Goal: Task Accomplishment & Management: Manage account settings

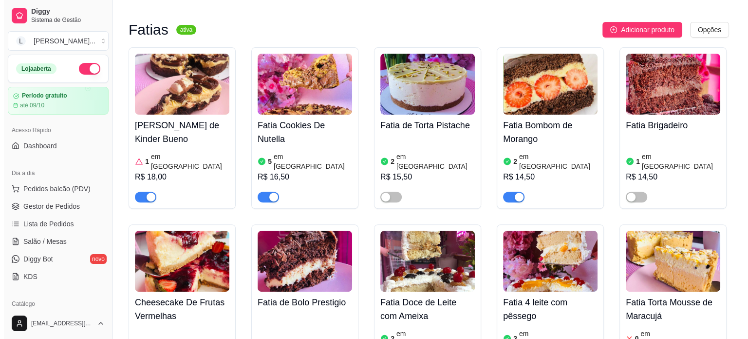
scroll to position [390, 0]
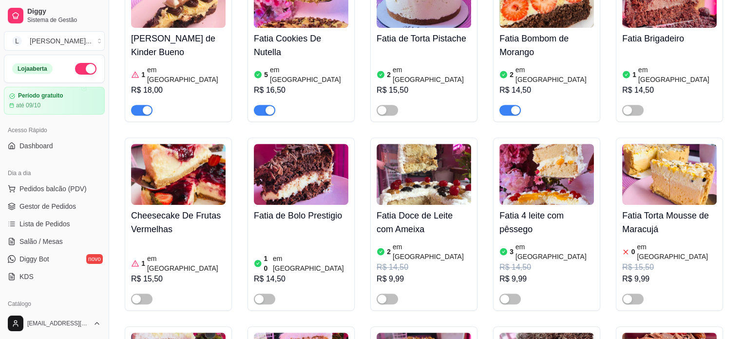
click at [421, 180] on img at bounding box center [424, 174] width 95 height 61
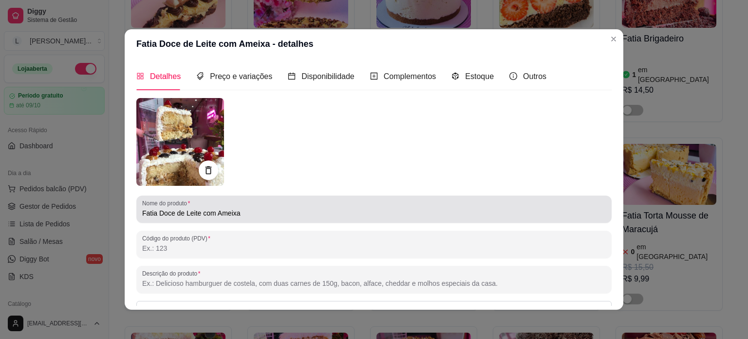
click at [298, 216] on input "Fatia Doce de Leite com Ameixa" at bounding box center [374, 213] width 464 height 10
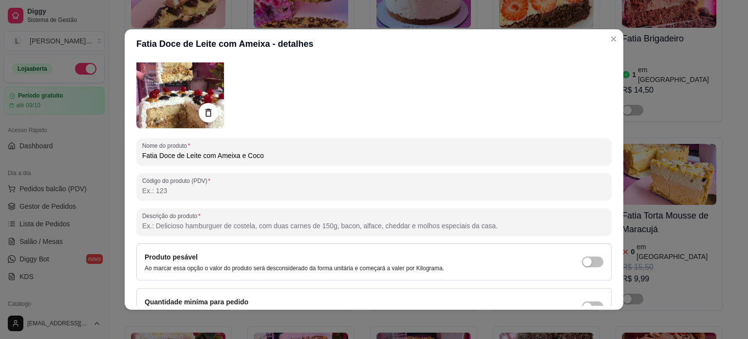
scroll to position [112, 0]
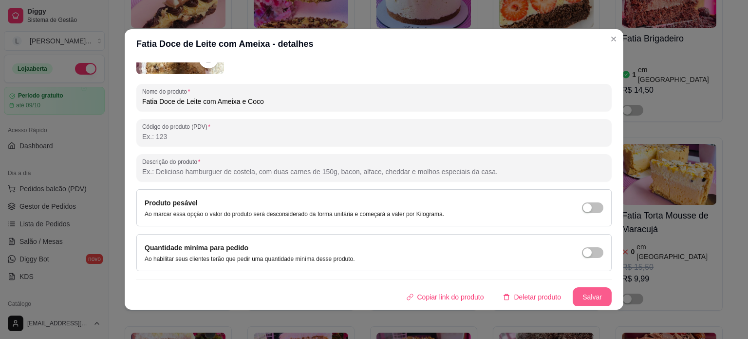
type input "Fatia Doce de Leite com Ameixa e Coco"
click at [589, 296] on button "Salvar" at bounding box center [592, 296] width 39 height 19
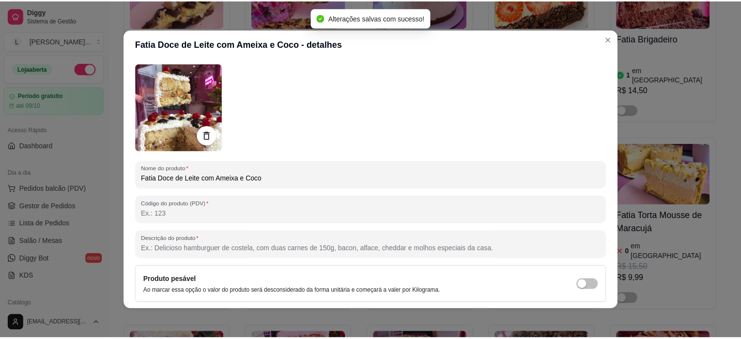
scroll to position [0, 0]
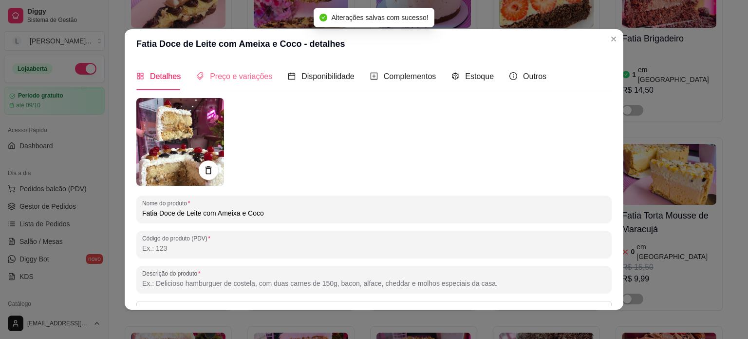
click at [223, 85] on div "Preço e variações" at bounding box center [234, 76] width 76 height 28
click at [223, 80] on span "Preço e variações" at bounding box center [241, 76] width 62 height 8
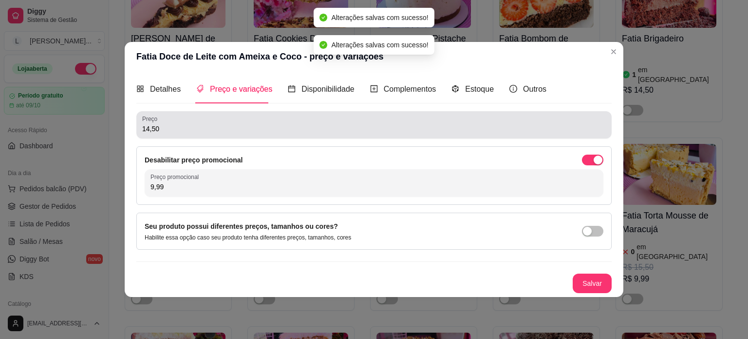
click at [213, 118] on div "14,50" at bounding box center [374, 124] width 464 height 19
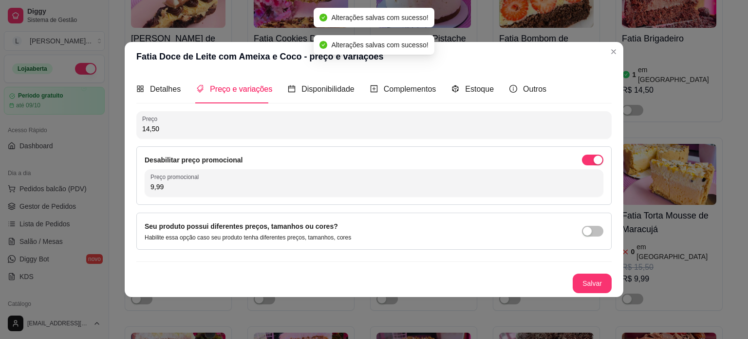
click at [592, 152] on div "Desabilitar preço promocional Preço promocional 9,99" at bounding box center [374, 175] width 476 height 58
click at [594, 153] on div "Desabilitar preço promocional Preço promocional 9,99" at bounding box center [374, 175] width 476 height 58
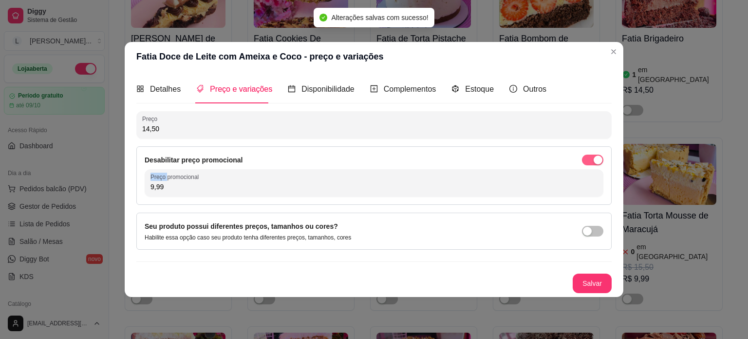
click at [593, 163] on span "button" at bounding box center [592, 159] width 21 height 11
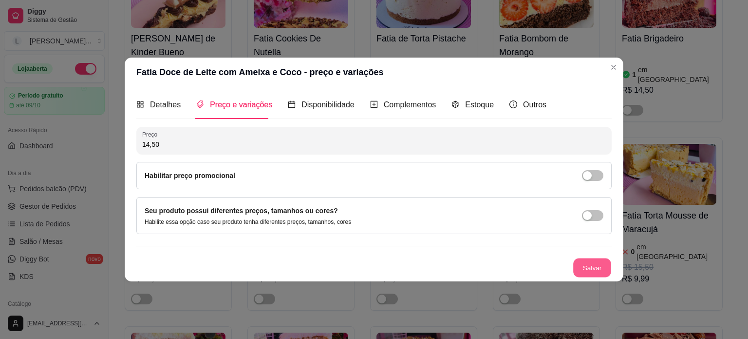
click at [587, 267] on button "Salvar" at bounding box center [592, 267] width 38 height 19
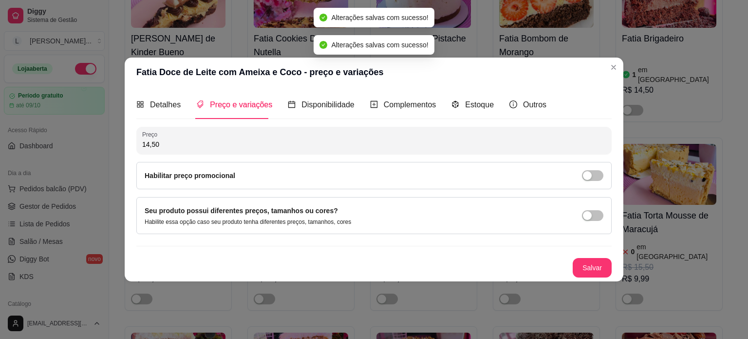
click at [614, 66] on div "Fatia Brownie de Kinder Bueno 1 em estoque R$ 18,00 Fatia Cookies De Nutella 5 …" at bounding box center [425, 224] width 601 height 527
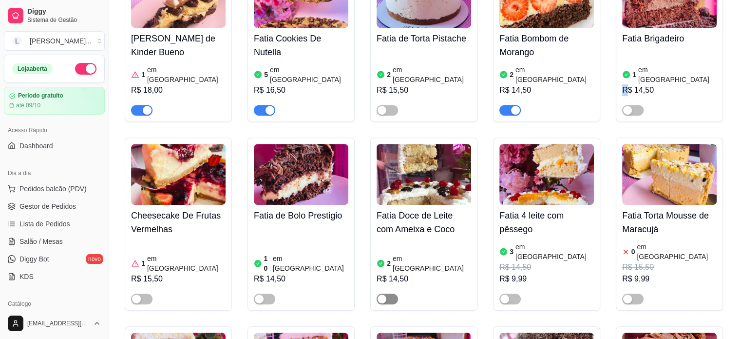
click at [388, 293] on span "button" at bounding box center [387, 298] width 21 height 11
click at [407, 253] on article "em [GEOGRAPHIC_DATA]" at bounding box center [432, 262] width 78 height 19
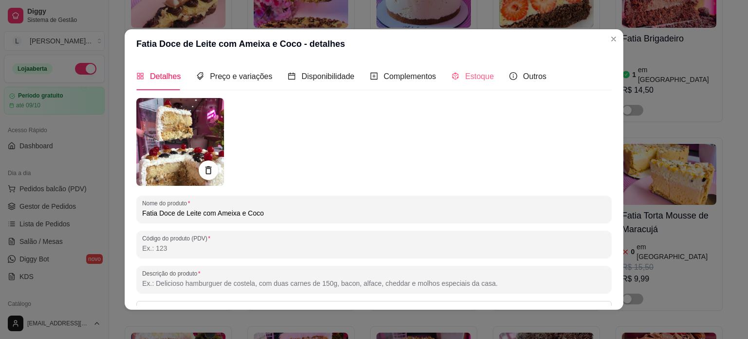
click at [466, 84] on div "Estoque" at bounding box center [473, 76] width 42 height 28
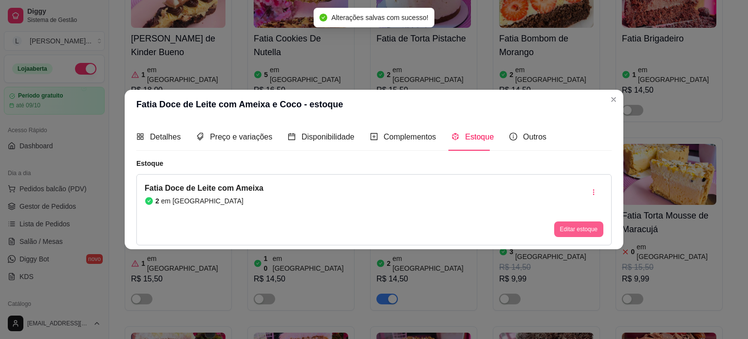
click at [565, 234] on button "Editar estoque" at bounding box center [578, 229] width 49 height 16
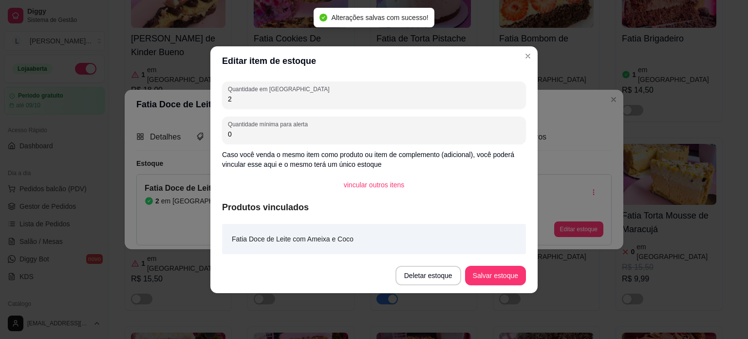
click at [320, 101] on input "2" at bounding box center [374, 99] width 292 height 10
click at [322, 102] on input "2" at bounding box center [374, 99] width 292 height 10
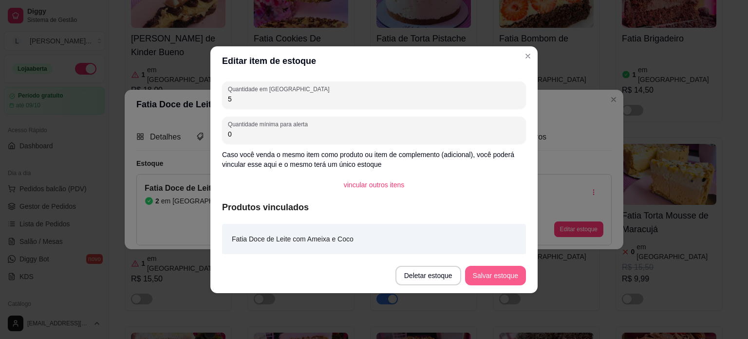
type input "5"
click at [514, 279] on button "Salvar estoque" at bounding box center [495, 275] width 61 height 19
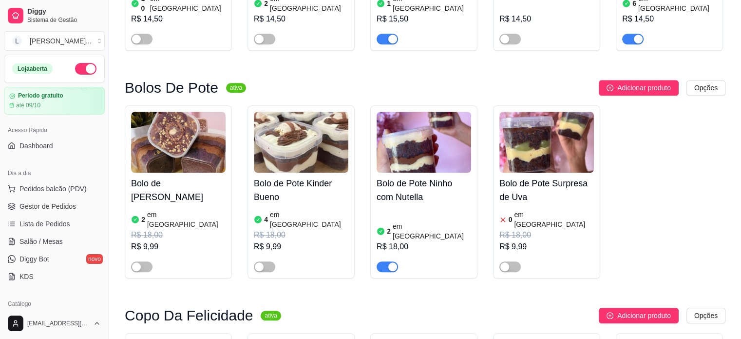
scroll to position [828, 0]
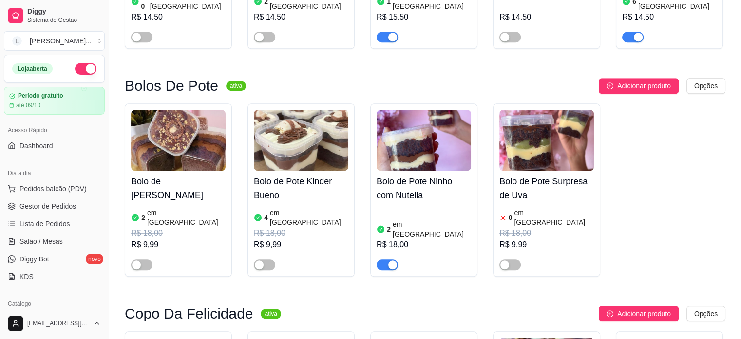
click at [170, 208] on article "em [GEOGRAPHIC_DATA]" at bounding box center [186, 217] width 78 height 19
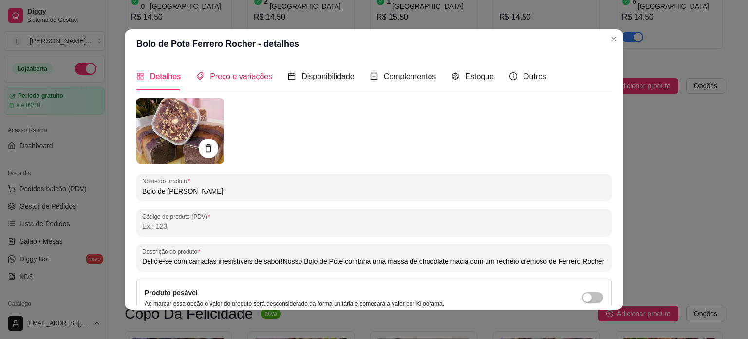
click at [211, 75] on span "Preço e variações" at bounding box center [241, 76] width 62 height 8
click at [211, 75] on div "Detalhes Preço e variações Disponibilidade Complementos Estoque Outros Nome do …" at bounding box center [374, 183] width 499 height 251
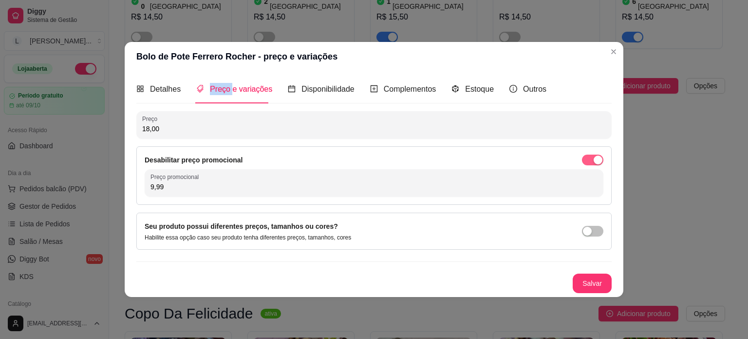
click at [594, 154] on span "button" at bounding box center [592, 159] width 21 height 11
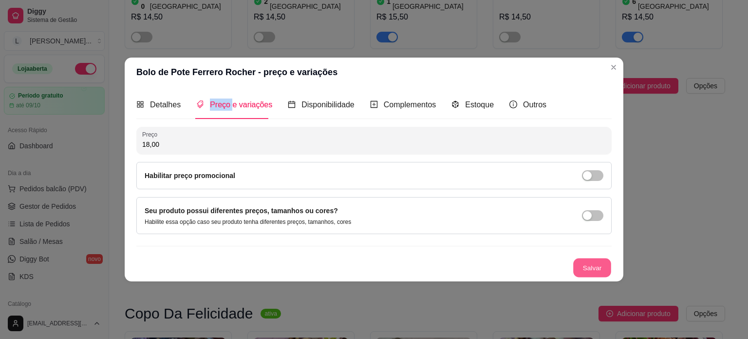
click at [597, 269] on button "Salvar" at bounding box center [592, 267] width 38 height 19
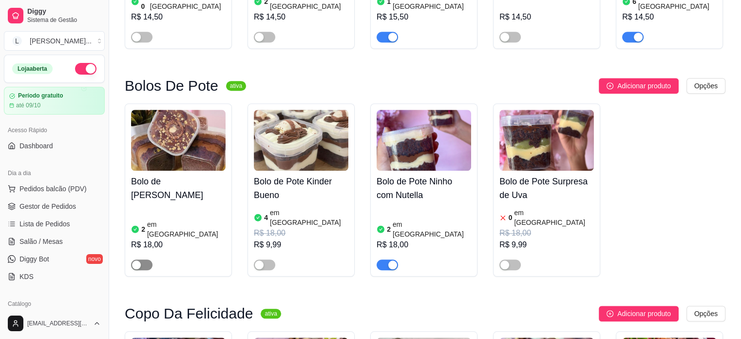
click at [135, 260] on div "button" at bounding box center [136, 264] width 9 height 9
click at [315, 174] on h4 "Bolo de Pote Kinder Bueno" at bounding box center [301, 187] width 95 height 27
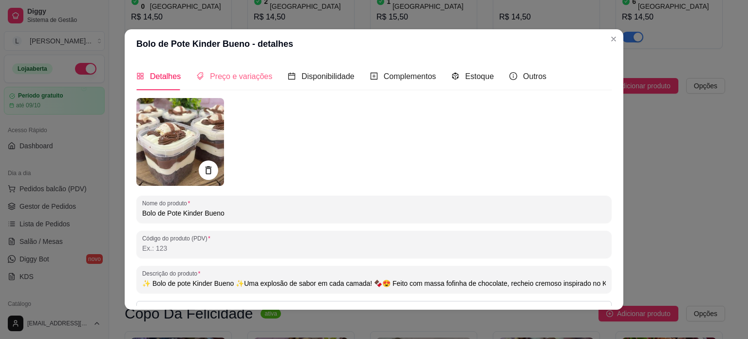
type input "✨ Bolo de pote Kinder Bueno ✨Uma explosão de sabor em cada camada! 🍫😍 Feito com…"
click at [260, 76] on span "Preço e variações" at bounding box center [241, 76] width 62 height 8
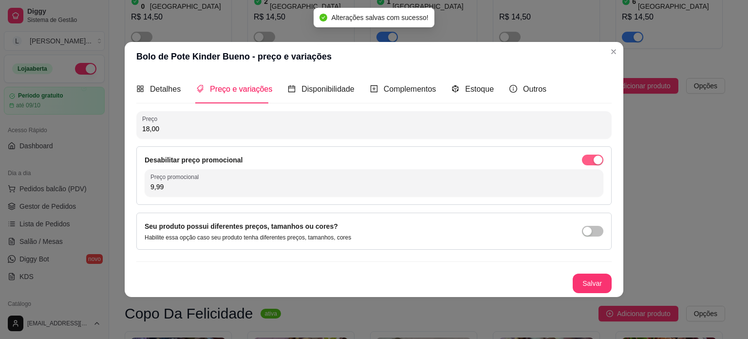
click at [599, 158] on div "button" at bounding box center [598, 159] width 9 height 9
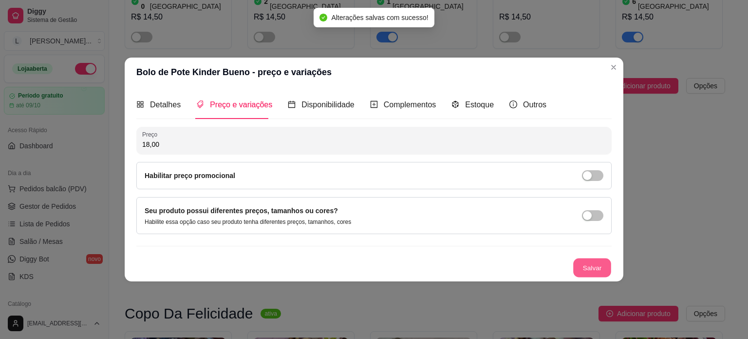
click at [589, 268] on button "Salvar" at bounding box center [592, 267] width 38 height 19
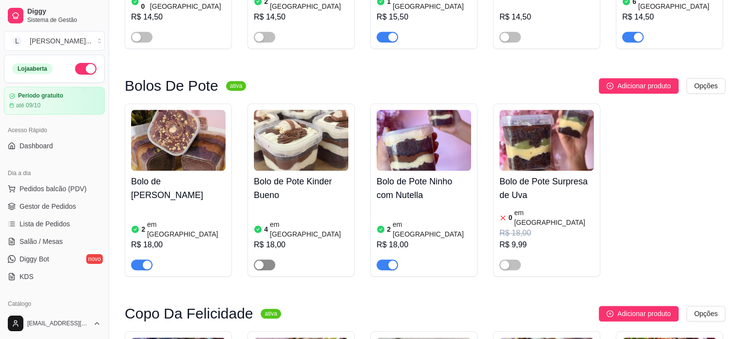
click at [267, 259] on span "button" at bounding box center [264, 264] width 21 height 11
click at [266, 259] on span "button" at bounding box center [264, 264] width 21 height 11
click at [427, 174] on h4 "Bolo de Pote Ninho com Nutella" at bounding box center [424, 187] width 95 height 27
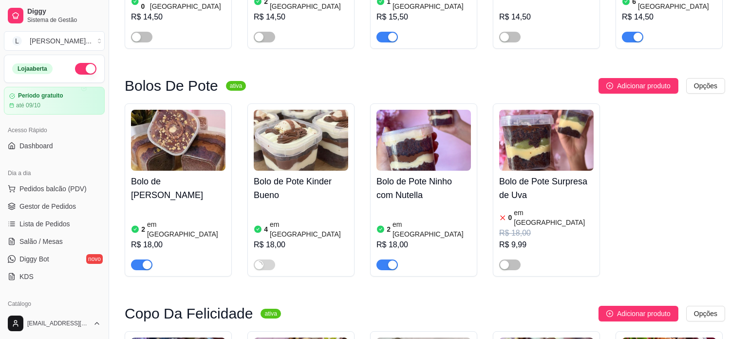
type input "✨ Bolo de pote Ninho com Nutella ✨Camadas macias de bolo de chocolate, brigadei…"
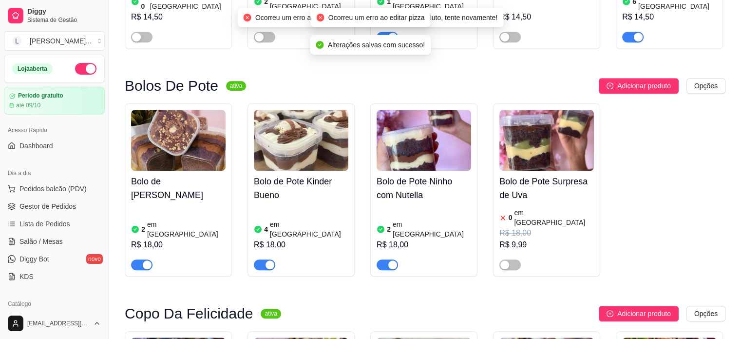
click at [524, 208] on article "em [GEOGRAPHIC_DATA]" at bounding box center [554, 217] width 80 height 19
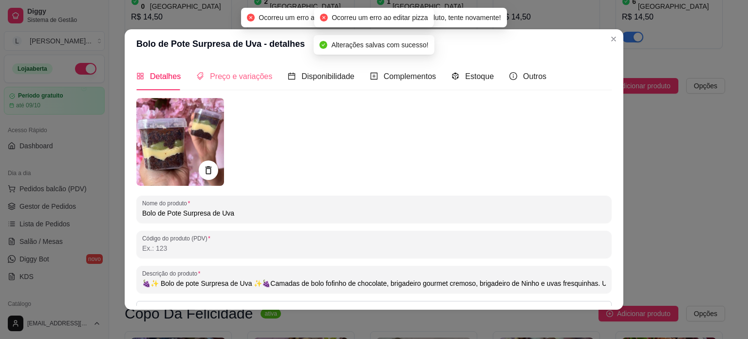
click at [236, 67] on div "Preço e variações" at bounding box center [234, 76] width 76 height 28
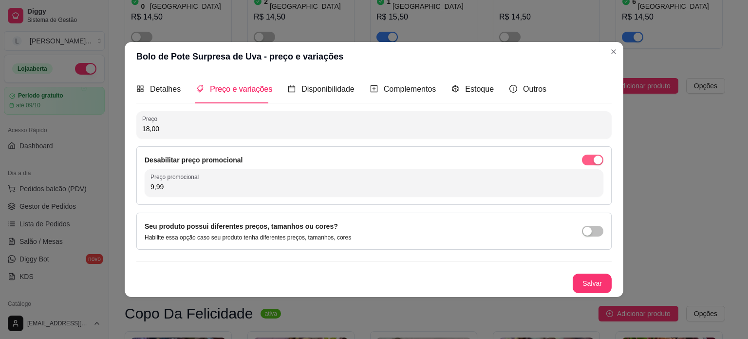
click at [592, 161] on span "button" at bounding box center [592, 159] width 21 height 11
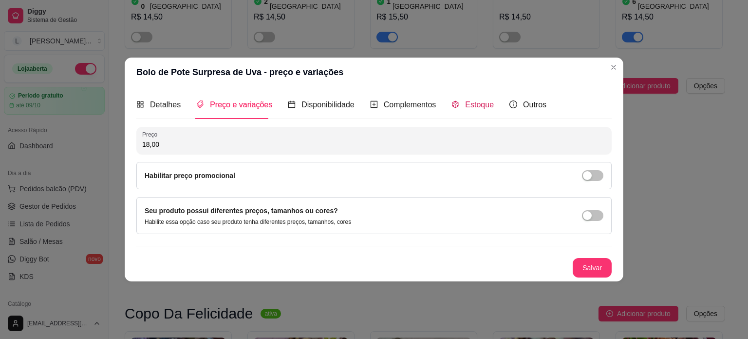
click at [475, 106] on span "Estoque" at bounding box center [479, 104] width 29 height 8
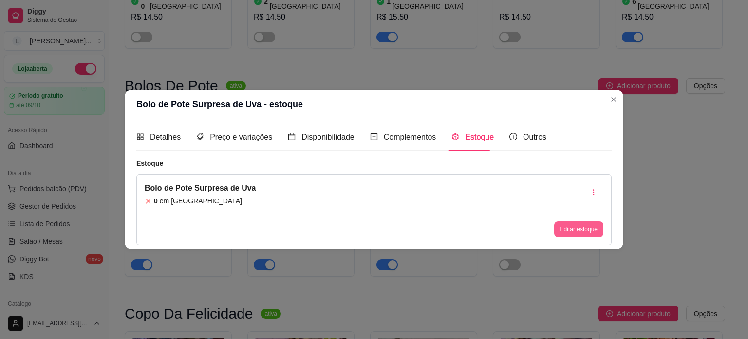
click at [576, 229] on button "Editar estoque" at bounding box center [578, 229] width 49 height 16
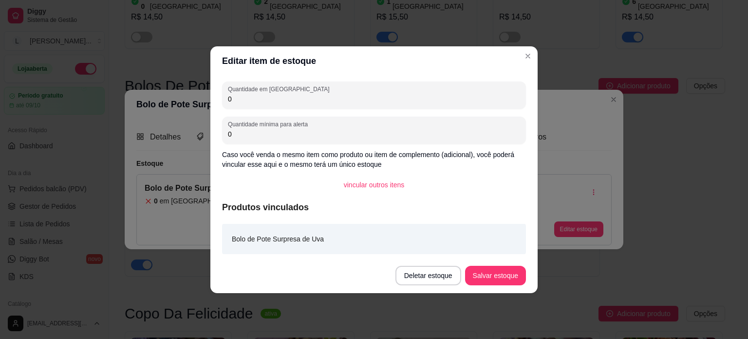
click at [290, 107] on div "Quantidade em estoque 0" at bounding box center [374, 94] width 304 height 27
type input "0"
type input "5"
click at [518, 275] on button "Salvar estoque" at bounding box center [495, 275] width 61 height 19
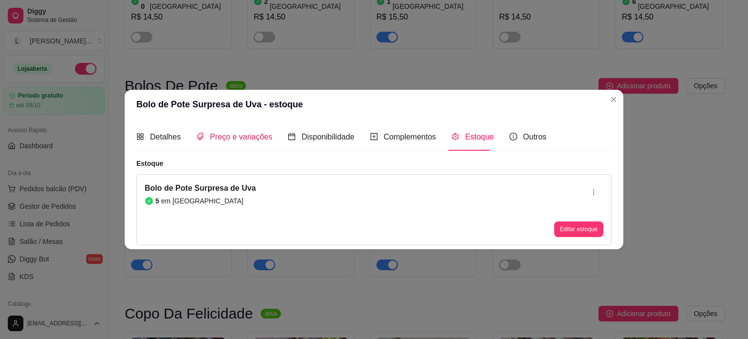
click at [217, 135] on span "Preço e variações" at bounding box center [241, 137] width 62 height 8
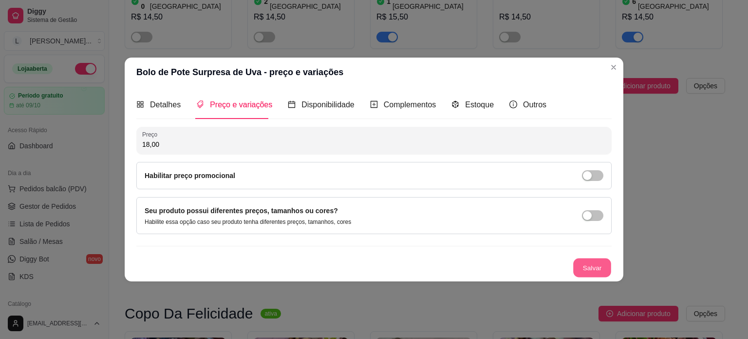
click at [589, 270] on button "Salvar" at bounding box center [592, 267] width 38 height 19
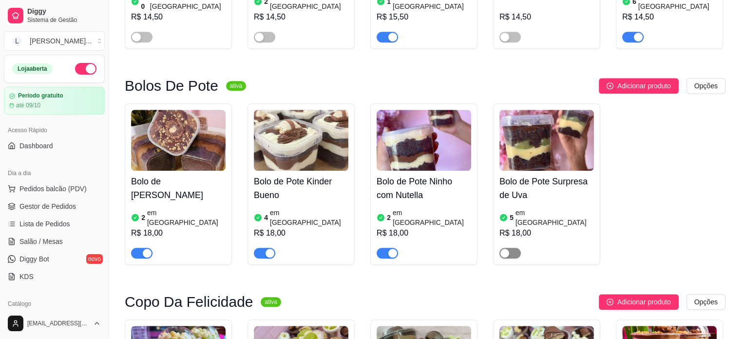
click at [507, 248] on div "button" at bounding box center [504, 252] width 9 height 9
drag, startPoint x: 420, startPoint y: 213, endPoint x: 413, endPoint y: 223, distance: 12.3
click at [413, 223] on div "Bolos De Pote ativa Adicionar produto Opções Bolo de Pote Ferrero Rocher 2 em e…" at bounding box center [425, 176] width 601 height 196
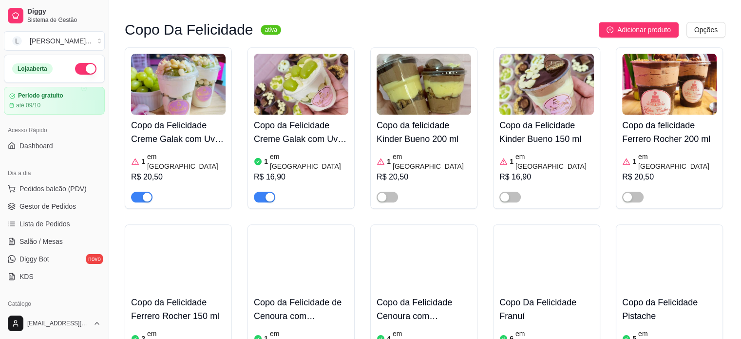
scroll to position [1169, 0]
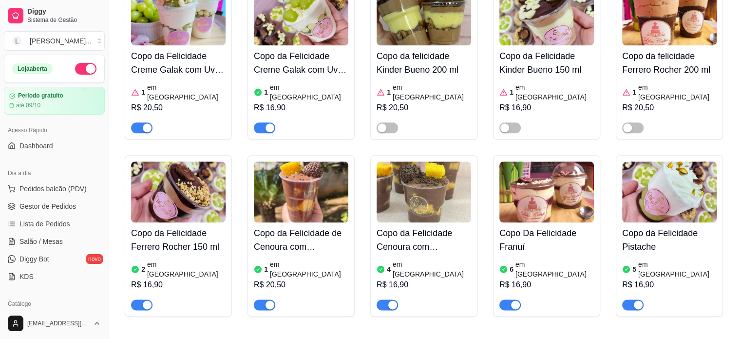
click at [438, 226] on h4 "Copo da Felicidade Cenoura com Brigadeiro 150 ml" at bounding box center [424, 239] width 95 height 27
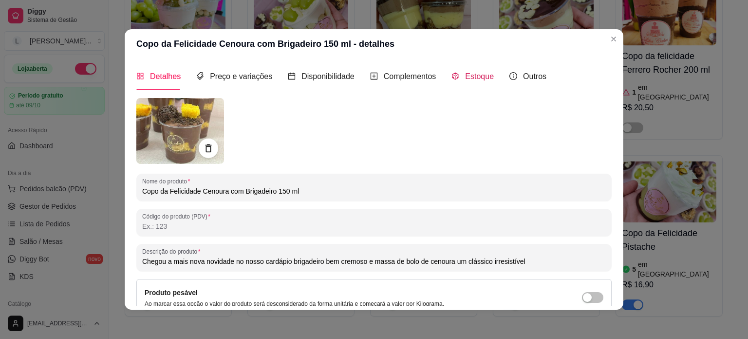
click at [452, 73] on icon "code-sandbox" at bounding box center [456, 76] width 8 height 8
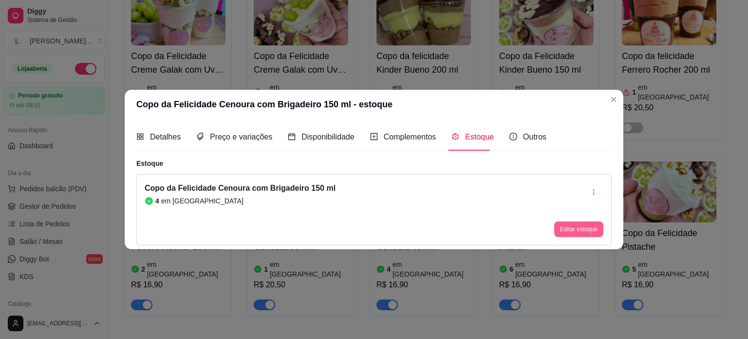
click at [571, 229] on button "Editar estoque" at bounding box center [578, 229] width 49 height 16
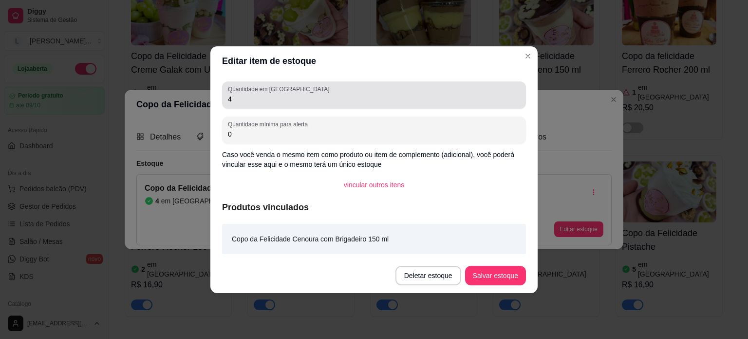
click at [286, 94] on input "4" at bounding box center [374, 99] width 292 height 10
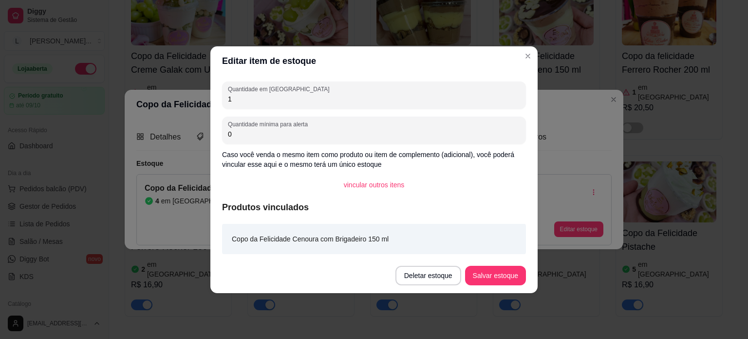
type input "1"
click at [520, 280] on button "Salvar estoque" at bounding box center [495, 275] width 59 height 19
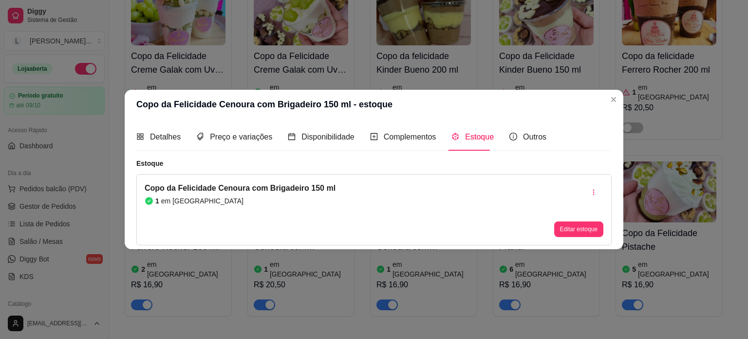
click at [614, 109] on header "Copo da Felicidade Cenoura com Brigadeiro 150 ml - estoque" at bounding box center [374, 104] width 499 height 29
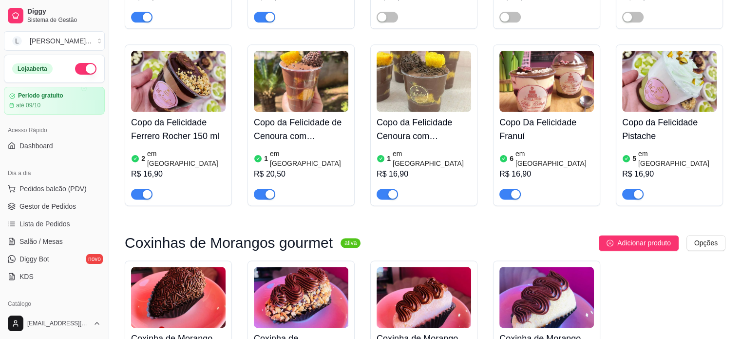
scroll to position [1364, 0]
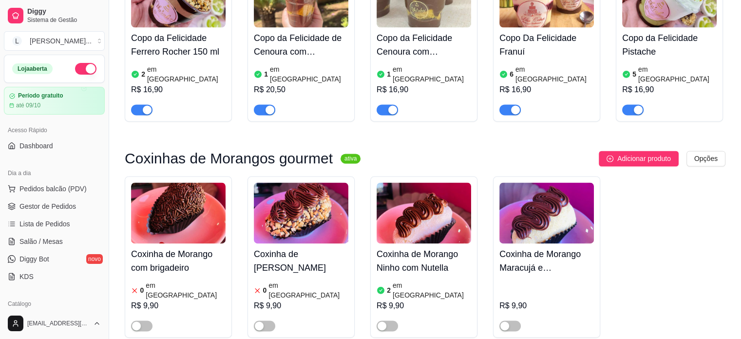
click at [187, 243] on div "Coxinha de Morango com brigadeiro 0 em estoque R$ 9,90" at bounding box center [178, 287] width 95 height 88
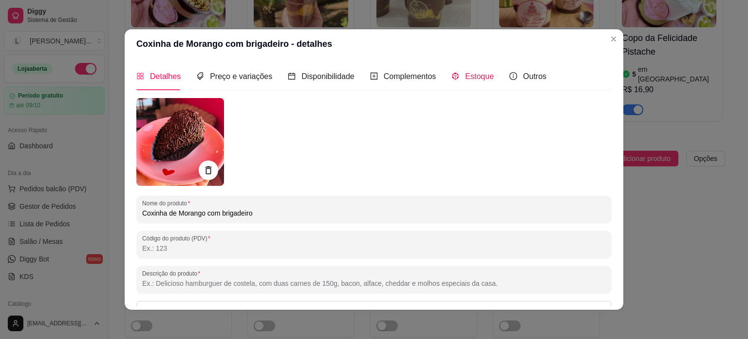
click at [465, 75] on span "Estoque" at bounding box center [479, 76] width 29 height 8
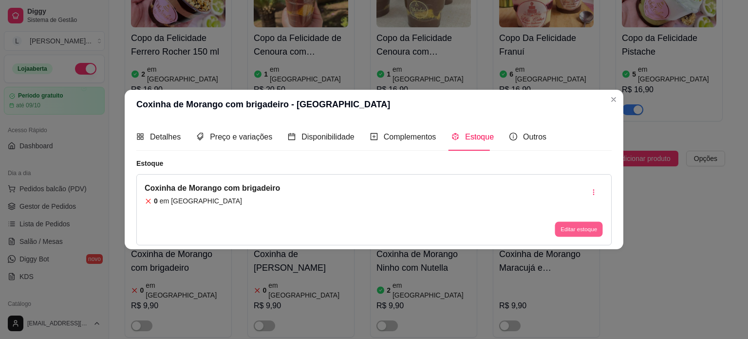
click at [566, 231] on button "Editar estoque" at bounding box center [579, 229] width 48 height 15
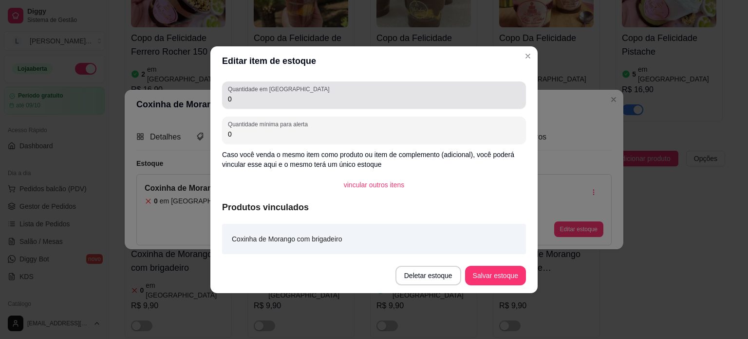
click at [274, 93] on div "0" at bounding box center [374, 94] width 292 height 19
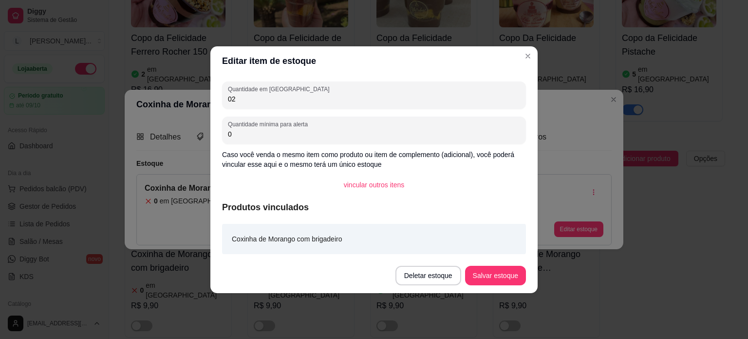
type input "0"
type input "2"
click at [480, 265] on footer "Deletar estoque Salvar estoque" at bounding box center [373, 275] width 327 height 35
click at [484, 271] on button "Salvar estoque" at bounding box center [495, 275] width 61 height 19
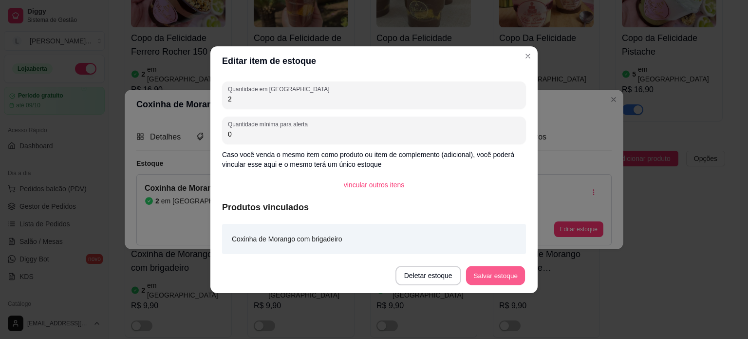
click at [485, 271] on button "Salvar estoque" at bounding box center [495, 275] width 59 height 19
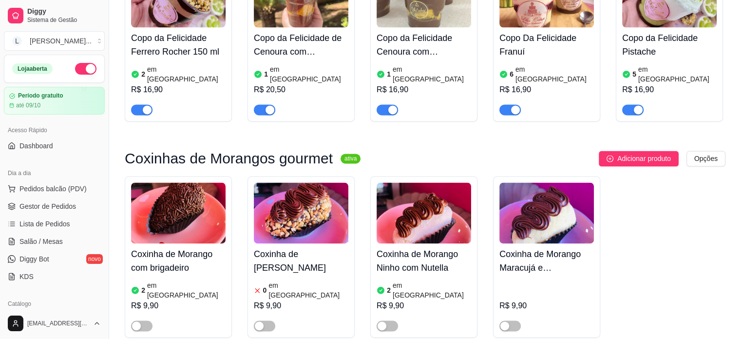
click at [302, 247] on h4 "Coxinha de [PERSON_NAME]" at bounding box center [301, 260] width 95 height 27
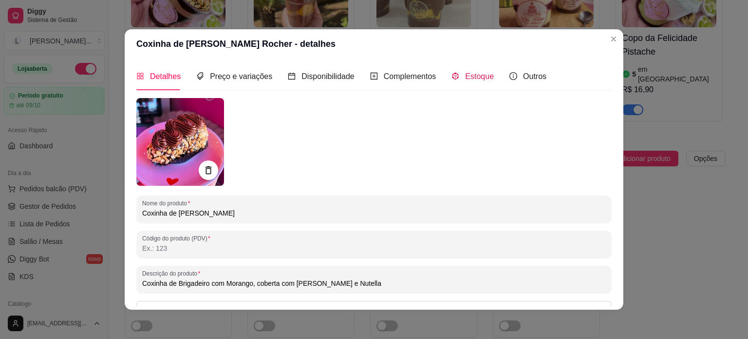
click at [453, 77] on div "Estoque" at bounding box center [473, 76] width 42 height 12
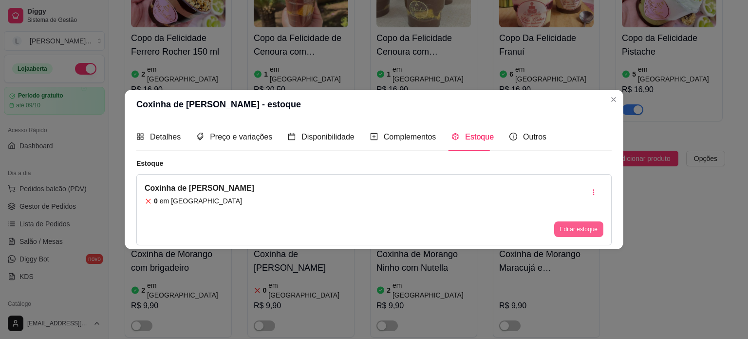
click at [588, 228] on button "Editar estoque" at bounding box center [578, 229] width 49 height 16
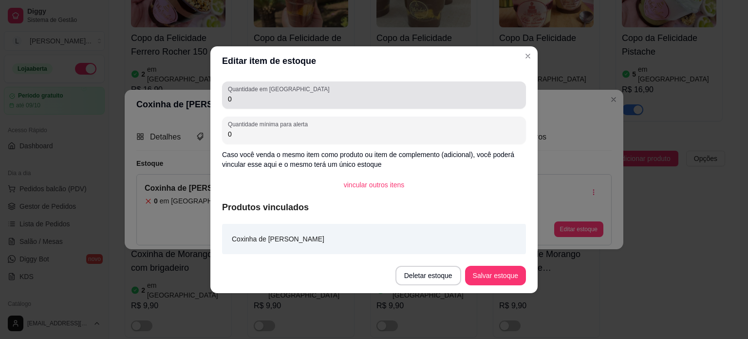
click at [251, 91] on label "Quantidade em estoque" at bounding box center [280, 89] width 105 height 8
click at [251, 94] on input "0" at bounding box center [374, 99] width 292 height 10
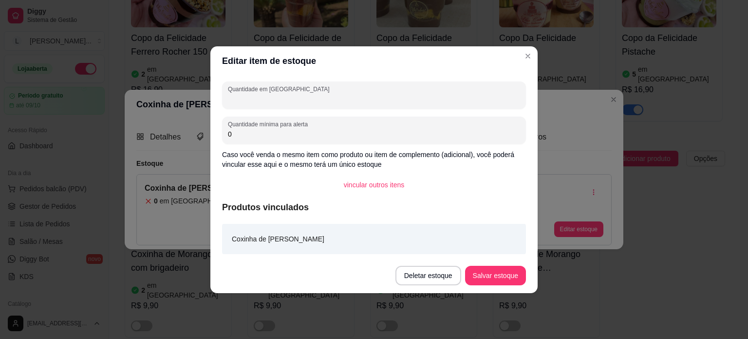
type input "3"
type input "2"
click at [517, 274] on button "Salvar estoque" at bounding box center [495, 275] width 59 height 19
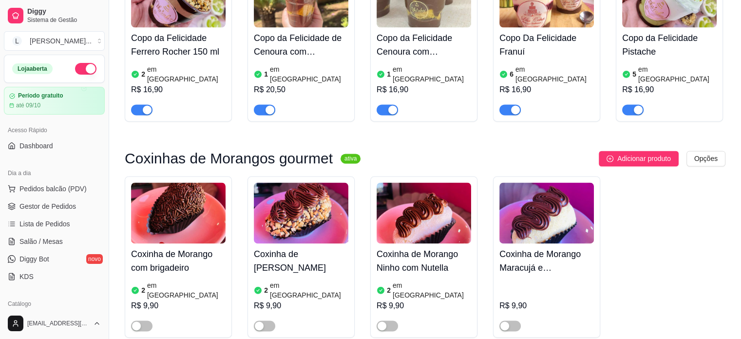
click at [269, 319] on div at bounding box center [264, 325] width 21 height 12
drag, startPoint x: 267, startPoint y: 247, endPoint x: 239, endPoint y: 249, distance: 27.8
click at [267, 320] on span "button" at bounding box center [264, 325] width 21 height 11
click at [144, 320] on span "button" at bounding box center [141, 325] width 21 height 11
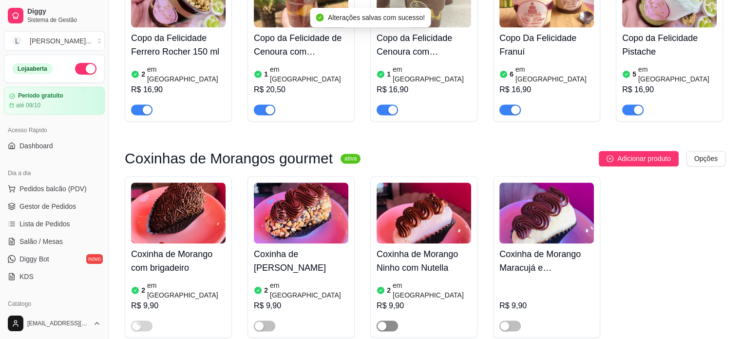
click at [394, 320] on span "button" at bounding box center [387, 325] width 21 height 11
click at [259, 320] on span "button" at bounding box center [264, 325] width 21 height 11
click at [267, 320] on span "button" at bounding box center [264, 325] width 21 height 11
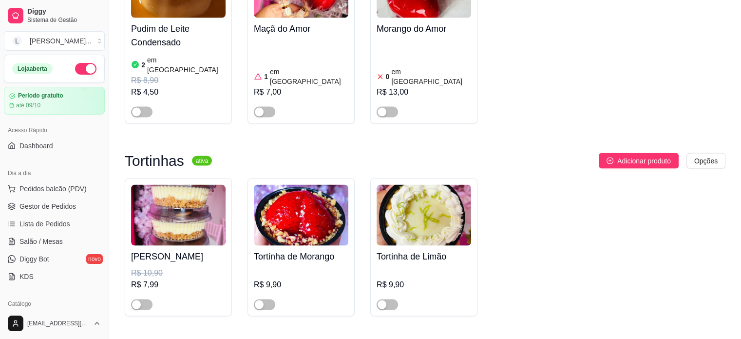
scroll to position [1998, 0]
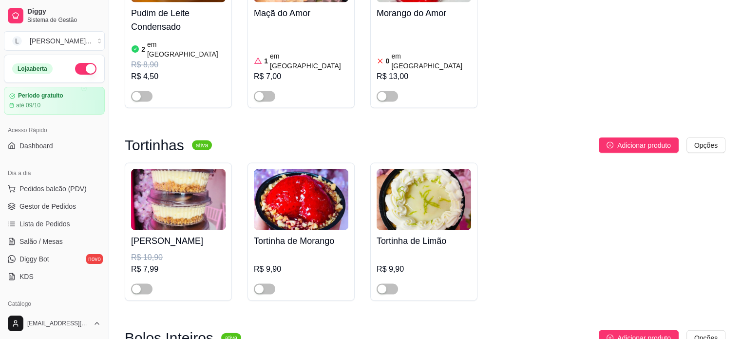
click at [165, 169] on img at bounding box center [178, 199] width 95 height 61
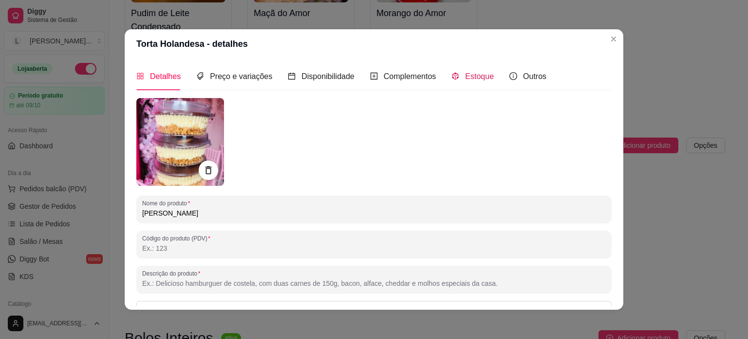
click at [455, 79] on div "Estoque" at bounding box center [473, 76] width 42 height 12
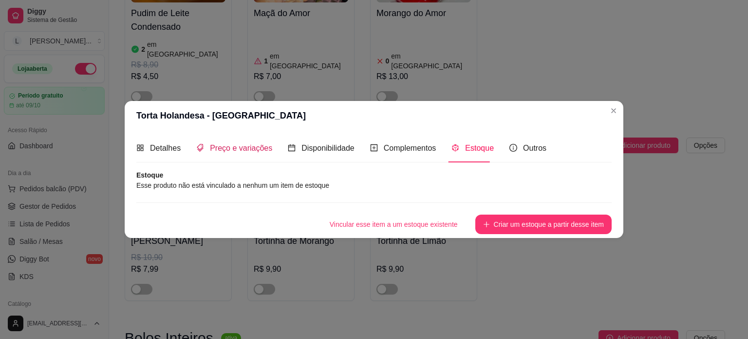
click at [202, 144] on icon "tags" at bounding box center [200, 148] width 8 height 8
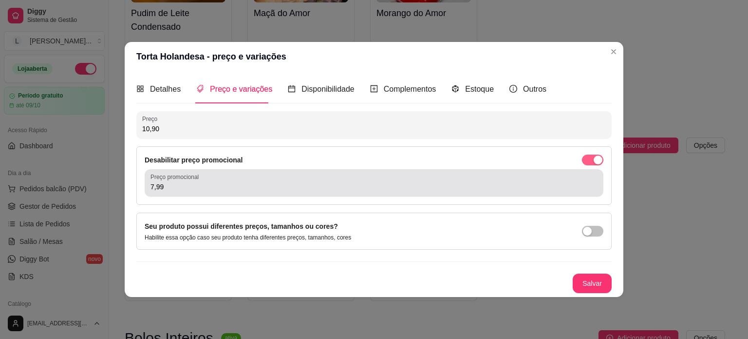
click at [583, 160] on span "button" at bounding box center [592, 159] width 21 height 11
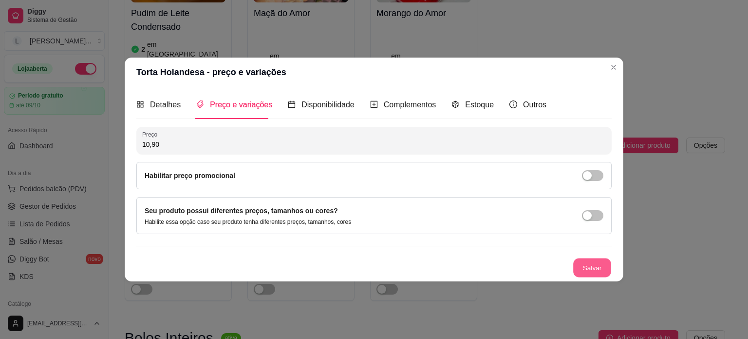
click at [599, 268] on button "Salvar" at bounding box center [592, 267] width 38 height 19
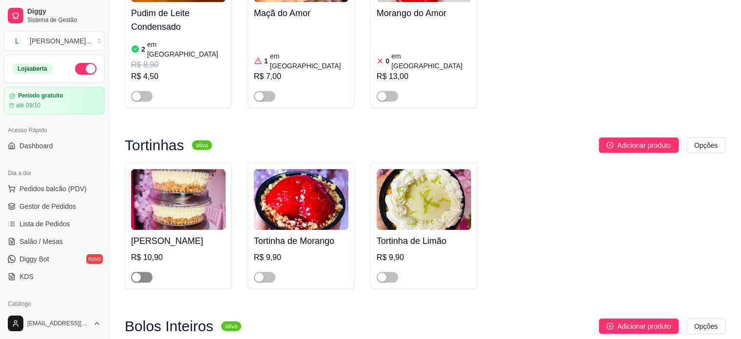
click at [138, 273] on div "button" at bounding box center [136, 277] width 9 height 9
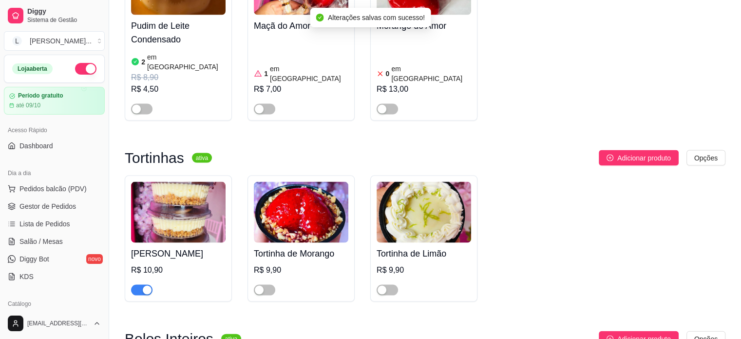
scroll to position [1900, 0]
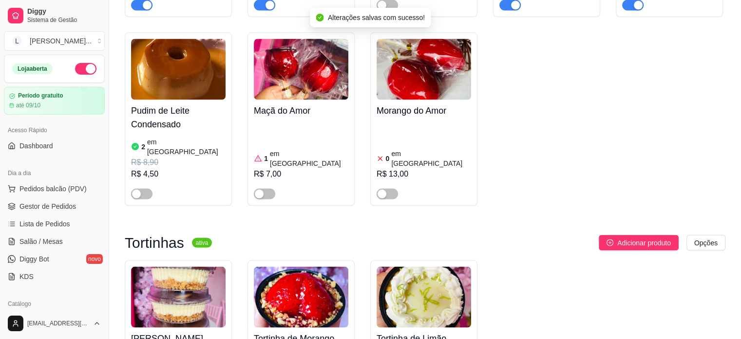
click at [172, 168] on div "R$ 4,50" at bounding box center [178, 174] width 95 height 12
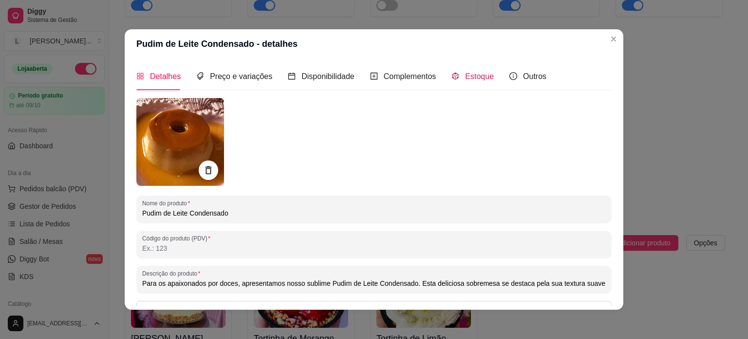
click at [465, 77] on span "Estoque" at bounding box center [479, 76] width 29 height 8
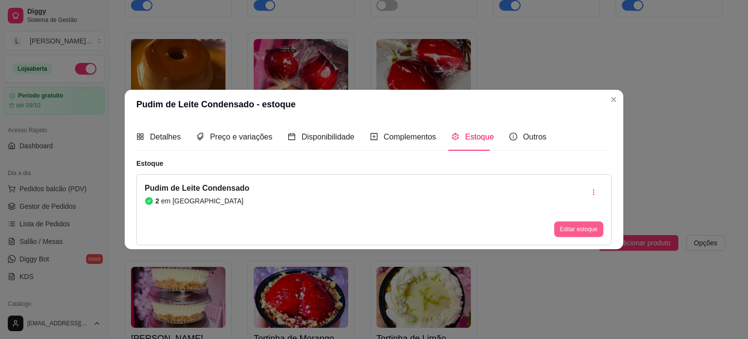
click at [565, 228] on button "Editar estoque" at bounding box center [578, 229] width 49 height 16
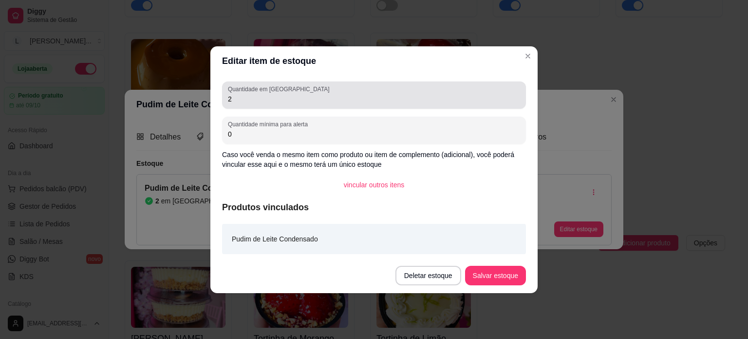
drag, startPoint x: 268, startPoint y: 104, endPoint x: 261, endPoint y: 107, distance: 7.4
click at [268, 104] on div "2" at bounding box center [374, 94] width 292 height 19
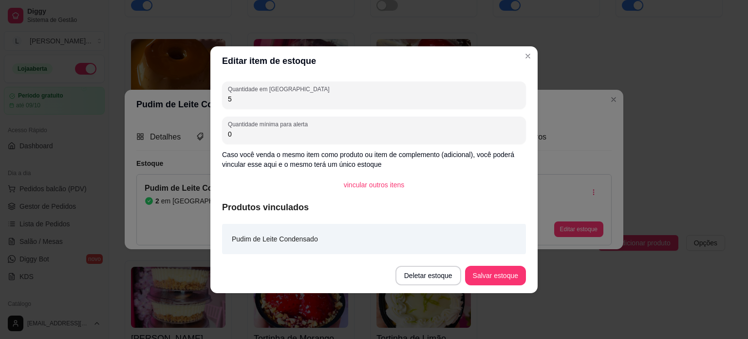
type input "5"
click at [493, 259] on footer "Deletar estoque Salvar estoque" at bounding box center [373, 275] width 327 height 35
click at [500, 277] on button "Salvar estoque" at bounding box center [495, 275] width 59 height 19
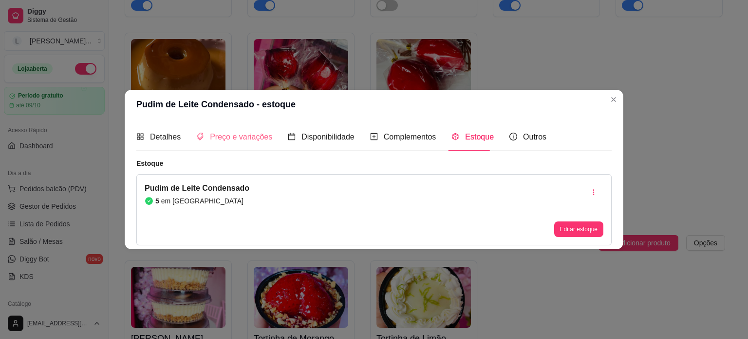
click at [242, 144] on div "Preço e variações" at bounding box center [234, 137] width 76 height 28
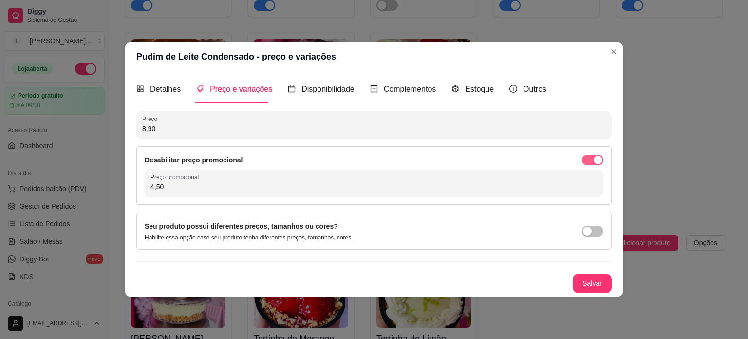
click at [591, 164] on span "button" at bounding box center [592, 159] width 21 height 11
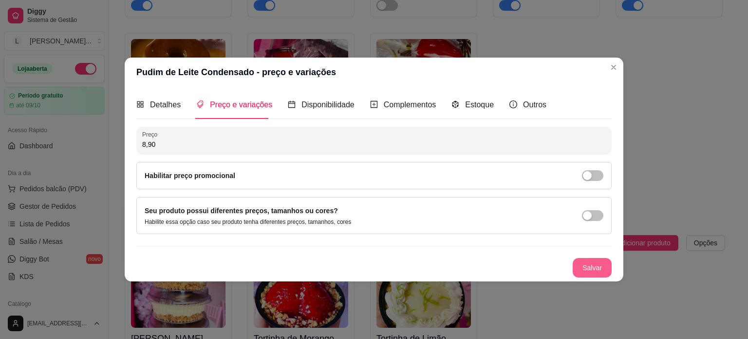
click at [601, 270] on button "Salvar" at bounding box center [592, 267] width 39 height 19
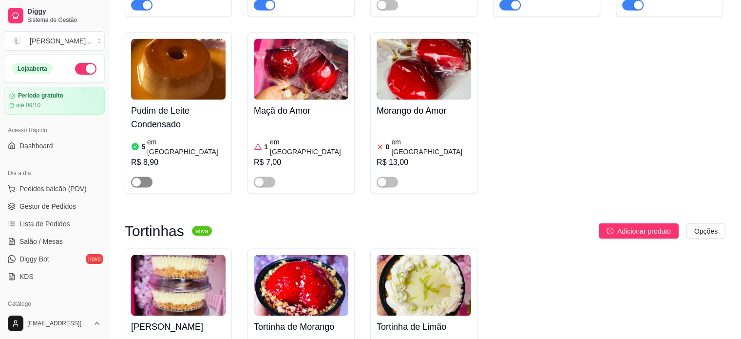
click at [144, 177] on span "button" at bounding box center [141, 182] width 21 height 11
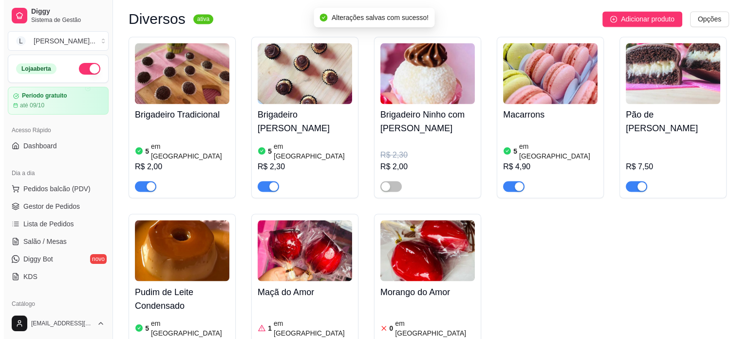
scroll to position [1705, 0]
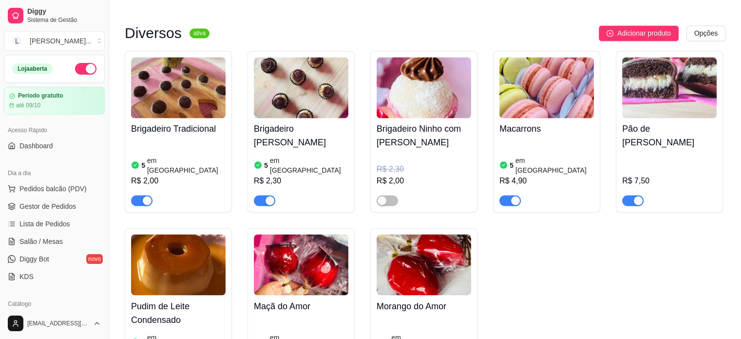
click at [701, 118] on div "Pão de Mel R$ 7,50" at bounding box center [669, 162] width 95 height 88
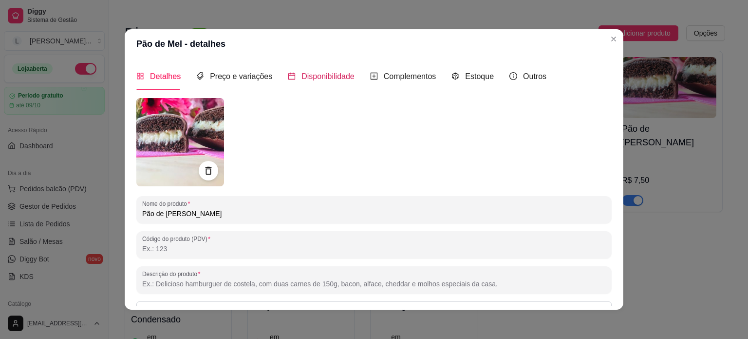
click at [305, 79] on span "Disponibilidade" at bounding box center [328, 76] width 53 height 8
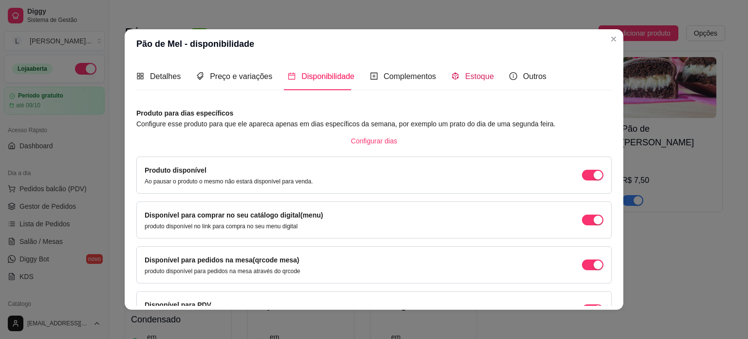
click at [476, 78] on span "Estoque" at bounding box center [479, 76] width 29 height 8
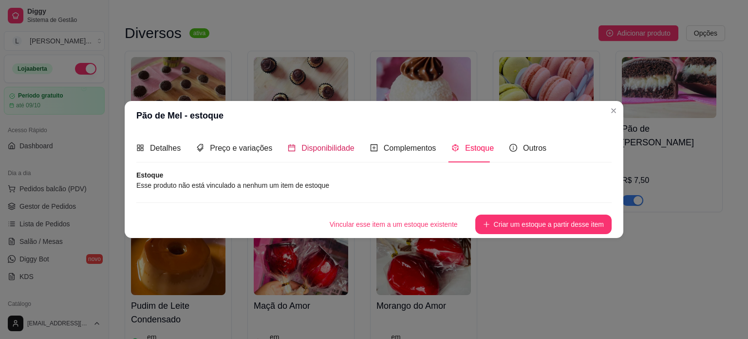
click at [295, 147] on div "Disponibilidade" at bounding box center [321, 148] width 67 height 12
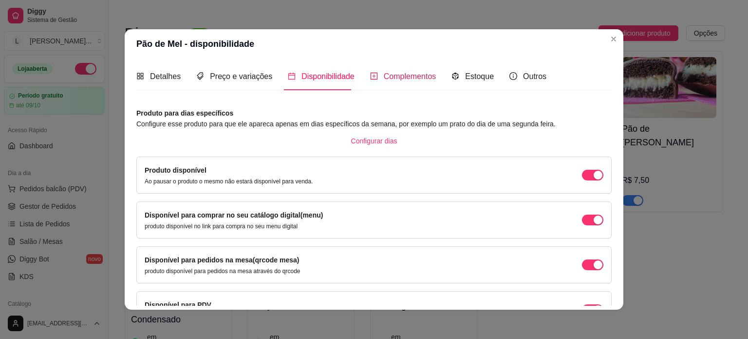
click at [388, 75] on span "Complementos" at bounding box center [410, 76] width 53 height 8
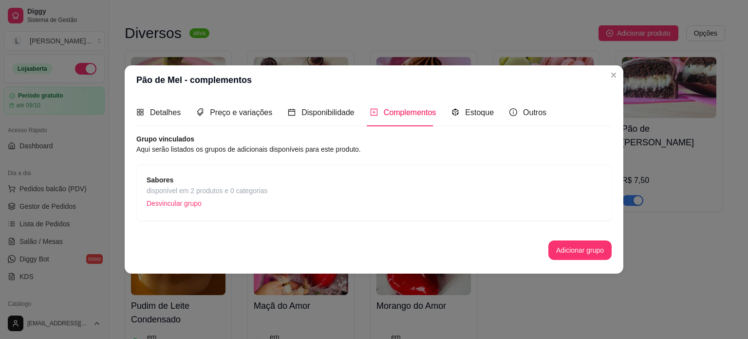
click at [252, 172] on div "Sabores disponível em 2 produtos e 0 categorias Desvincular grupo" at bounding box center [374, 192] width 476 height 57
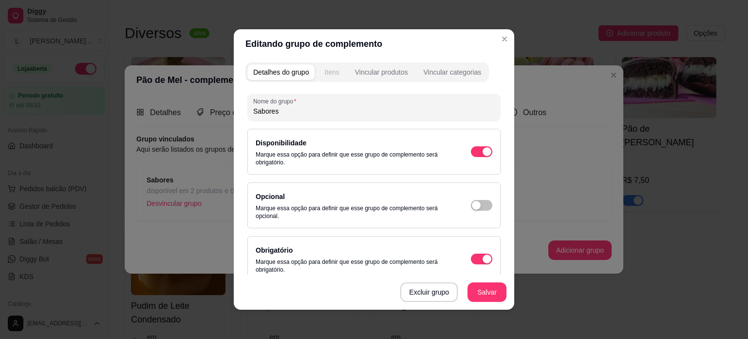
click at [336, 74] on button "Itens" at bounding box center [332, 72] width 26 height 16
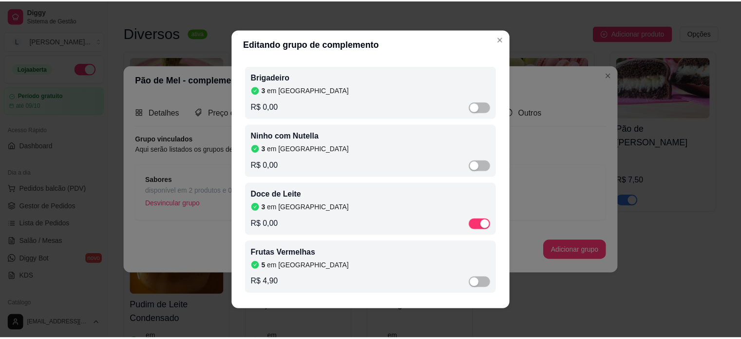
scroll to position [57, 0]
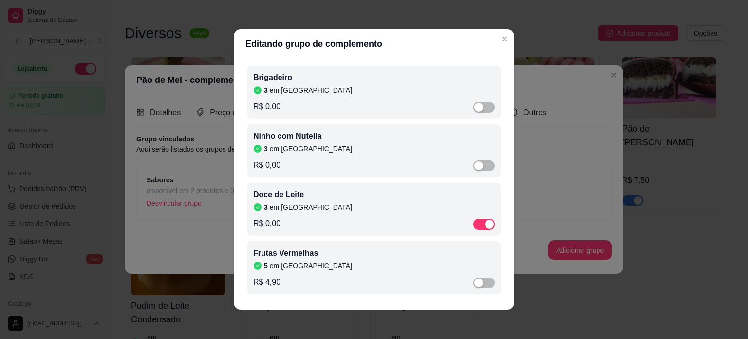
click at [324, 218] on div "R$ 0,00" at bounding box center [374, 224] width 242 height 12
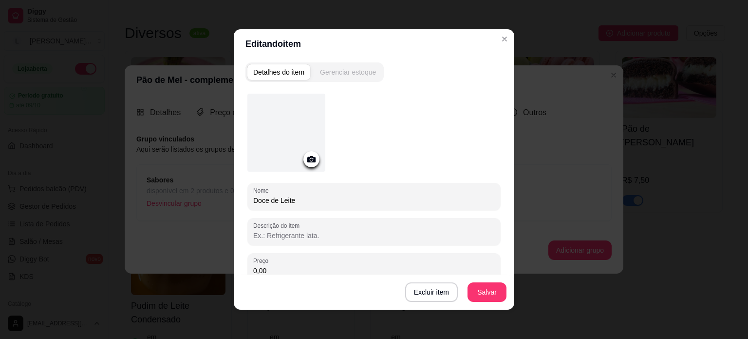
click at [330, 67] on div "Gerenciar estoque" at bounding box center [348, 72] width 56 height 10
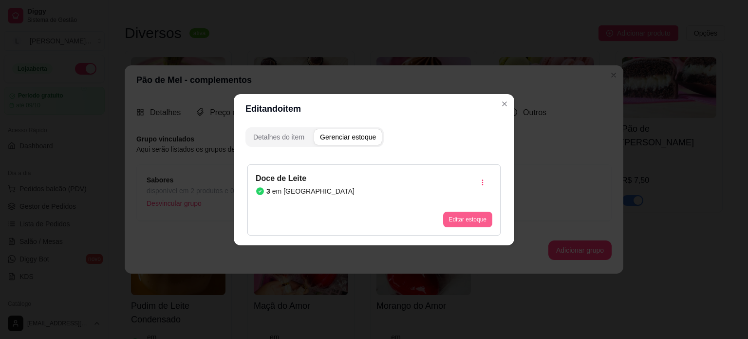
click at [470, 213] on button "Editar estoque" at bounding box center [467, 219] width 49 height 16
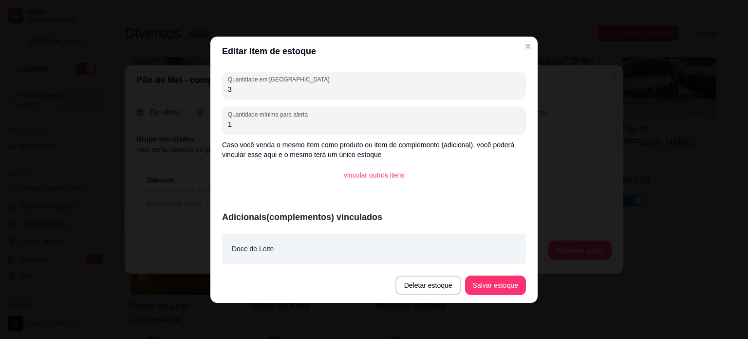
click at [278, 99] on div "Quantidade em estoque 3 Quantidade mínima para alerta 1 Caso você venda o mesmo…" at bounding box center [373, 167] width 327 height 202
click at [269, 89] on input "3" at bounding box center [374, 89] width 292 height 10
type input "1"
click at [489, 287] on button "Salvar estoque" at bounding box center [495, 284] width 59 height 19
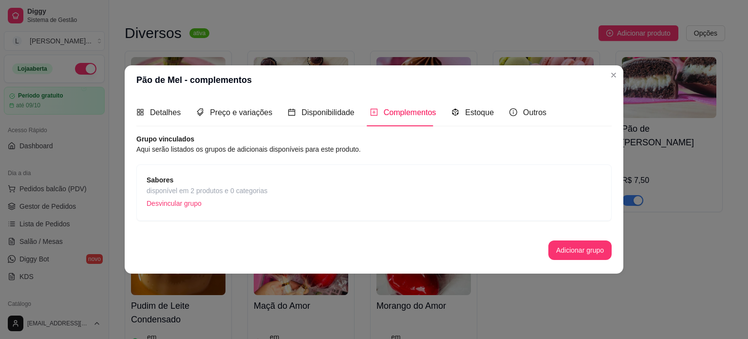
click at [608, 83] on header "Pão de Mel - complementos" at bounding box center [374, 79] width 499 height 29
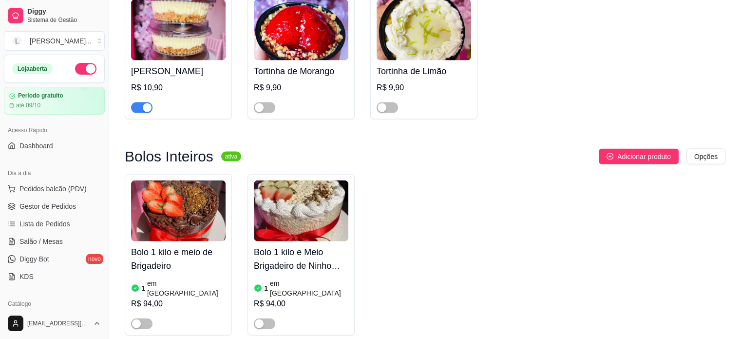
scroll to position [2339, 0]
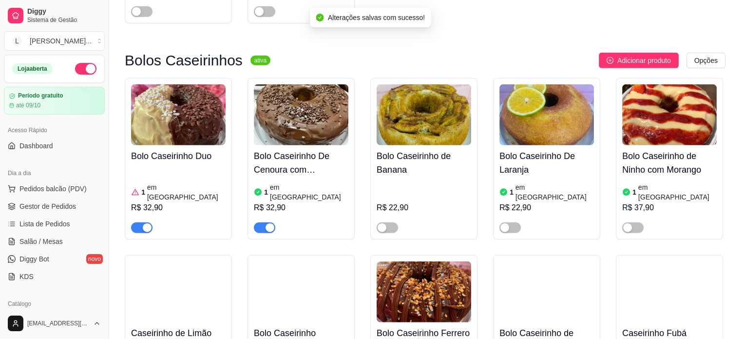
scroll to position [2485, 0]
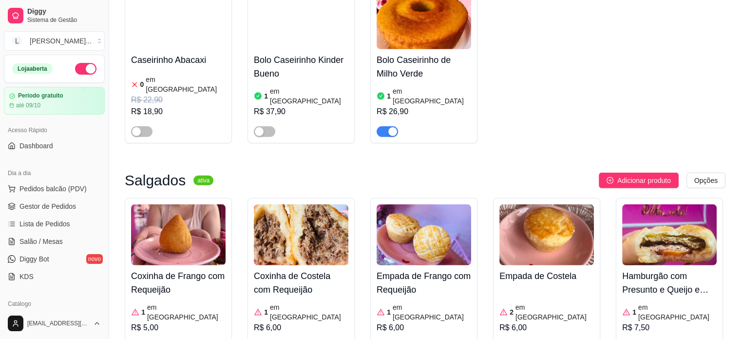
scroll to position [2923, 0]
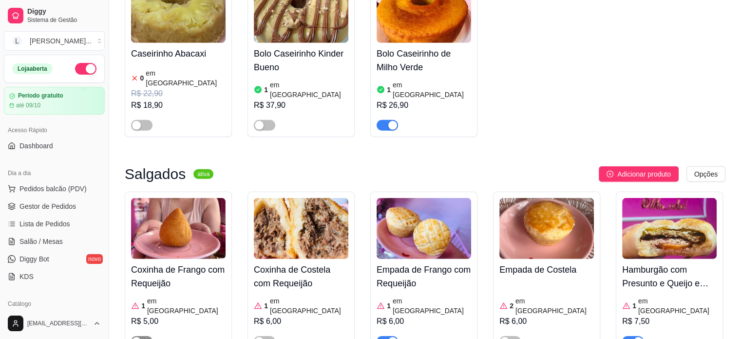
click at [148, 336] on span "button" at bounding box center [141, 341] width 21 height 11
click at [273, 336] on span "button" at bounding box center [264, 341] width 21 height 11
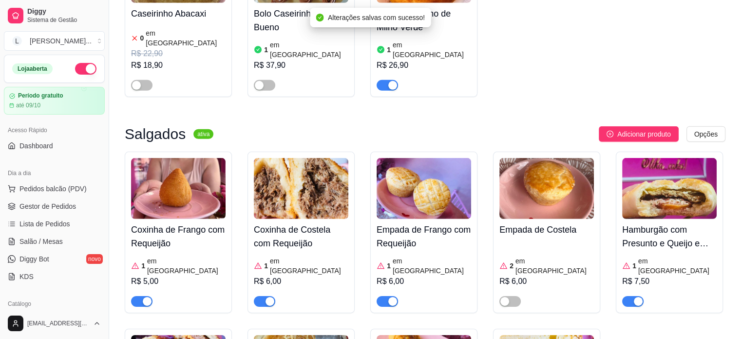
scroll to position [3021, 0]
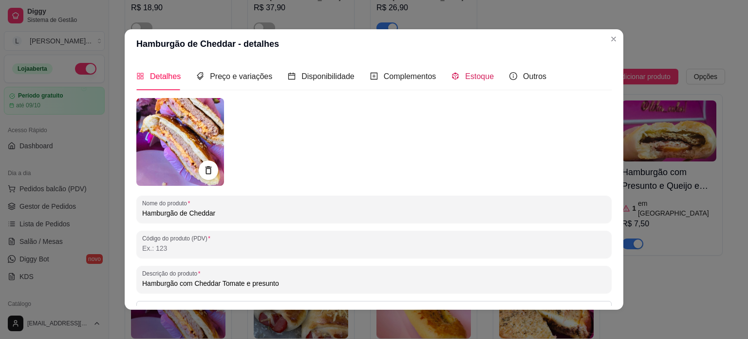
click at [469, 76] on span "Estoque" at bounding box center [479, 76] width 29 height 8
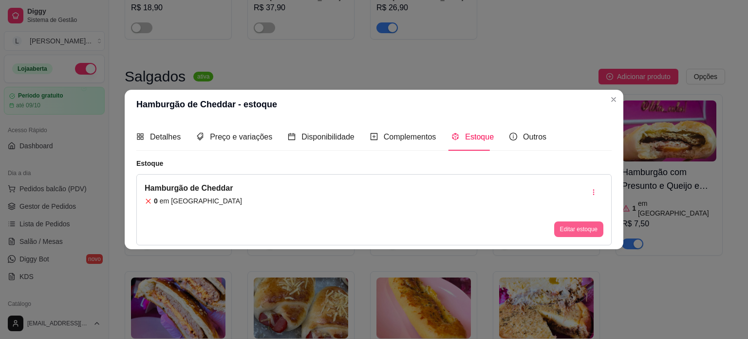
click at [577, 225] on button "Editar estoque" at bounding box center [578, 229] width 49 height 16
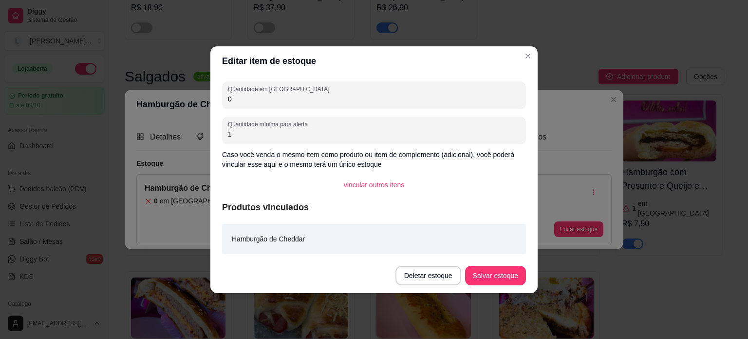
click at [271, 104] on div "0" at bounding box center [374, 94] width 292 height 19
type input "2"
click at [518, 268] on button "Salvar estoque" at bounding box center [495, 275] width 59 height 19
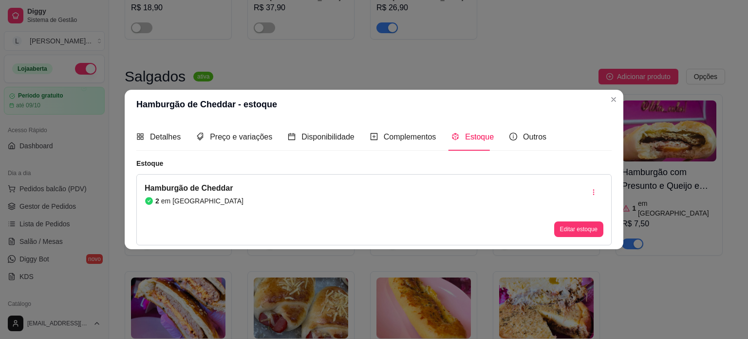
click at [622, 101] on header "Hamburgão de Cheddar - estoque" at bounding box center [374, 104] width 499 height 29
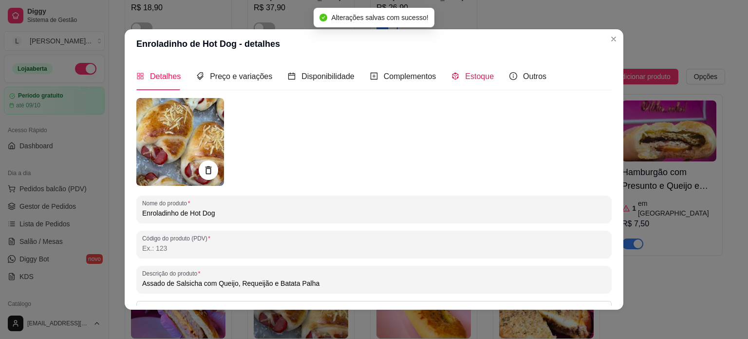
click at [481, 81] on div "Estoque" at bounding box center [473, 76] width 42 height 12
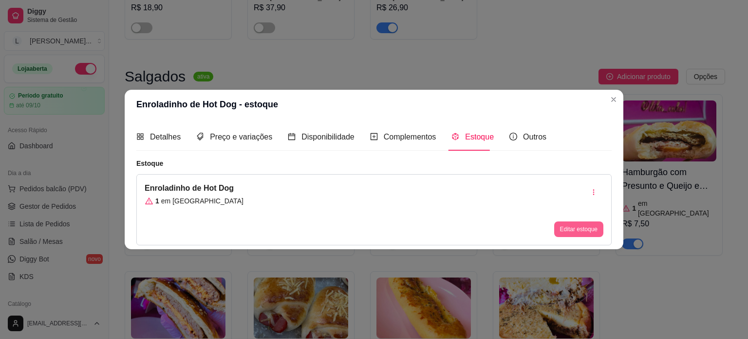
click at [571, 229] on button "Editar estoque" at bounding box center [578, 229] width 49 height 16
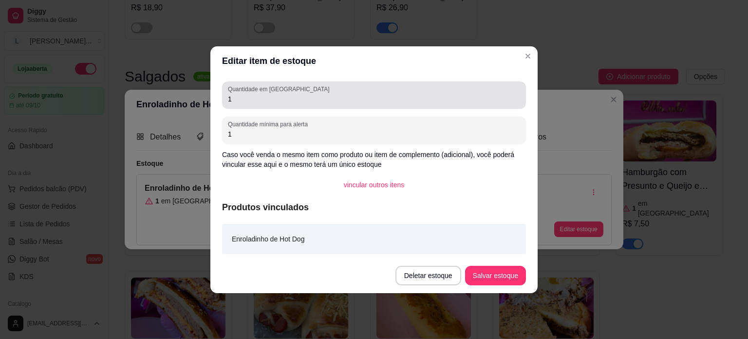
drag, startPoint x: 226, startPoint y: 99, endPoint x: 236, endPoint y: 101, distance: 10.4
click at [228, 99] on div "Quantidade em estoque 1" at bounding box center [374, 94] width 304 height 27
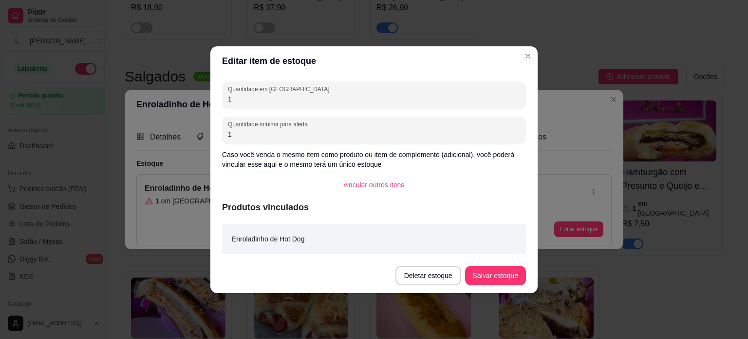
drag, startPoint x: 241, startPoint y: 101, endPoint x: 229, endPoint y: 101, distance: 12.2
click at [229, 101] on input "1" at bounding box center [374, 99] width 292 height 10
type input "2"
click at [485, 268] on button "Salvar estoque" at bounding box center [495, 275] width 59 height 19
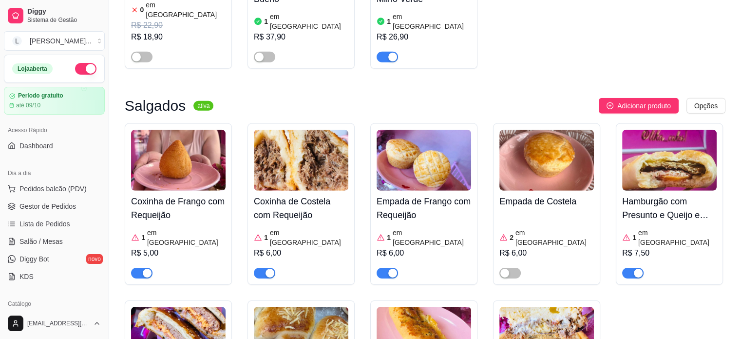
scroll to position [2826, 0]
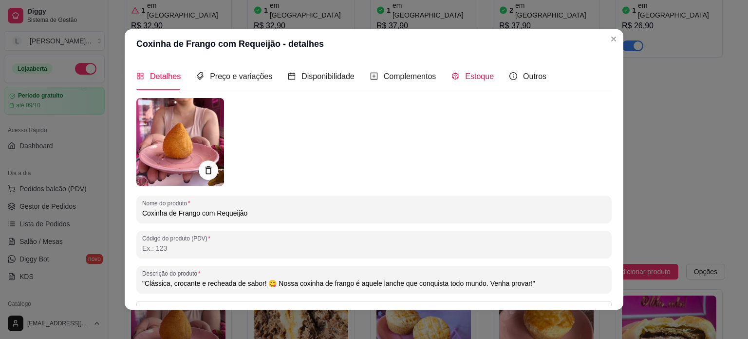
click at [477, 77] on span "Estoque" at bounding box center [479, 76] width 29 height 8
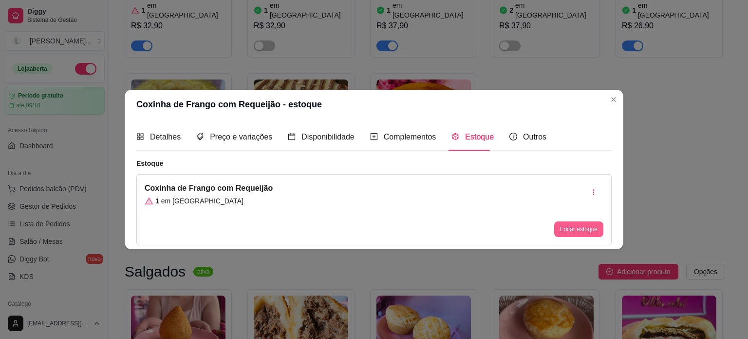
click at [584, 227] on button "Editar estoque" at bounding box center [578, 229] width 49 height 16
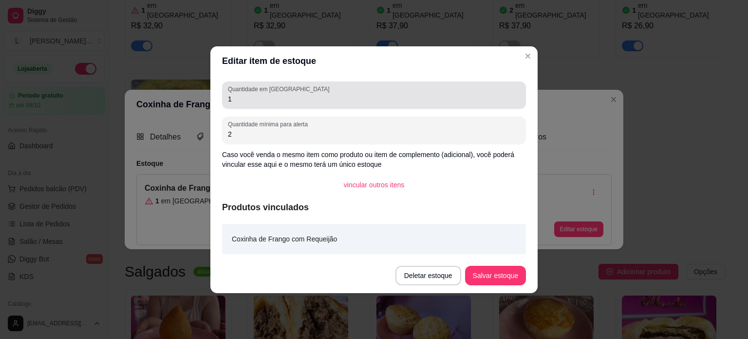
click at [261, 106] on div "Quantidade em estoque 1" at bounding box center [374, 94] width 304 height 27
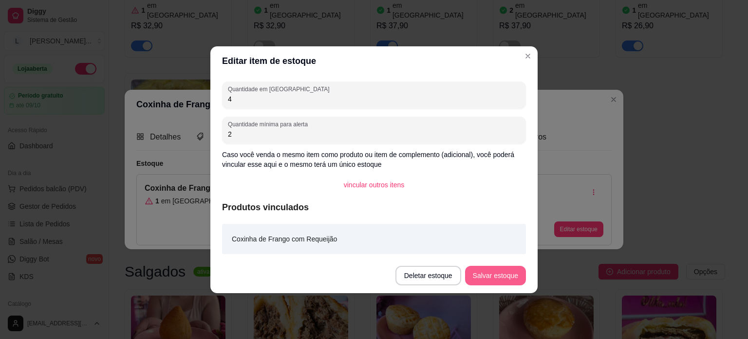
type input "4"
click at [499, 275] on button "Salvar estoque" at bounding box center [495, 275] width 59 height 19
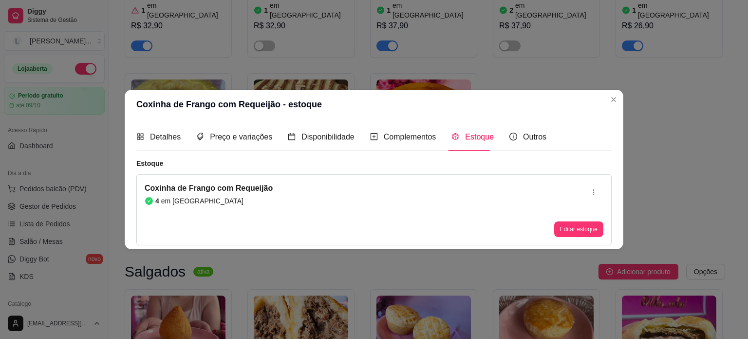
click at [604, 97] on header "Coxinha de Frango com Requeijão - estoque" at bounding box center [374, 104] width 499 height 29
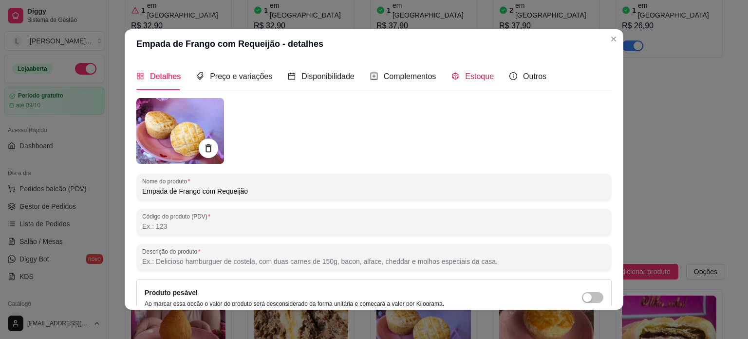
click at [454, 76] on div "Estoque" at bounding box center [473, 76] width 42 height 12
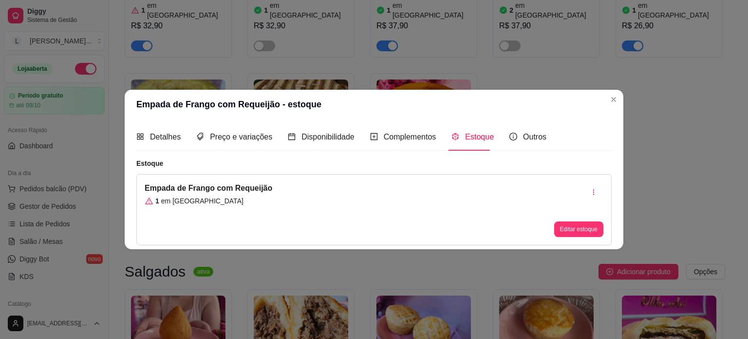
click at [565, 217] on div "Editar estoque" at bounding box center [578, 209] width 49 height 55
click at [569, 222] on button "Editar estoque" at bounding box center [579, 229] width 48 height 15
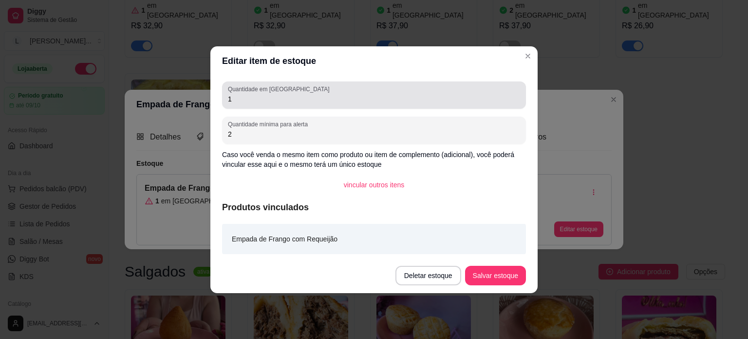
click at [329, 104] on div "Quantidade em estoque 1" at bounding box center [374, 94] width 304 height 27
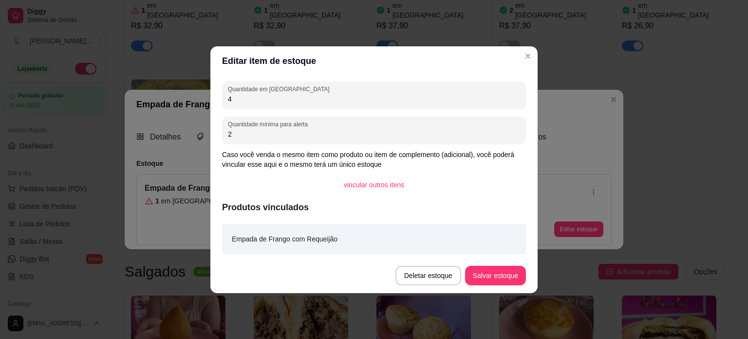
type input "4"
click at [495, 276] on button "Salvar estoque" at bounding box center [495, 275] width 61 height 19
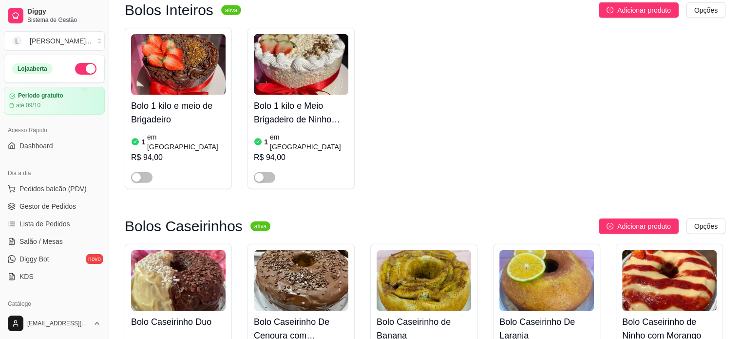
scroll to position [2290, 0]
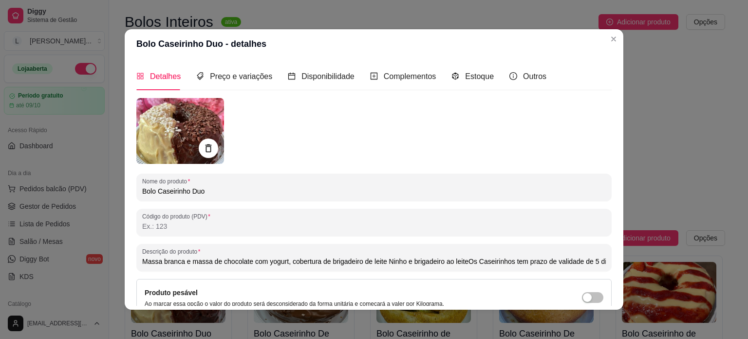
type input "Massa branca e massa de chocolate com yogurt, cobertura de brigadeiro de leite …"
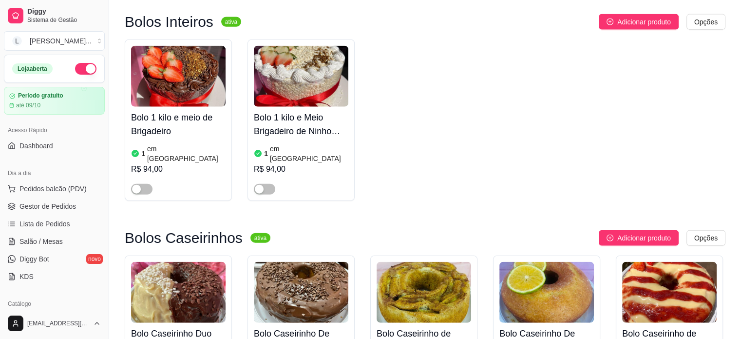
scroll to position [2485, 0]
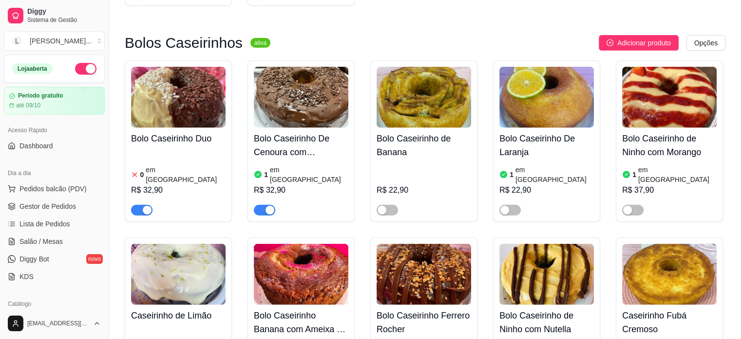
click at [138, 205] on span "button" at bounding box center [141, 210] width 21 height 11
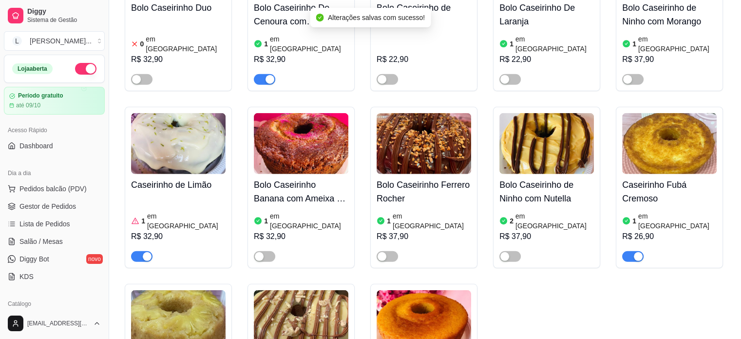
scroll to position [2631, 0]
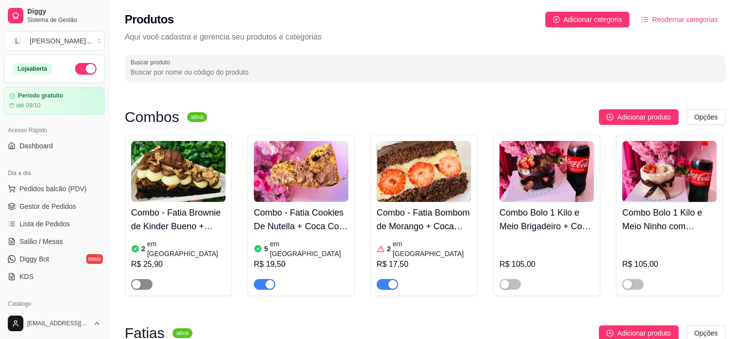
click at [143, 279] on span "button" at bounding box center [141, 284] width 21 height 11
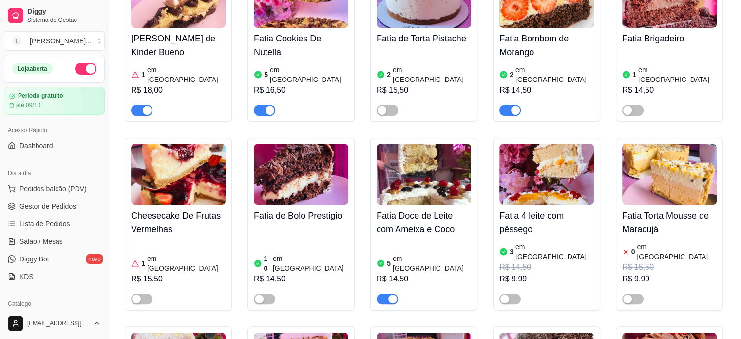
scroll to position [438, 0]
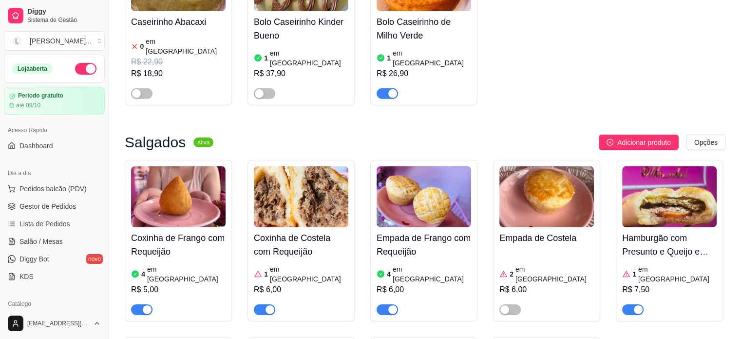
scroll to position [2972, 0]
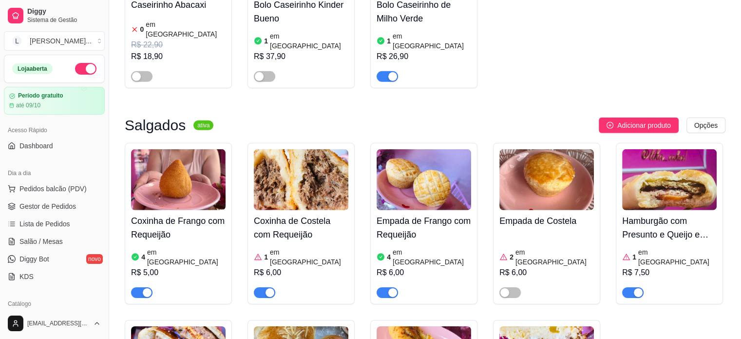
click at [273, 214] on h4 "Coxinha de Costela com Requeijão" at bounding box center [301, 227] width 95 height 27
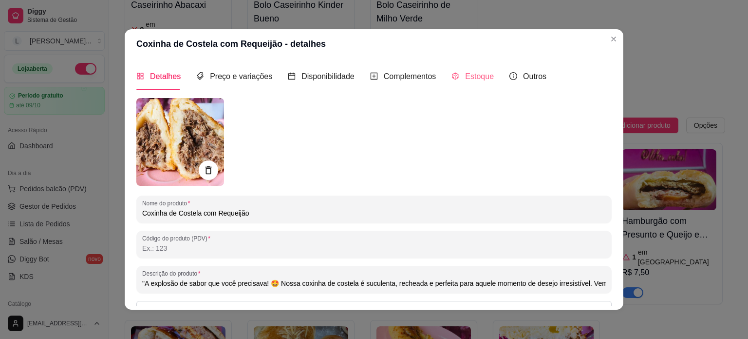
click at [473, 70] on div "Estoque" at bounding box center [473, 76] width 42 height 28
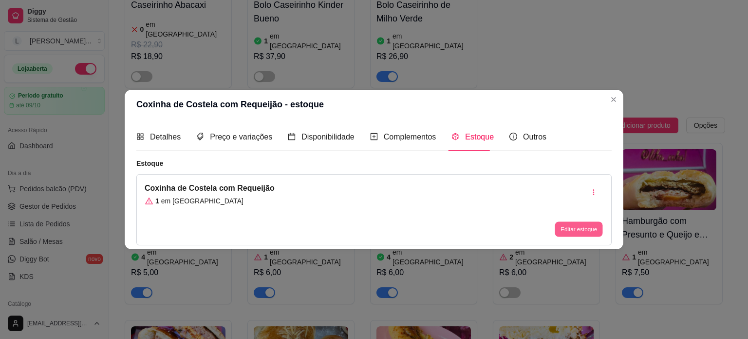
click at [569, 228] on button "Editar estoque" at bounding box center [579, 229] width 48 height 15
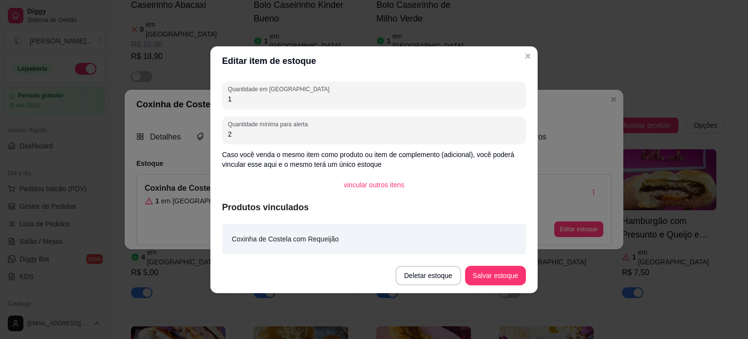
click at [267, 109] on div "Quantidade em estoque 1 Quantidade mínima para alerta 2 Caso você venda o mesmo…" at bounding box center [373, 167] width 327 height 182
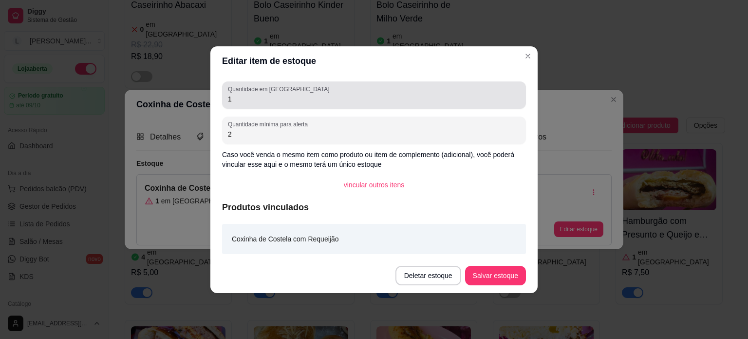
click at [265, 100] on input "1" at bounding box center [374, 99] width 292 height 10
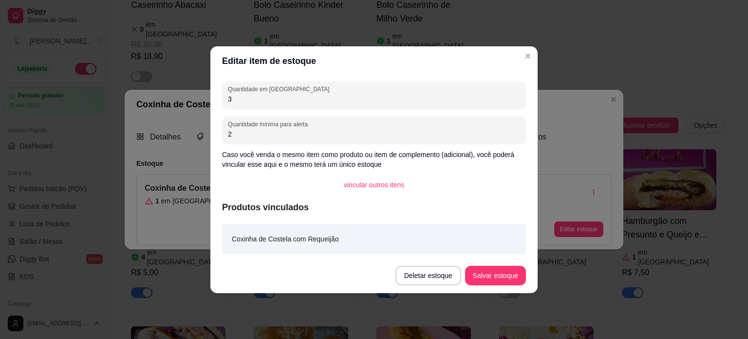
type input "3"
click at [494, 270] on button "Salvar estoque" at bounding box center [495, 275] width 59 height 19
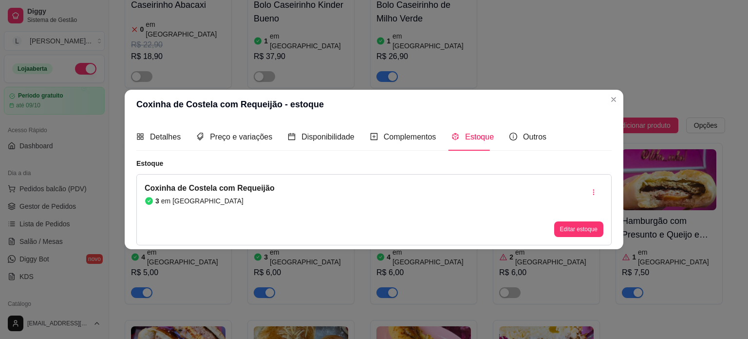
click at [616, 107] on header "Coxinha de Costela com Requeijão - estoque" at bounding box center [374, 104] width 499 height 29
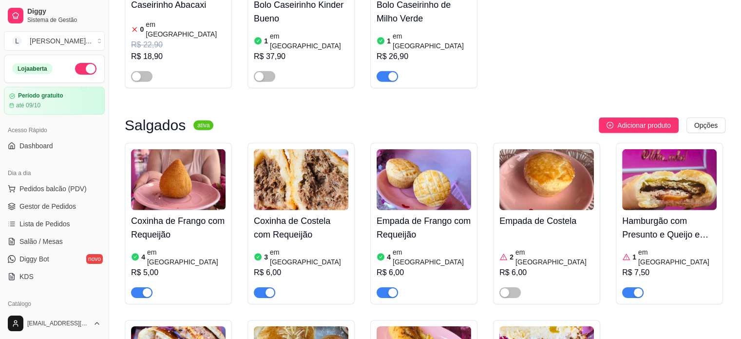
click at [692, 214] on h4 "Hamburgão com Presunto e Queijo e Tomate" at bounding box center [669, 227] width 95 height 27
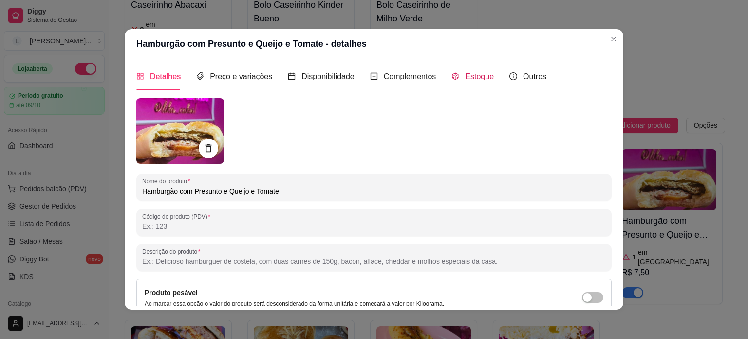
click at [465, 73] on span "Estoque" at bounding box center [479, 76] width 29 height 8
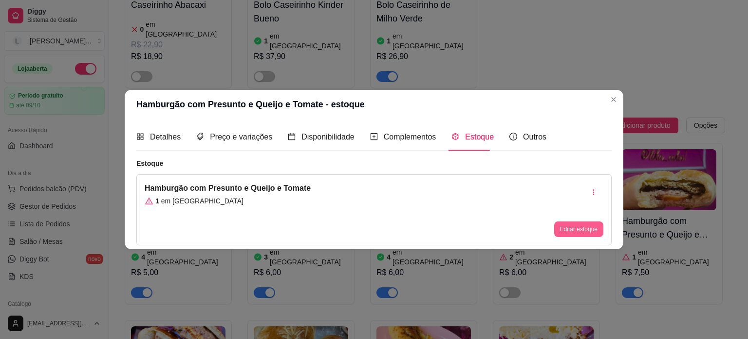
click at [592, 232] on button "Editar estoque" at bounding box center [578, 229] width 49 height 16
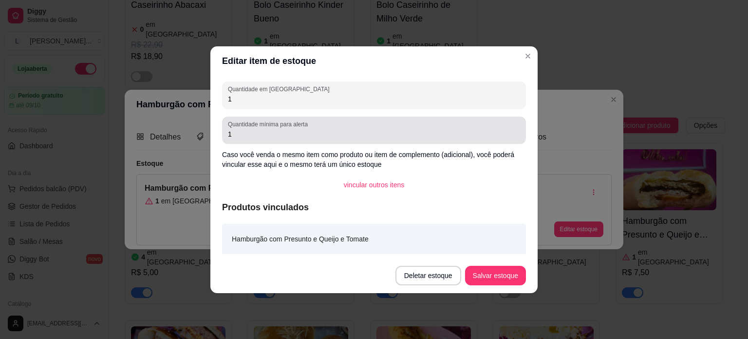
click at [270, 94] on input "1" at bounding box center [374, 99] width 292 height 10
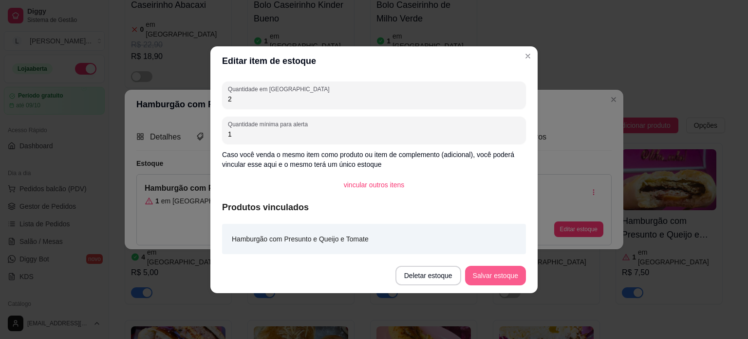
type input "2"
click at [502, 280] on button "Salvar estoque" at bounding box center [495, 275] width 61 height 19
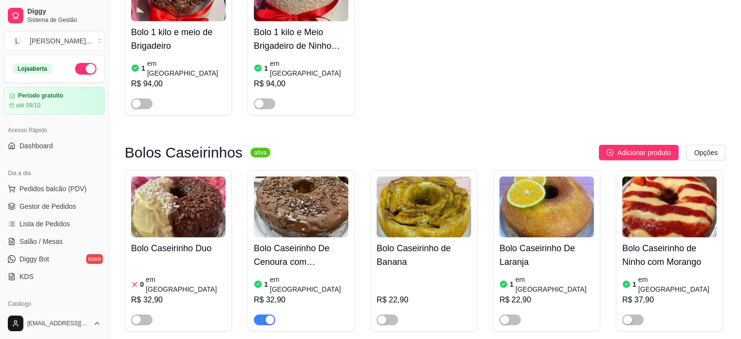
scroll to position [2374, 0]
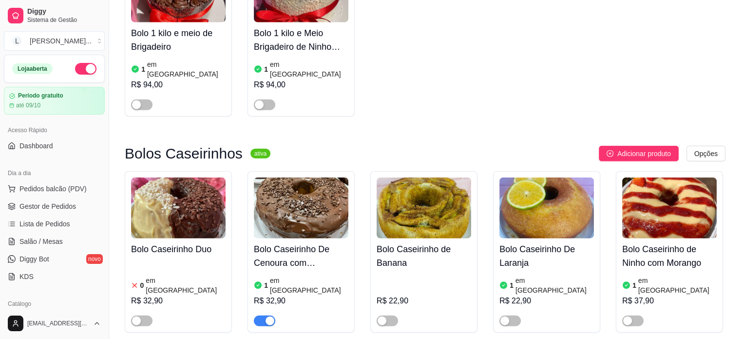
click at [295, 177] on img at bounding box center [301, 207] width 95 height 61
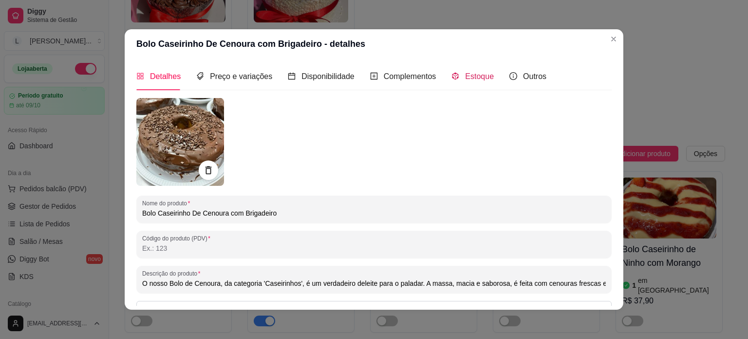
click at [466, 70] on div "Estoque" at bounding box center [473, 76] width 42 height 12
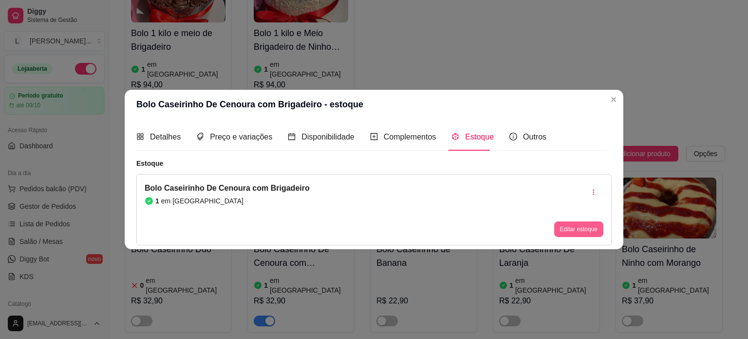
click at [575, 227] on button "Editar estoque" at bounding box center [578, 229] width 49 height 16
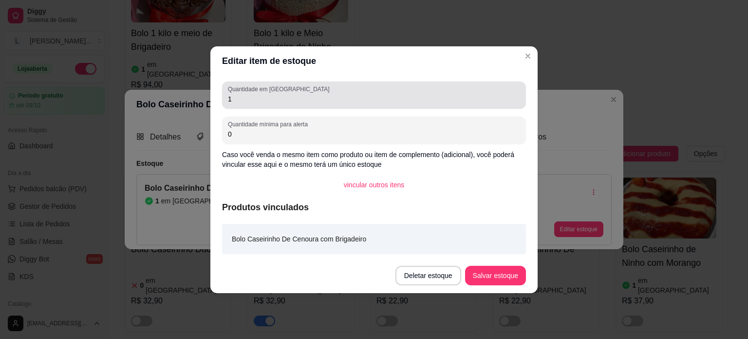
click at [308, 100] on input "1" at bounding box center [374, 99] width 292 height 10
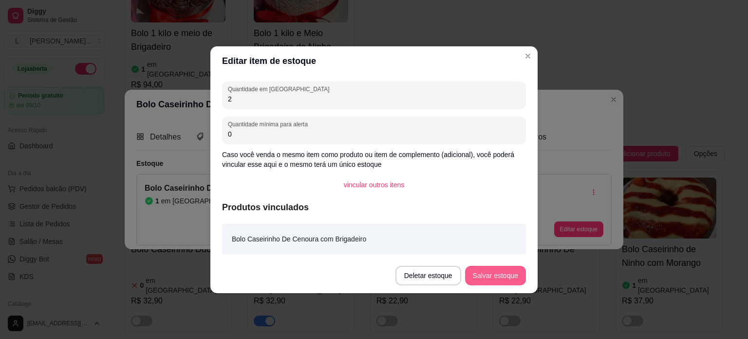
type input "2"
click at [506, 278] on button "Salvar estoque" at bounding box center [495, 275] width 61 height 19
click at [493, 270] on button "Salvar estoque" at bounding box center [495, 275] width 61 height 19
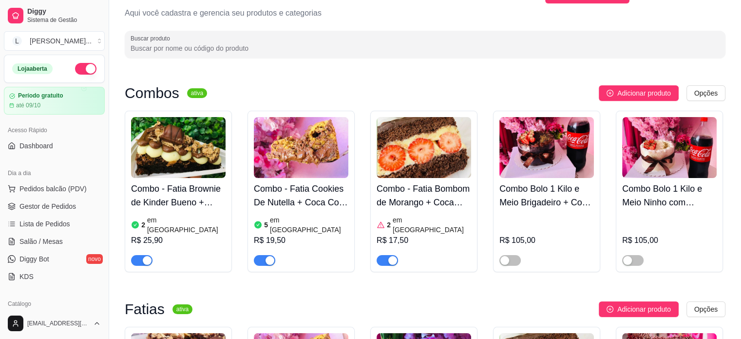
scroll to position [0, 0]
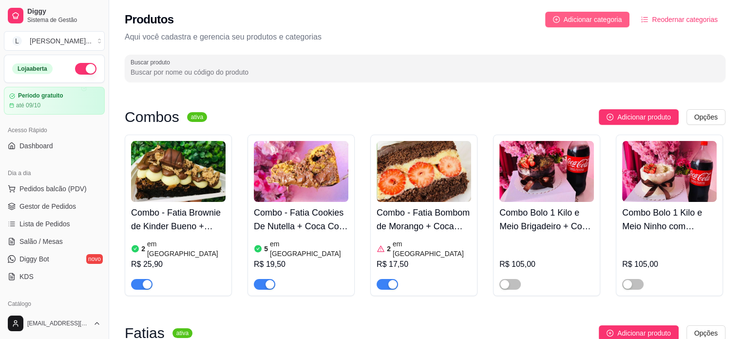
click at [559, 16] on button "Adicionar categoria" at bounding box center [587, 20] width 85 height 16
click at [576, 23] on span "Adicionar categoria" at bounding box center [593, 19] width 58 height 11
click at [597, 18] on span "Adicionar categoria" at bounding box center [593, 19] width 58 height 11
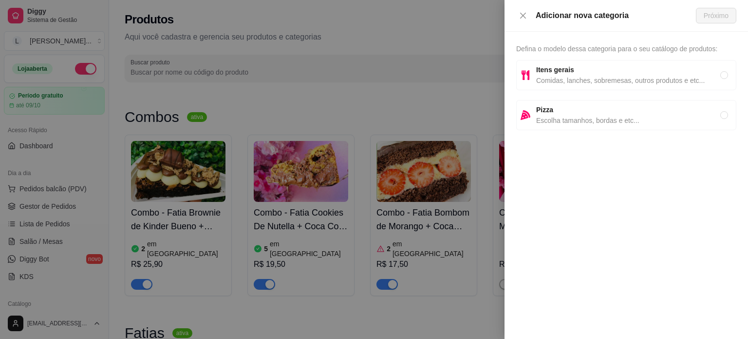
click at [571, 79] on span "Comidas, lanches, sobremesas, outros produtos e etc..." at bounding box center [628, 80] width 184 height 11
radio input "true"
click at [719, 11] on span "Próximo" at bounding box center [716, 15] width 25 height 11
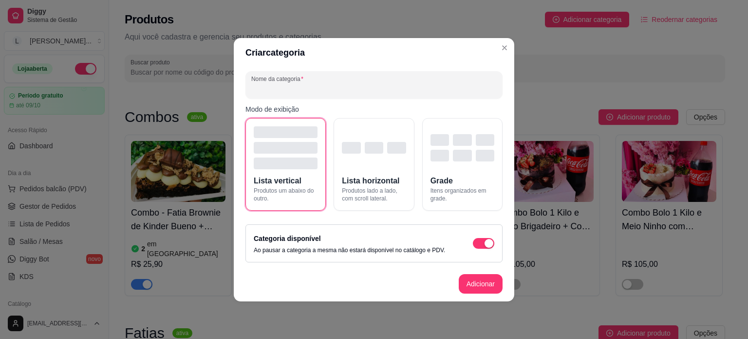
click at [325, 84] on input "Nome da categoria" at bounding box center [374, 89] width 246 height 10
click at [292, 88] on input "Nome da categoria" at bounding box center [374, 89] width 246 height 10
type input "[PERSON_NAME]"
click at [468, 274] on button "Adicionar" at bounding box center [480, 283] width 43 height 19
drag, startPoint x: 468, startPoint y: 275, endPoint x: 468, endPoint y: 251, distance: 24.4
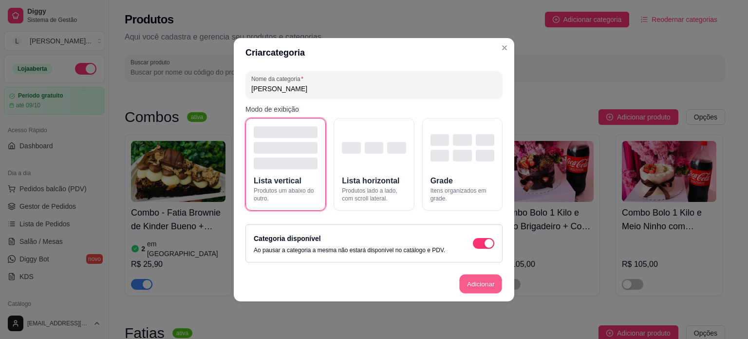
click at [468, 274] on footer "Adicionar" at bounding box center [374, 283] width 281 height 35
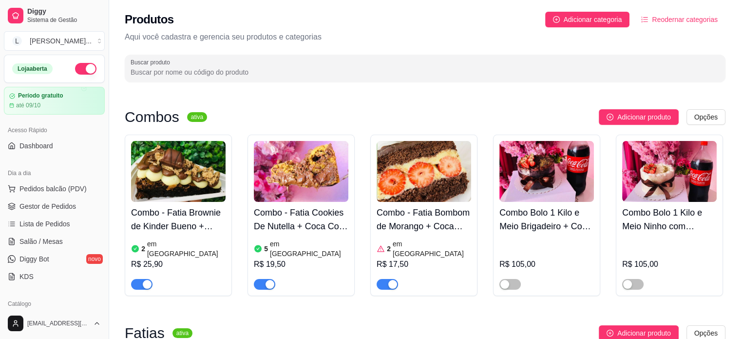
click at [505, 52] on div "Produtos Adicionar categoria Reodernar categorias Aqui você cadastra e gerencia…" at bounding box center [425, 44] width 632 height 88
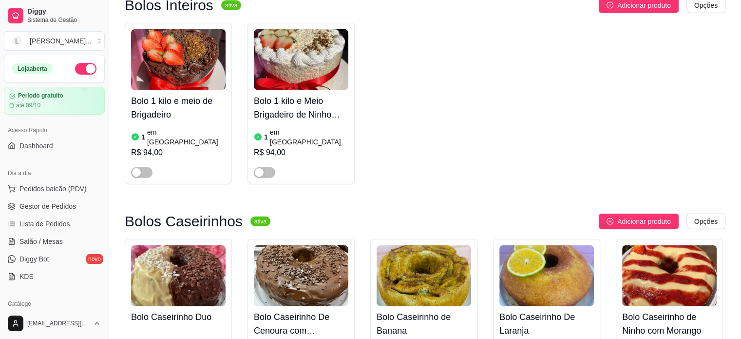
scroll to position [2387, 0]
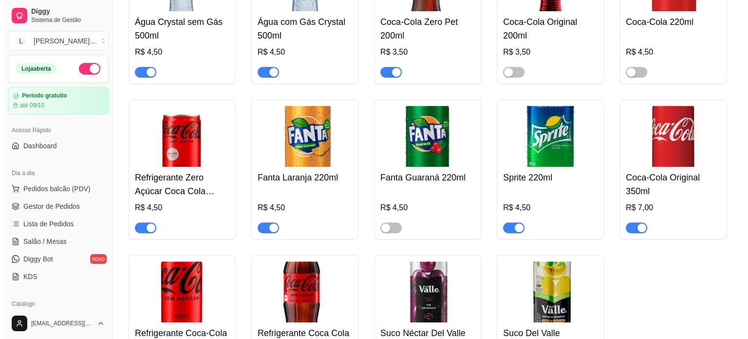
scroll to position [4146, 0]
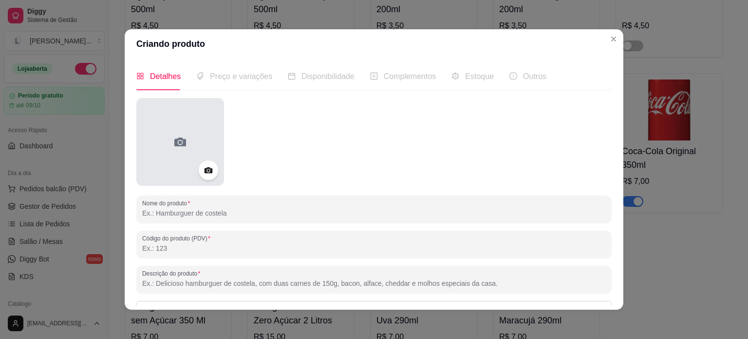
click at [184, 154] on div at bounding box center [180, 142] width 88 height 88
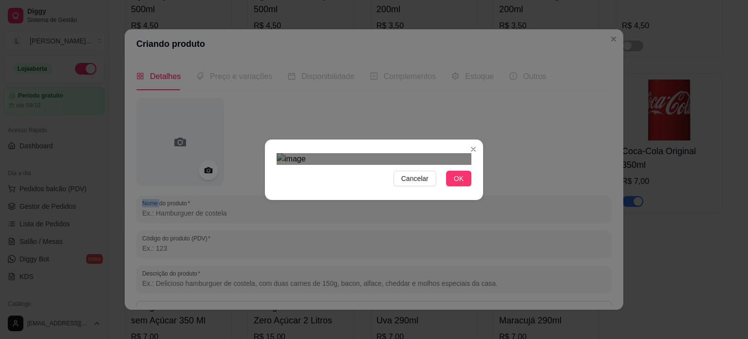
click at [337, 245] on div "Use the arrow keys to move the crop selection area" at bounding box center [399, 307] width 125 height 125
click at [469, 149] on div "Cancelar OK" at bounding box center [374, 169] width 218 height 41
click at [458, 220] on div "Use the arrow keys to move the crop selection area" at bounding box center [436, 255] width 70 height 70
click at [326, 154] on img at bounding box center [374, 159] width 195 height 12
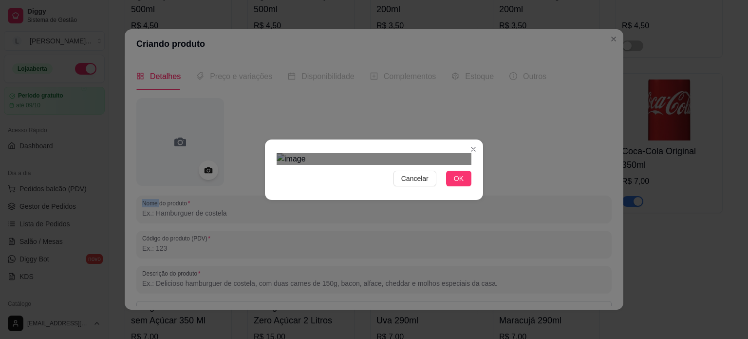
click at [464, 165] on img at bounding box center [374, 159] width 195 height 12
click at [471, 190] on div "Cancelar OK" at bounding box center [374, 169] width 218 height 41
click at [454, 184] on span "OK" at bounding box center [459, 178] width 10 height 11
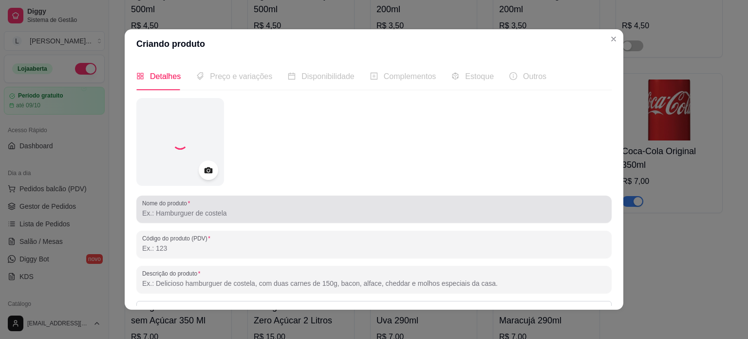
click at [306, 218] on input "Nome do produto" at bounding box center [374, 213] width 464 height 10
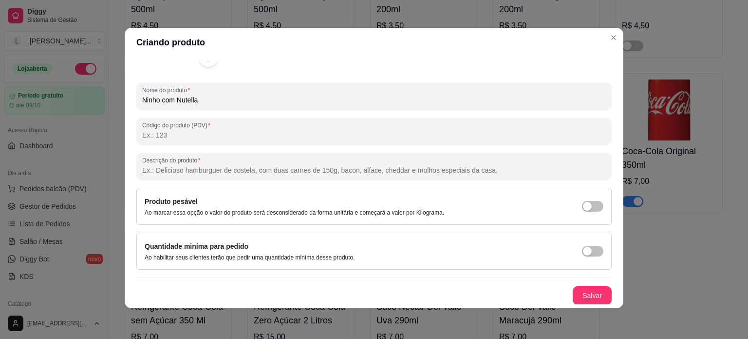
scroll to position [2, 0]
type input "Ninho com Nutella"
click at [574, 292] on button "Salvar" at bounding box center [592, 294] width 39 height 19
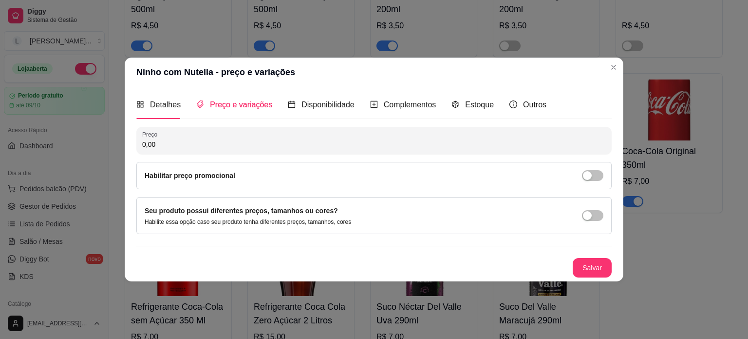
scroll to position [0, 0]
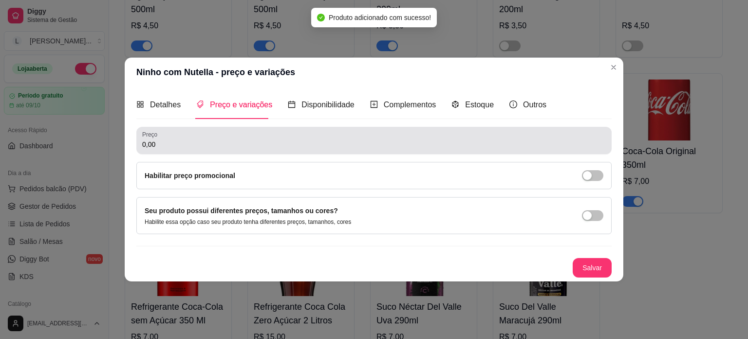
click at [226, 133] on div "0,00" at bounding box center [374, 140] width 464 height 19
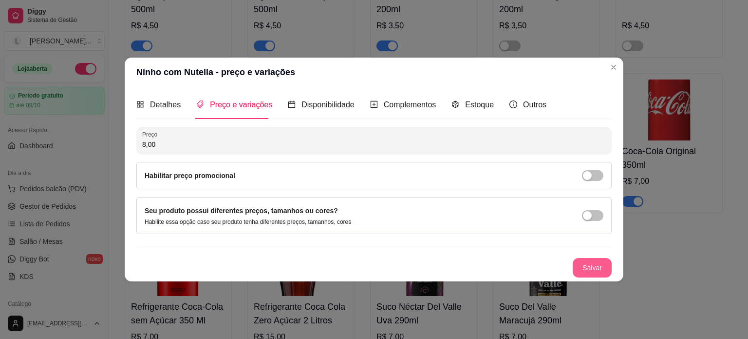
type input "8,00"
click at [585, 280] on div "Detalhes Preço e variações Disponibilidade Complementos Estoque Outros Nome do …" at bounding box center [374, 184] width 499 height 194
click at [589, 271] on button "Salvar" at bounding box center [592, 267] width 39 height 19
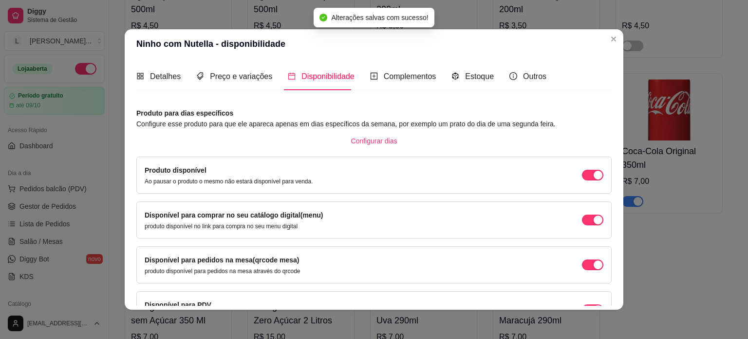
scroll to position [60, 0]
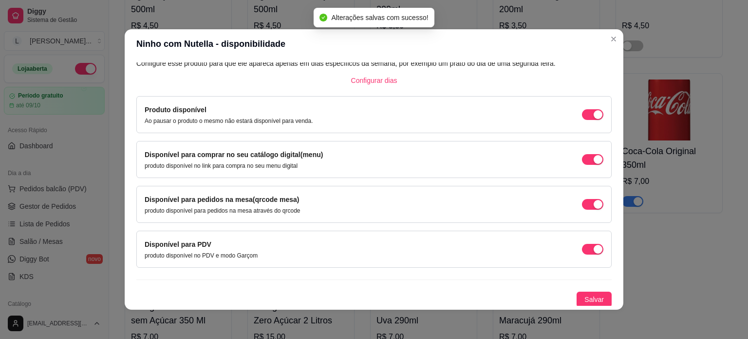
click at [588, 307] on div "Detalhes Preço e variações Disponibilidade Complementos Estoque Outros Nome do …" at bounding box center [374, 183] width 499 height 251
click at [589, 298] on span "Salvar" at bounding box center [594, 299] width 19 height 11
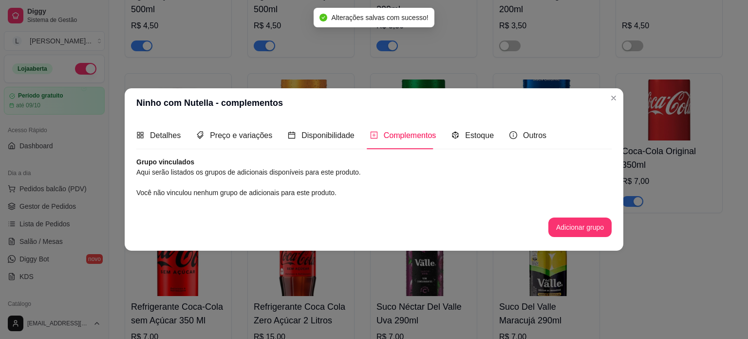
scroll to position [0, 0]
click at [470, 135] on span "Estoque" at bounding box center [479, 135] width 29 height 8
click at [470, 135] on div "Estoque" at bounding box center [473, 135] width 42 height 28
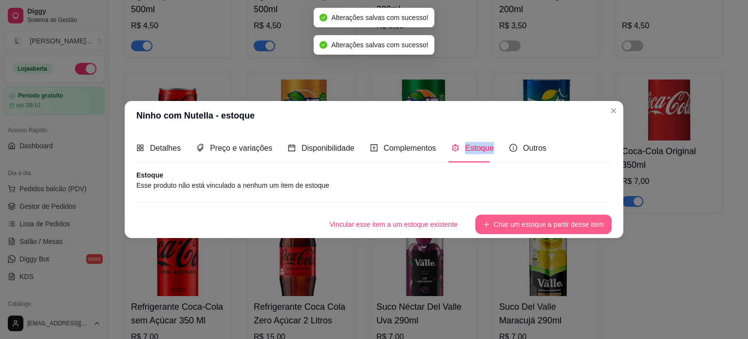
click at [538, 224] on button "Criar um estoque a partir desse item" at bounding box center [544, 223] width 136 height 19
click at [538, 224] on div "Vincular esse item a um estoque existente Criar um estoque a partir desse item" at bounding box center [374, 223] width 476 height 19
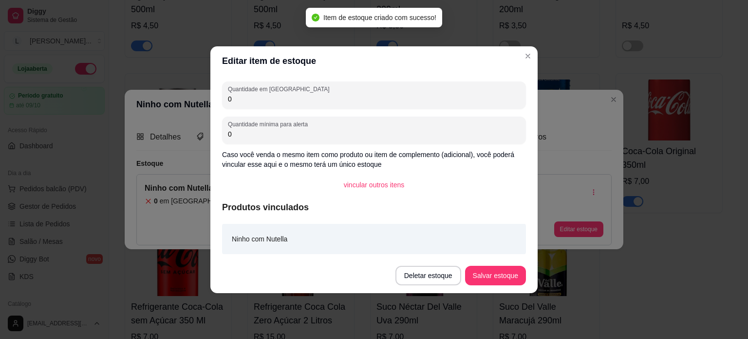
click at [246, 100] on input "0" at bounding box center [374, 99] width 292 height 10
type input "2"
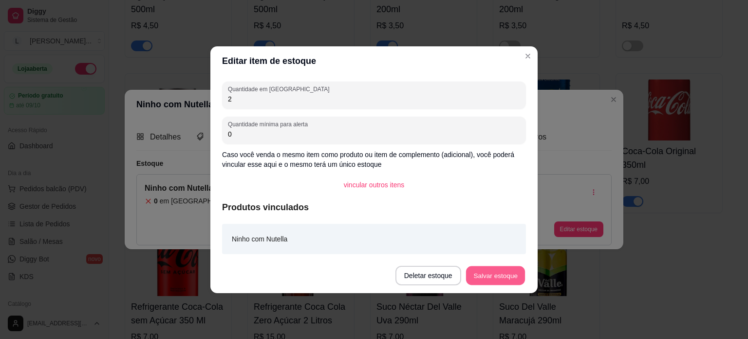
click at [486, 266] on button "Salvar estoque" at bounding box center [495, 275] width 59 height 19
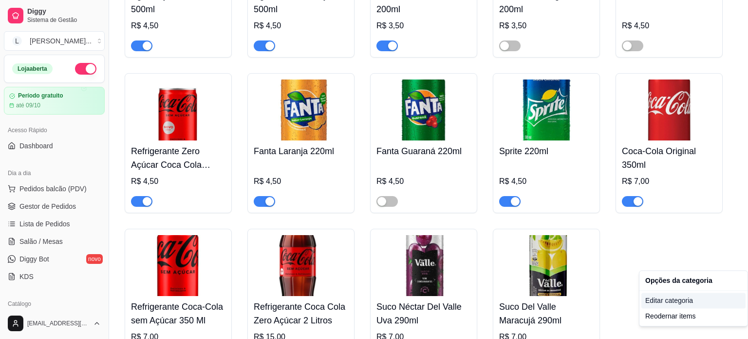
click at [672, 305] on div "Editar categoria" at bounding box center [694, 300] width 104 height 16
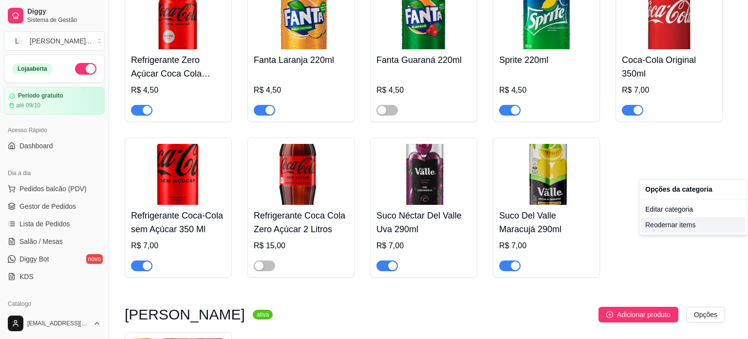
click at [675, 225] on div "Reodernar items" at bounding box center [694, 225] width 104 height 16
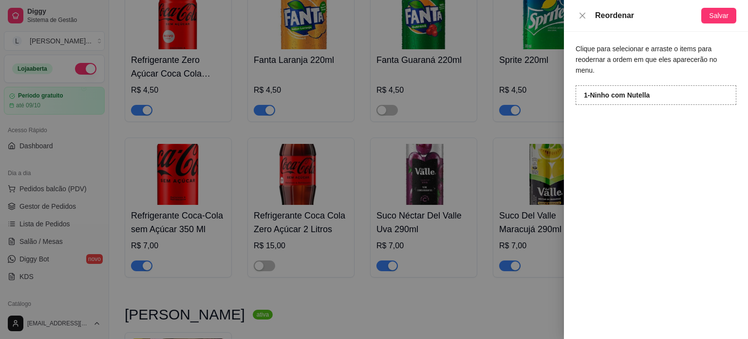
click at [499, 167] on div at bounding box center [374, 169] width 748 height 339
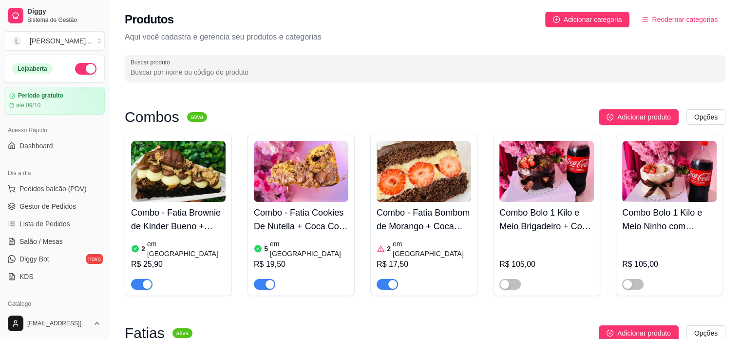
click at [690, 20] on span "Reodernar categorias" at bounding box center [685, 19] width 66 height 11
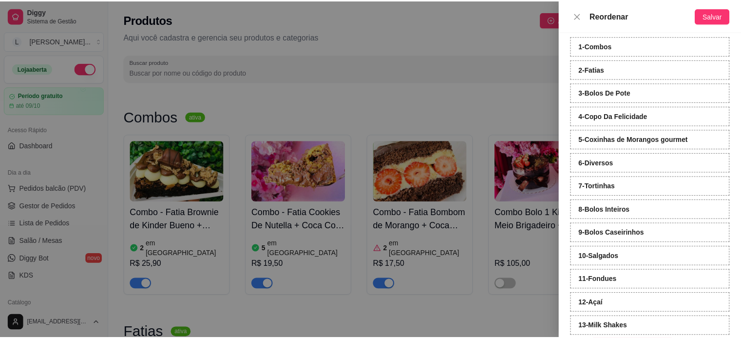
scroll to position [106, 0]
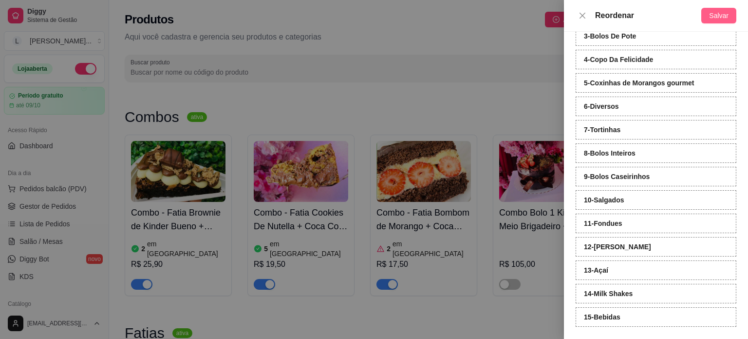
click at [703, 13] on button "Salvar" at bounding box center [719, 16] width 35 height 16
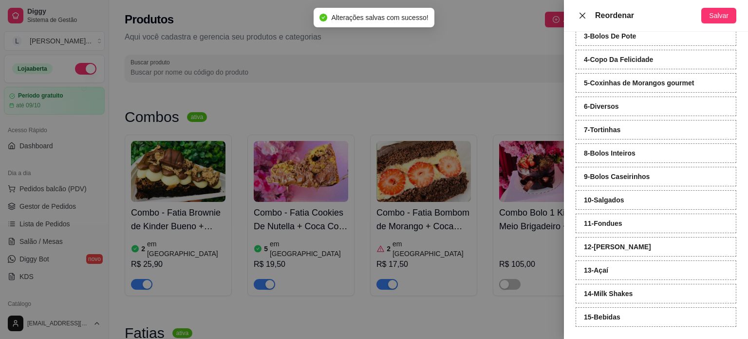
click at [583, 13] on icon "close" at bounding box center [583, 16] width 8 height 8
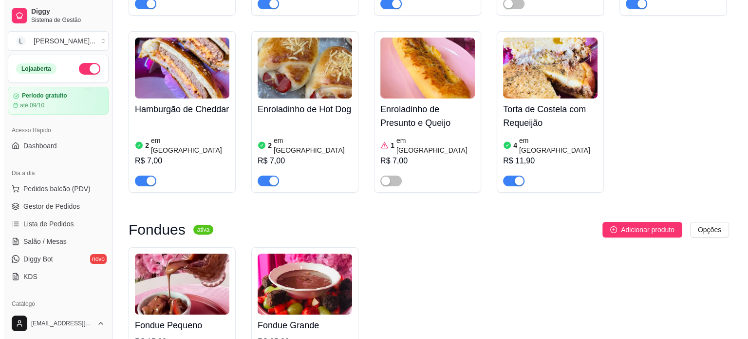
scroll to position [3395, 0]
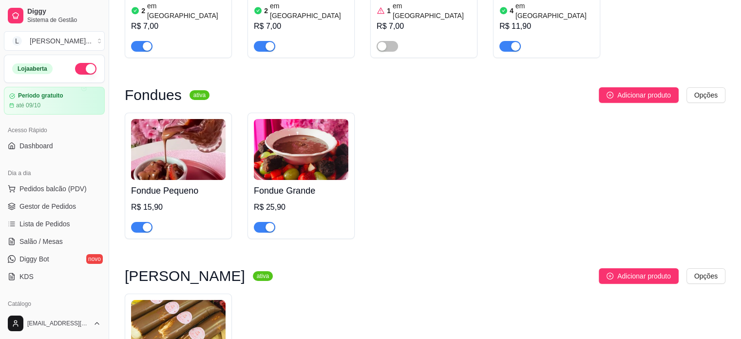
click at [624, 270] on span "Adicionar produto" at bounding box center [644, 275] width 54 height 11
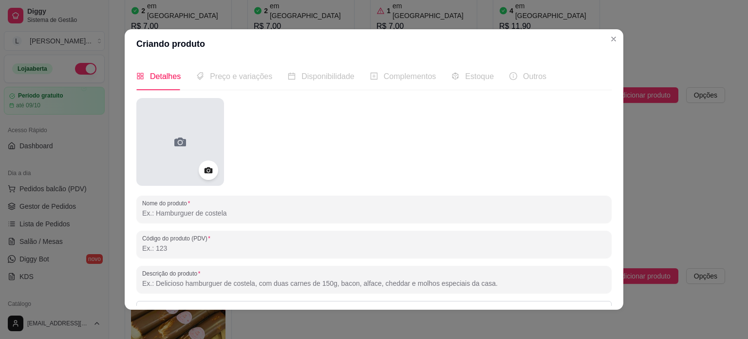
click at [161, 148] on div at bounding box center [180, 142] width 88 height 88
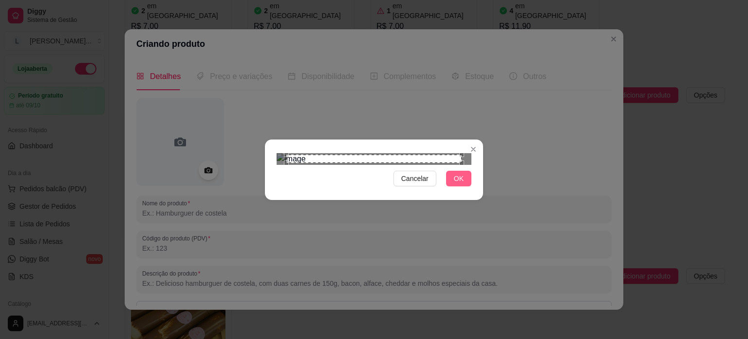
click at [461, 186] on button "OK" at bounding box center [458, 179] width 25 height 16
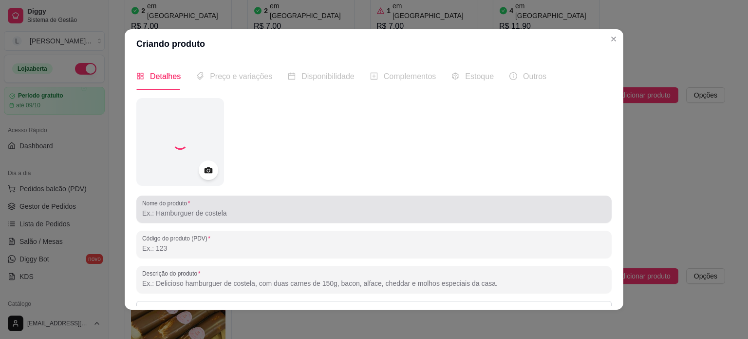
click at [156, 211] on div at bounding box center [374, 208] width 464 height 19
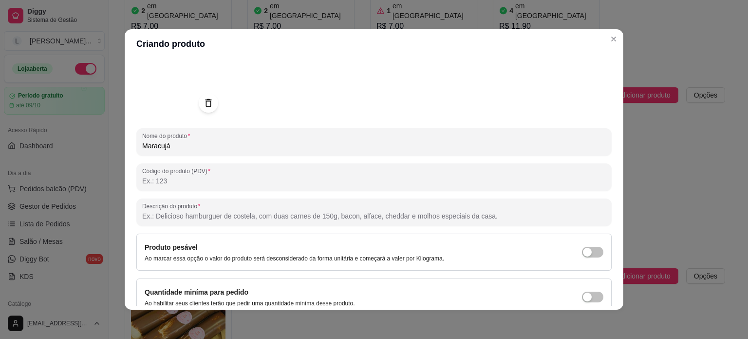
scroll to position [112, 0]
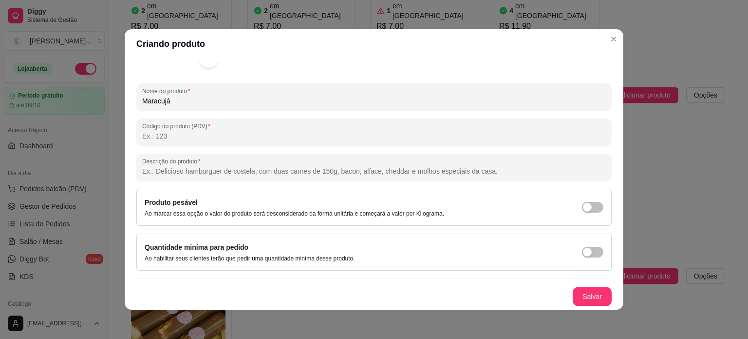
type input "Maracujá"
click at [592, 307] on div "Detalhes Preço e variações Disponibilidade Complementos Estoque Outros Nome do …" at bounding box center [374, 183] width 499 height 251
click at [588, 304] on button "Salvar" at bounding box center [592, 295] width 39 height 19
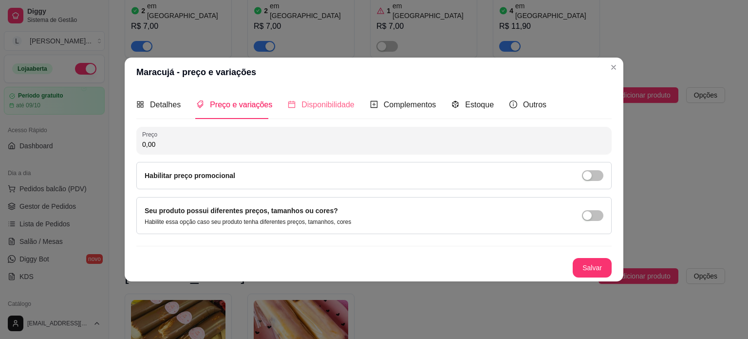
scroll to position [0, 0]
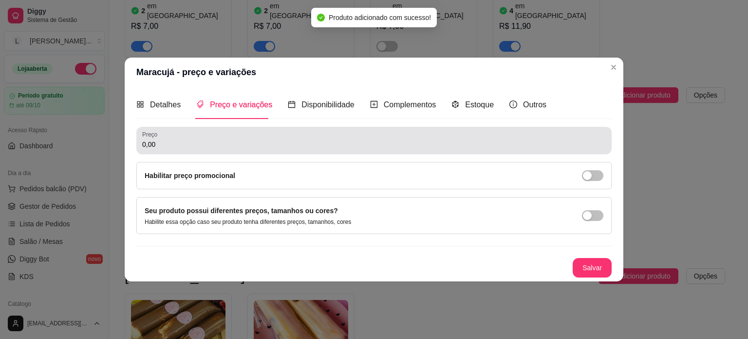
click at [289, 135] on div "0,00" at bounding box center [374, 140] width 464 height 19
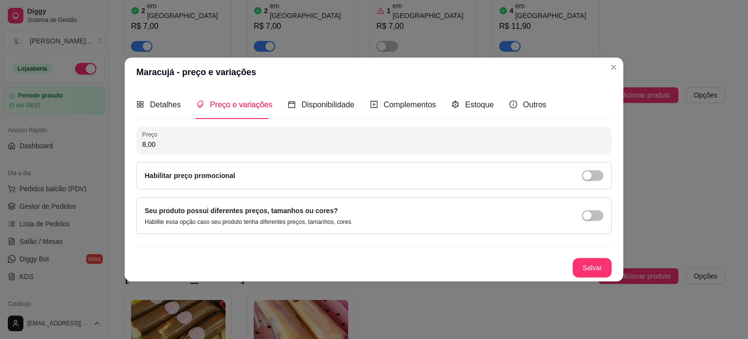
type input "8,00"
click at [580, 268] on button "Salvar" at bounding box center [592, 267] width 39 height 19
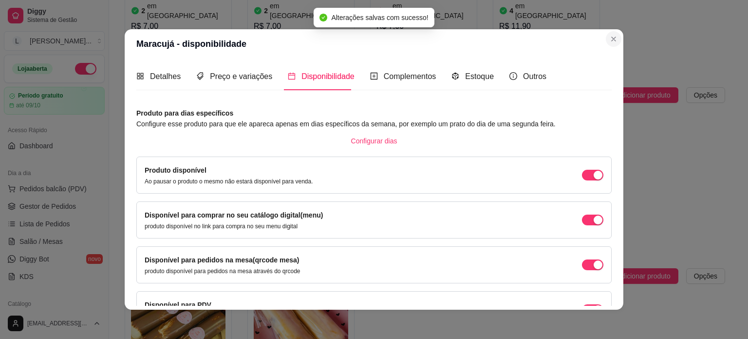
click at [610, 71] on div "Detalhes Preço e variações Disponibilidade Complementos Estoque Outros Nome do …" at bounding box center [374, 183] width 499 height 251
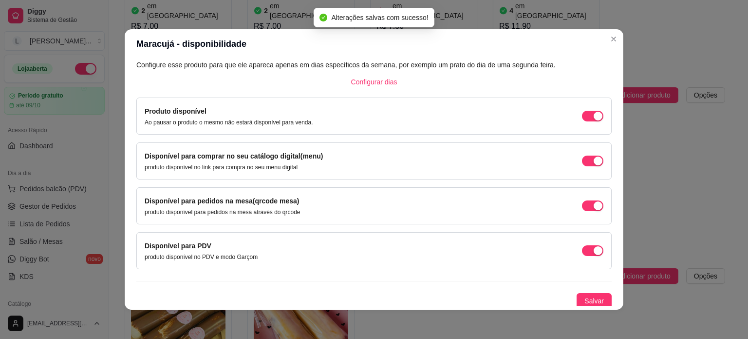
scroll to position [60, 0]
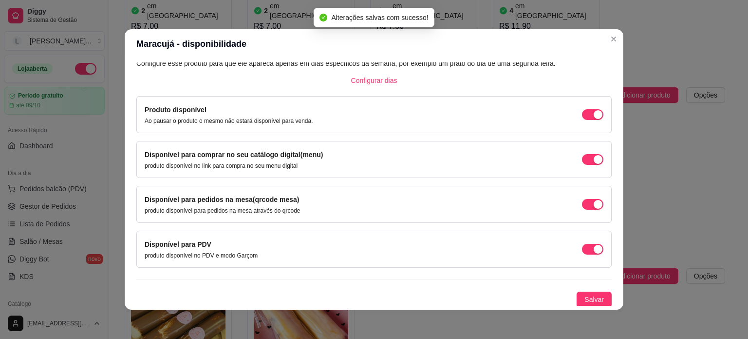
drag, startPoint x: 598, startPoint y: 296, endPoint x: 595, endPoint y: 286, distance: 9.9
click at [597, 296] on button "Salvar" at bounding box center [594, 299] width 35 height 16
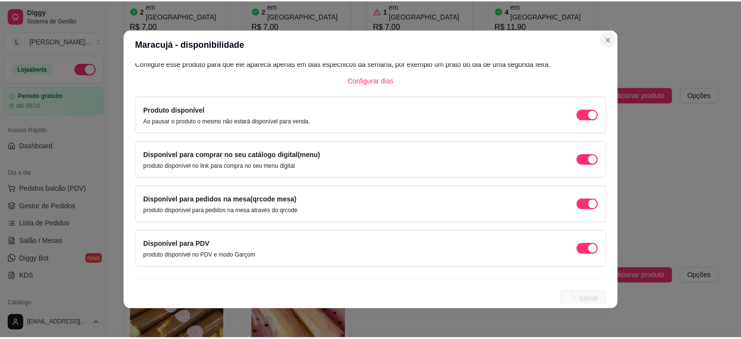
scroll to position [0, 0]
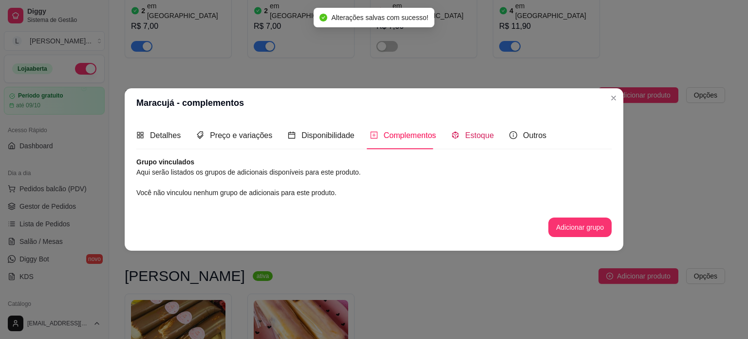
click at [474, 134] on span "Estoque" at bounding box center [479, 135] width 29 height 8
click at [474, 134] on div "Estoque" at bounding box center [473, 135] width 42 height 28
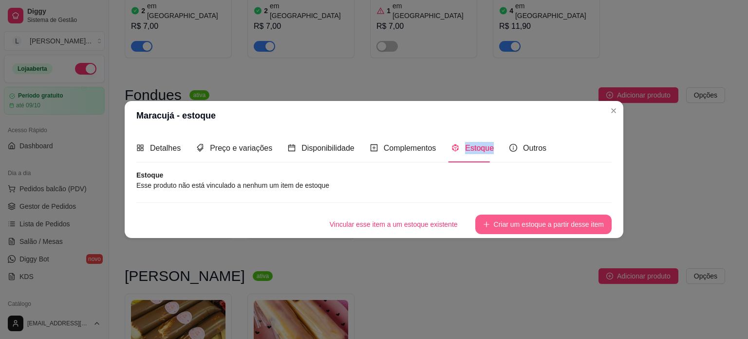
click at [557, 222] on button "Criar um estoque a partir desse item" at bounding box center [544, 223] width 136 height 19
click at [557, 222] on div "Vincular esse item a um estoque existente Criar um estoque a partir desse item" at bounding box center [374, 223] width 476 height 19
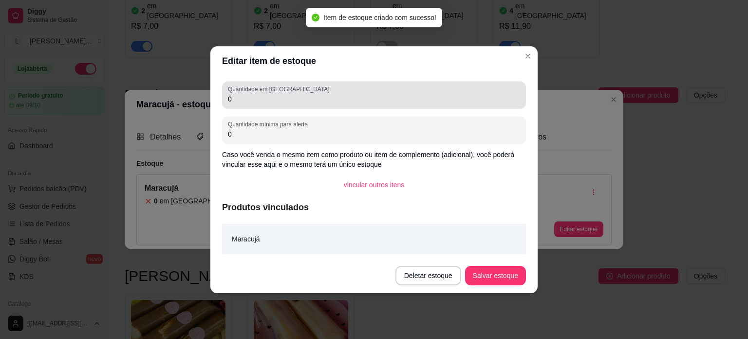
click at [259, 105] on div "Quantidade em estoque 0" at bounding box center [374, 94] width 304 height 27
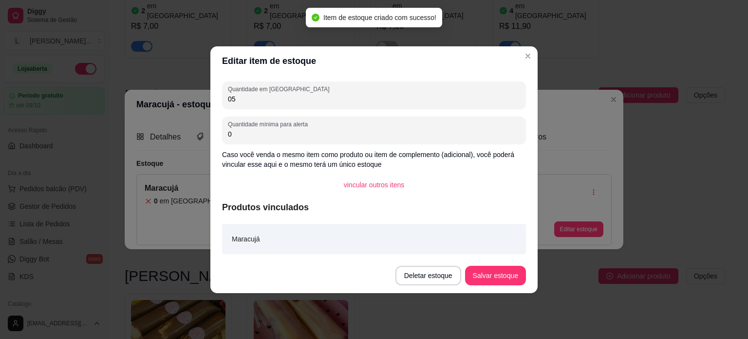
type input "0"
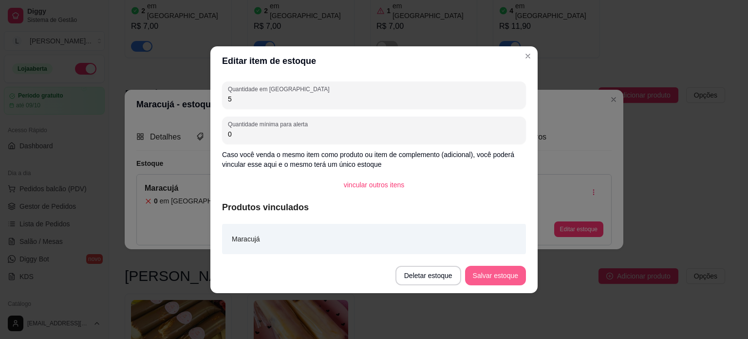
type input "5"
click at [485, 276] on button "Salvar estoque" at bounding box center [495, 275] width 61 height 19
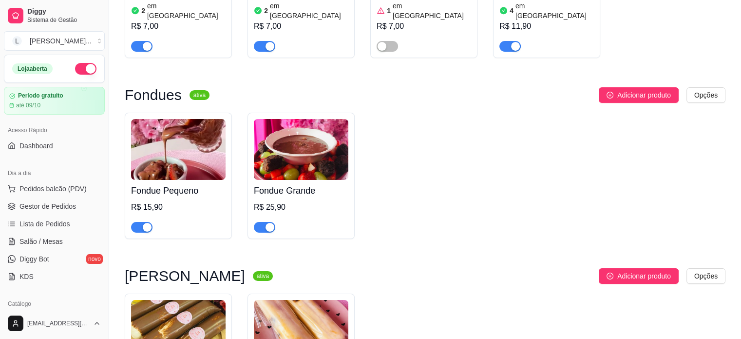
click at [332, 300] on img at bounding box center [301, 330] width 95 height 61
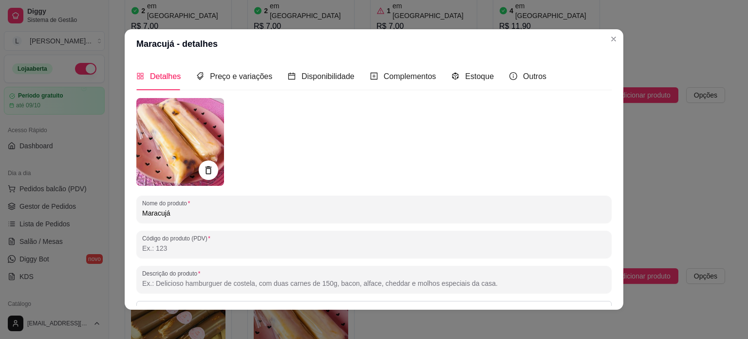
drag, startPoint x: 170, startPoint y: 127, endPoint x: 162, endPoint y: 140, distance: 15.0
click at [162, 140] on img at bounding box center [180, 142] width 88 height 88
click at [162, 133] on img at bounding box center [180, 142] width 88 height 88
click at [606, 113] on div "Fondue Pequeno R$ 15,90 Fondue Grande R$ 25,90" at bounding box center [425, 176] width 601 height 126
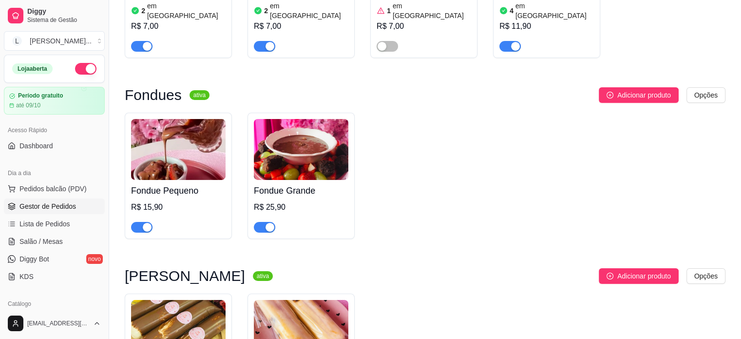
click at [39, 210] on span "Gestor de Pedidos" at bounding box center [47, 206] width 57 height 10
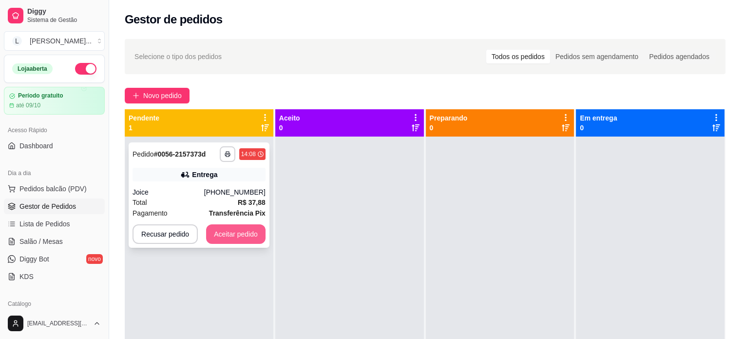
click at [232, 229] on button "Aceitar pedido" at bounding box center [235, 233] width 59 height 19
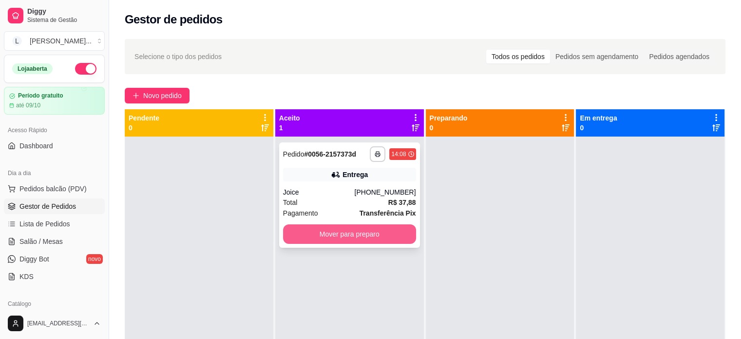
click at [307, 233] on button "Mover para preparo" at bounding box center [349, 233] width 133 height 19
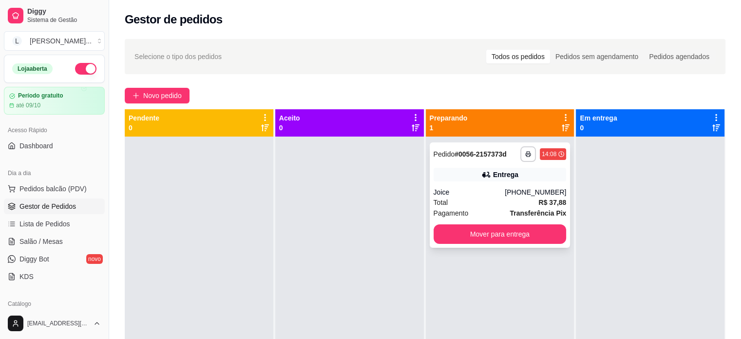
click at [481, 234] on button "Mover para entrega" at bounding box center [500, 233] width 133 height 19
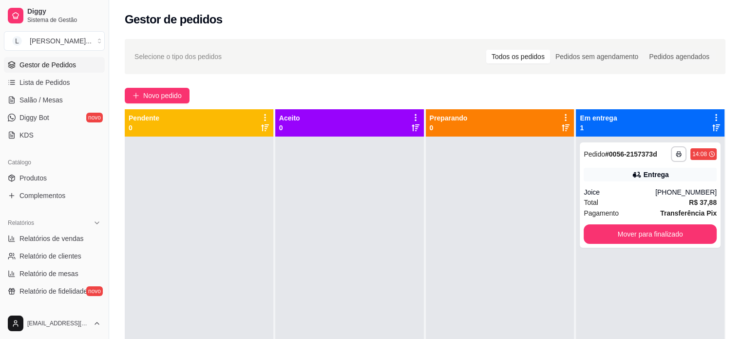
scroll to position [146, 0]
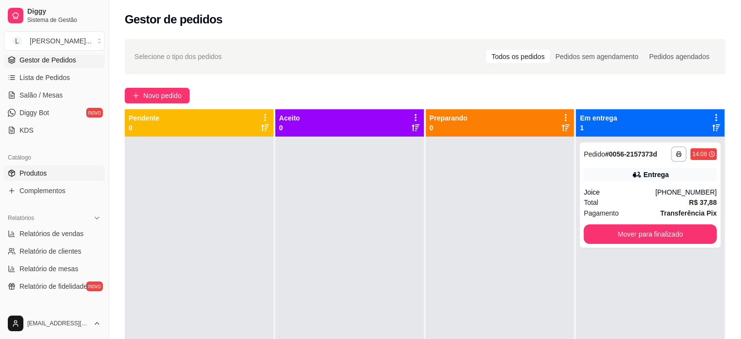
click at [38, 173] on span "Produtos" at bounding box center [32, 173] width 27 height 10
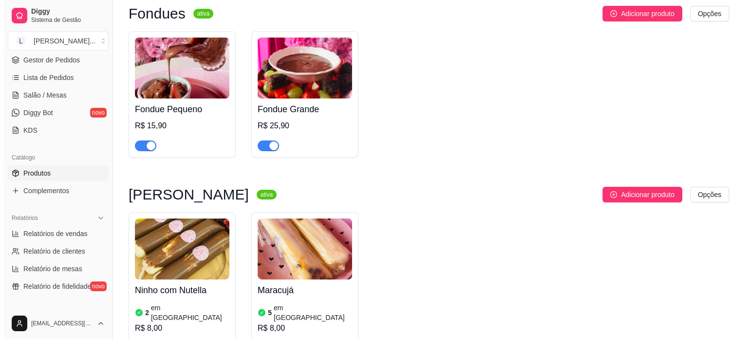
scroll to position [3459, 0]
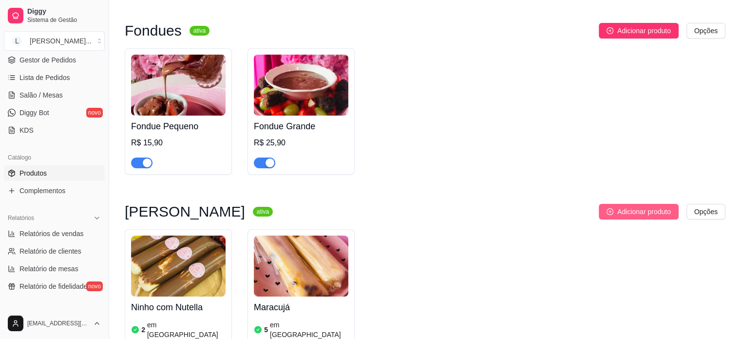
click at [639, 206] on span "Adicionar produto" at bounding box center [644, 211] width 54 height 11
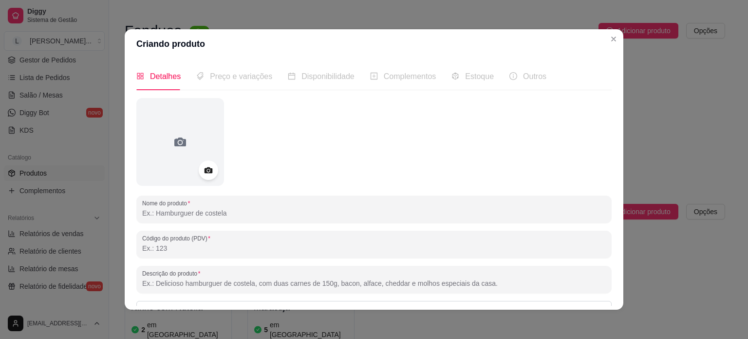
click at [207, 212] on input "Nome do produto" at bounding box center [374, 213] width 464 height 10
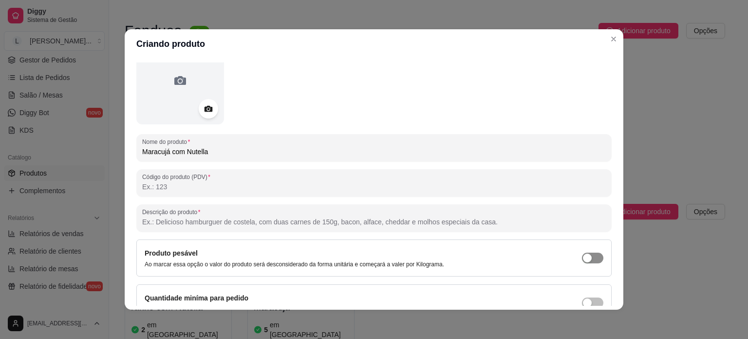
scroll to position [112, 0]
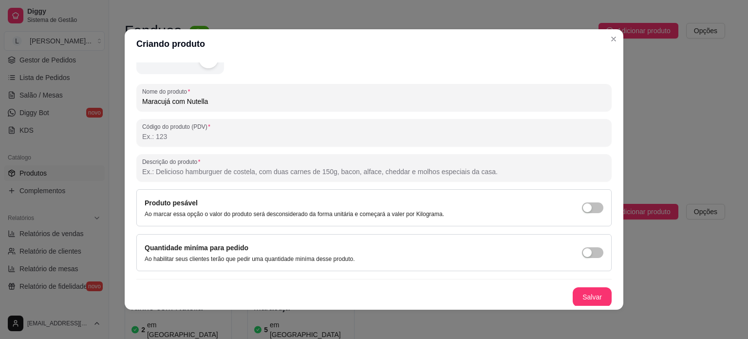
type input "Maracujá com Nutella"
click at [578, 294] on button "Salvar" at bounding box center [592, 296] width 38 height 19
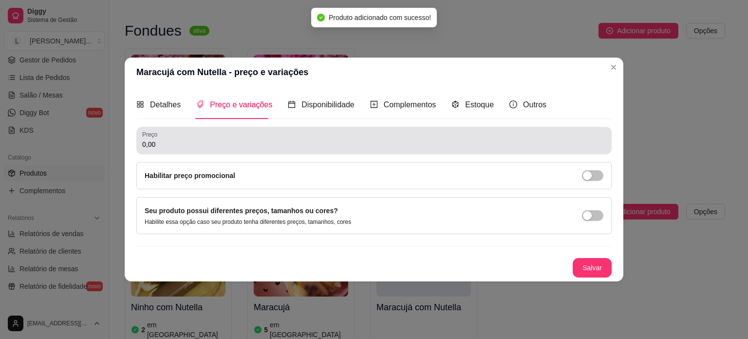
scroll to position [0, 0]
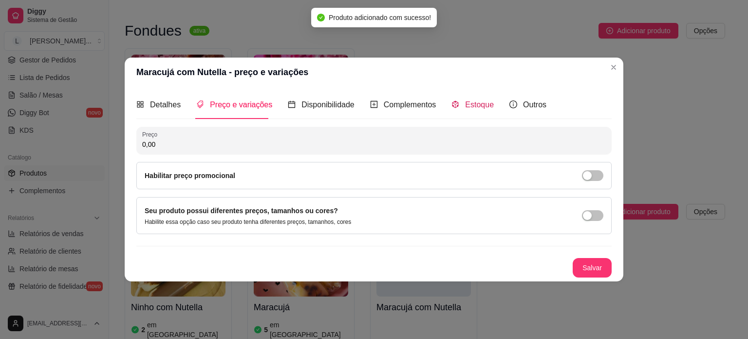
click at [479, 101] on span "Estoque" at bounding box center [479, 104] width 29 height 8
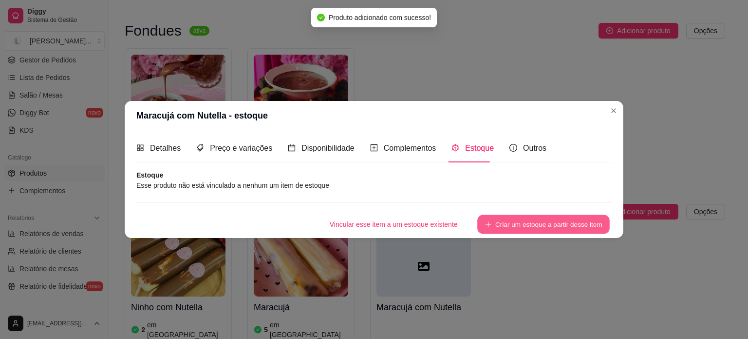
click at [560, 216] on button "Criar um estoque a partir desse item" at bounding box center [543, 223] width 133 height 19
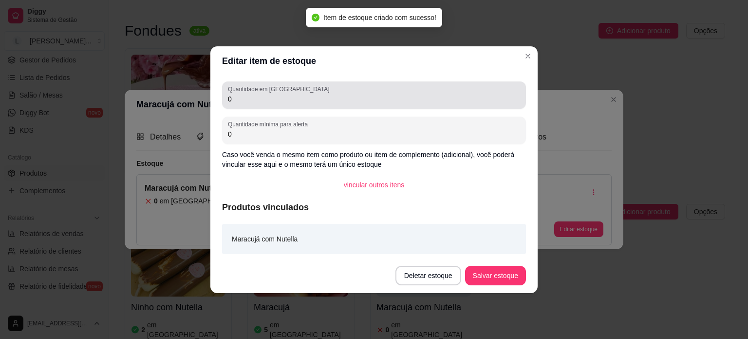
click at [256, 99] on input "0" at bounding box center [374, 99] width 292 height 10
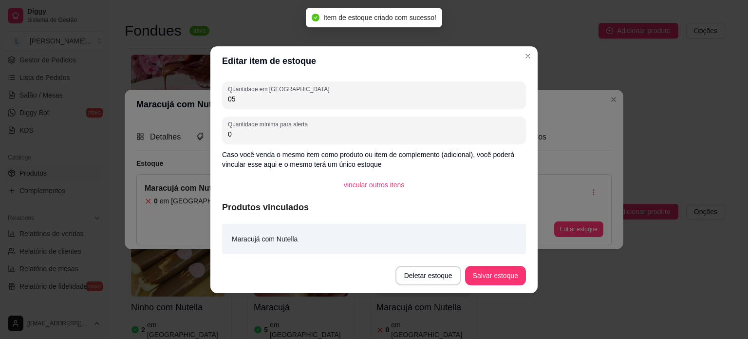
type input "0"
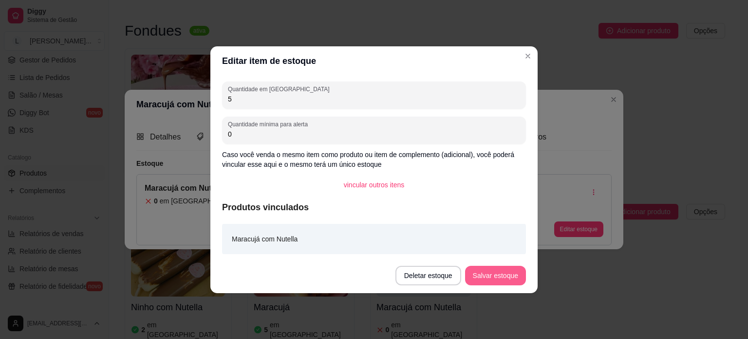
type input "5"
click at [512, 270] on button "Salvar estoque" at bounding box center [495, 275] width 61 height 19
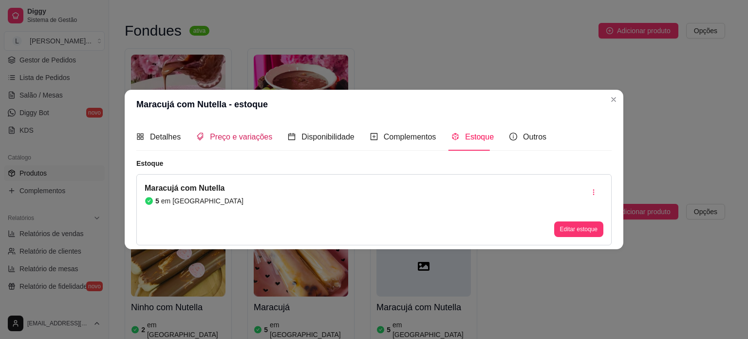
drag, startPoint x: 218, startPoint y: 133, endPoint x: 250, endPoint y: 142, distance: 33.2
click at [219, 133] on span "Preço e variações" at bounding box center [241, 137] width 62 height 8
click at [0, 0] on div "0,00" at bounding box center [0, 0] width 0 height 0
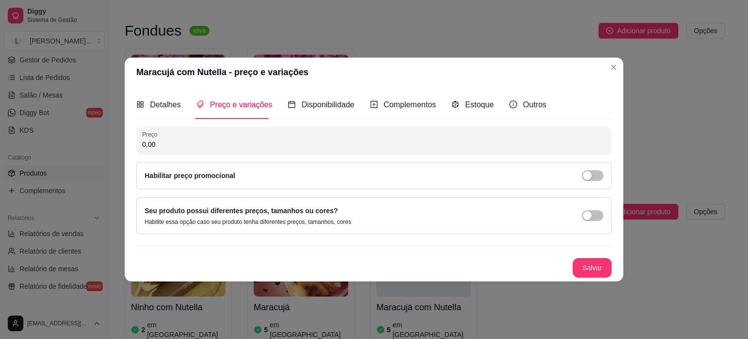
click at [313, 141] on input "0,00" at bounding box center [374, 144] width 464 height 10
type input "8,00"
click at [575, 267] on button "Salvar" at bounding box center [592, 267] width 39 height 19
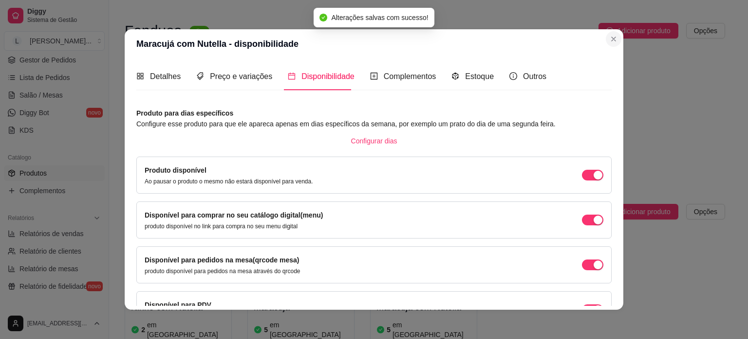
click at [608, 67] on div "Detalhes Preço e variações Disponibilidade Complementos Estoque Outros Nome do …" at bounding box center [374, 183] width 476 height 243
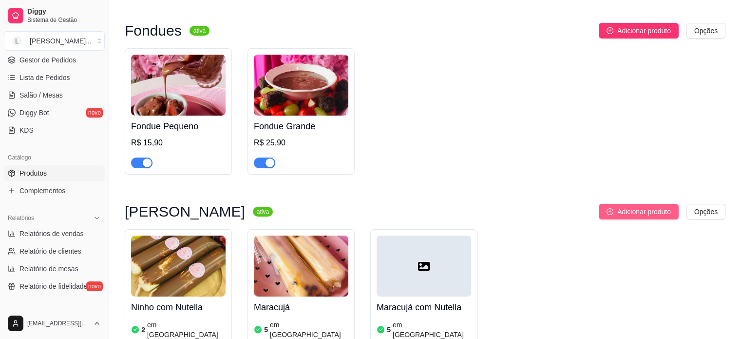
click at [618, 206] on span "Adicionar produto" at bounding box center [644, 211] width 54 height 11
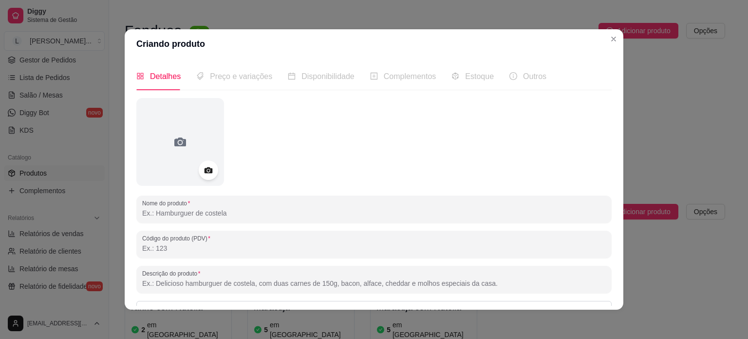
drag, startPoint x: 244, startPoint y: 213, endPoint x: 261, endPoint y: 209, distance: 17.5
click at [246, 214] on input "Nome do produto" at bounding box center [374, 213] width 464 height 10
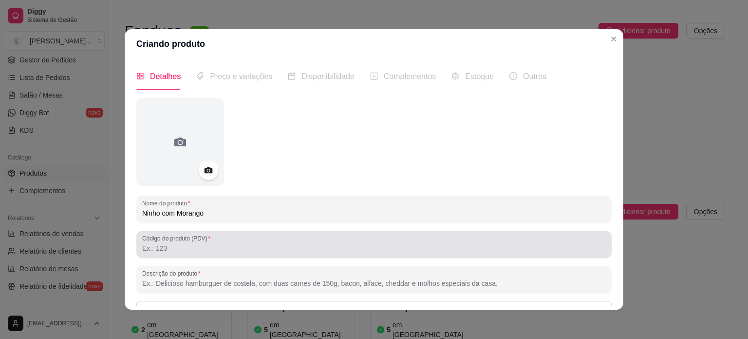
scroll to position [112, 0]
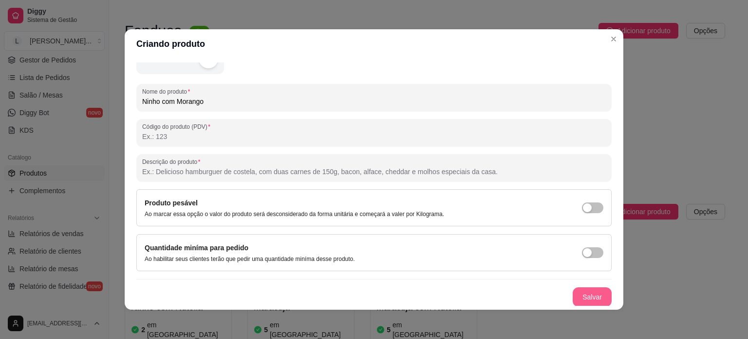
type input "Ninho com Morango"
click at [573, 297] on button "Salvar" at bounding box center [592, 296] width 39 height 19
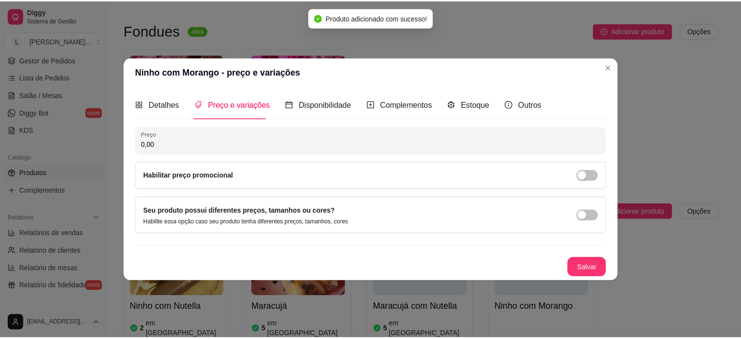
scroll to position [0, 0]
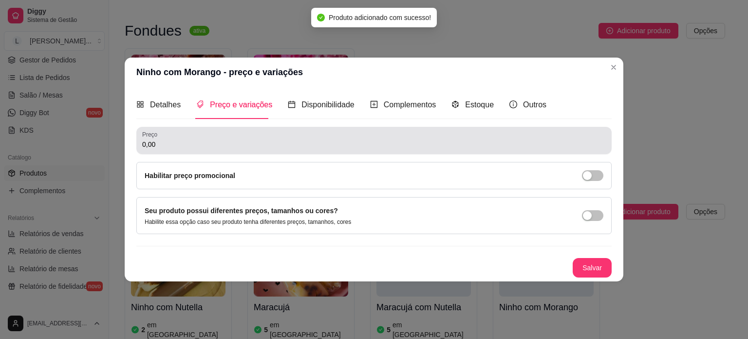
click at [211, 133] on div "0,00" at bounding box center [374, 140] width 464 height 19
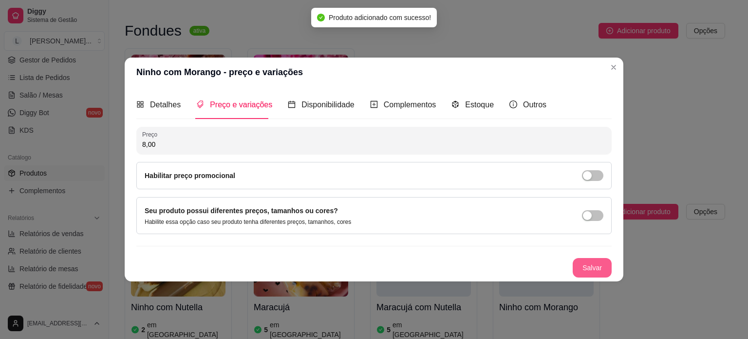
type input "8,00"
click at [604, 267] on button "Salvar" at bounding box center [592, 267] width 39 height 19
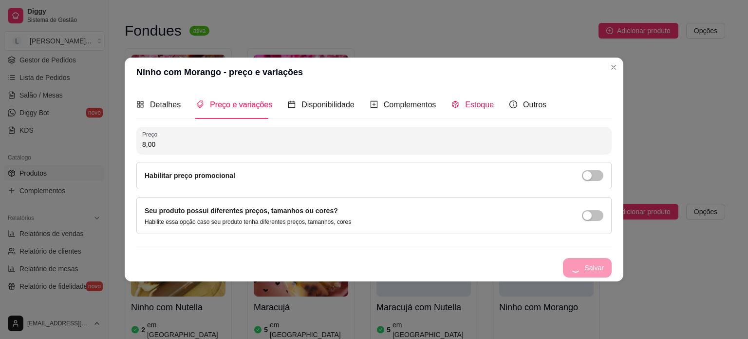
click at [472, 108] on span "Estoque" at bounding box center [479, 104] width 29 height 8
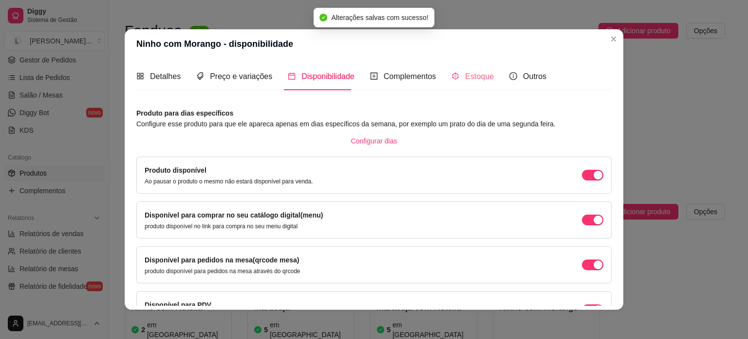
click at [478, 83] on div "Estoque" at bounding box center [473, 76] width 42 height 28
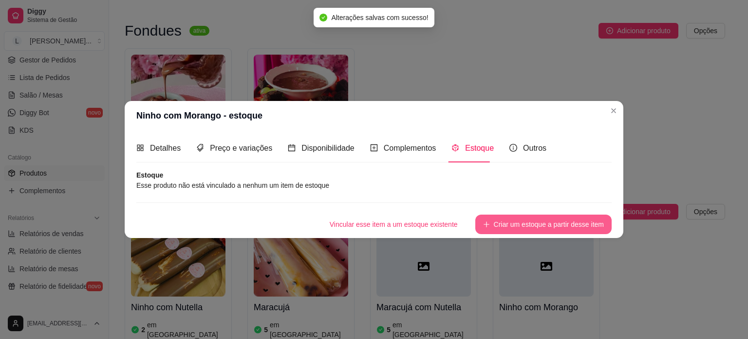
click at [533, 221] on button "Criar um estoque a partir desse item" at bounding box center [544, 223] width 136 height 19
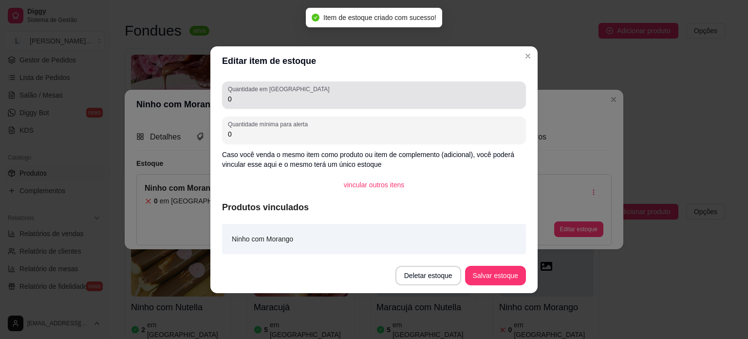
click at [264, 104] on div "0" at bounding box center [374, 94] width 292 height 19
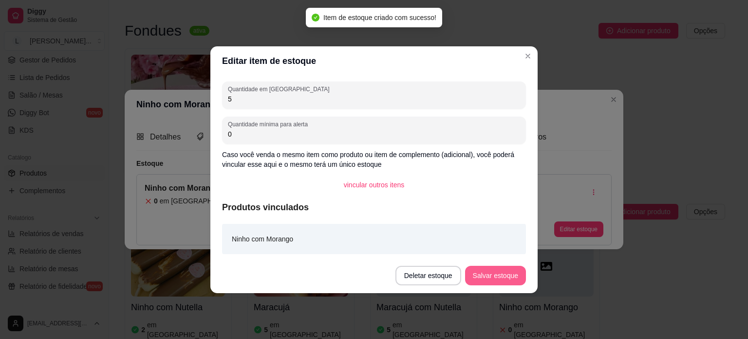
type input "5"
click at [505, 275] on button "Salvar estoque" at bounding box center [495, 275] width 61 height 19
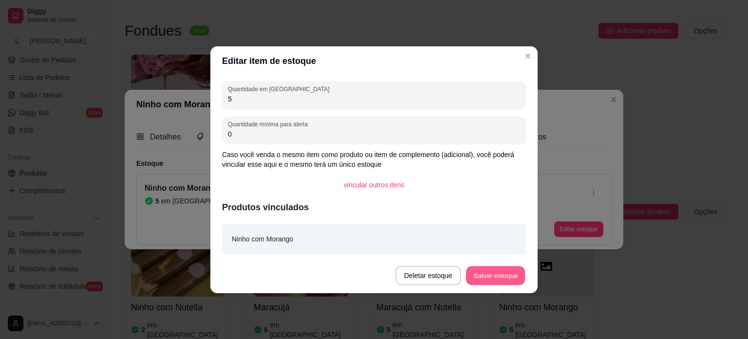
click at [499, 274] on button "Salvar estoque" at bounding box center [495, 275] width 59 height 19
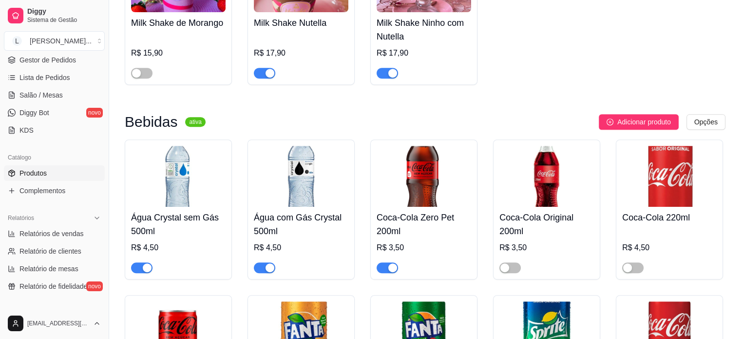
scroll to position [4029, 0]
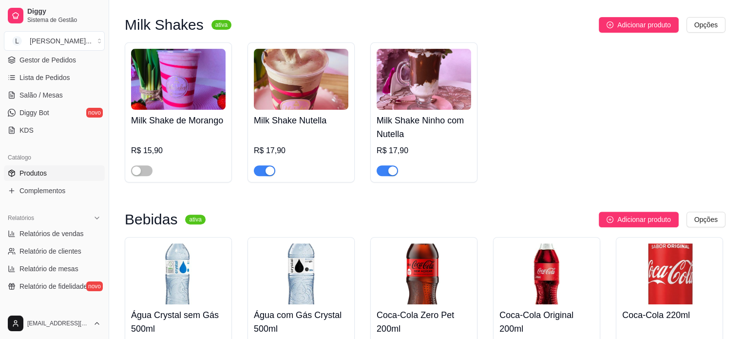
click at [48, 61] on span "Gestor de Pedidos" at bounding box center [47, 60] width 57 height 10
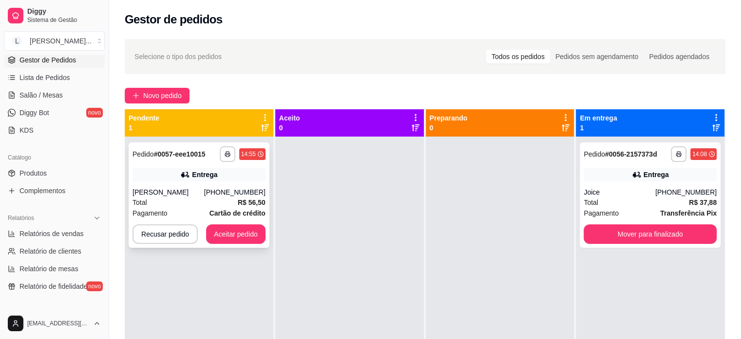
click at [231, 188] on div "(11) 97432-7614" at bounding box center [234, 192] width 61 height 10
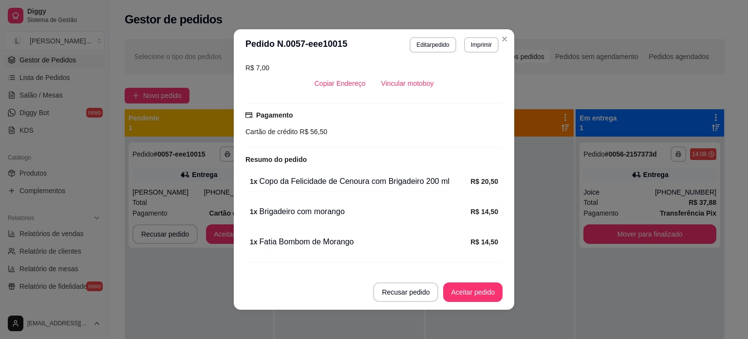
scroll to position [242, 0]
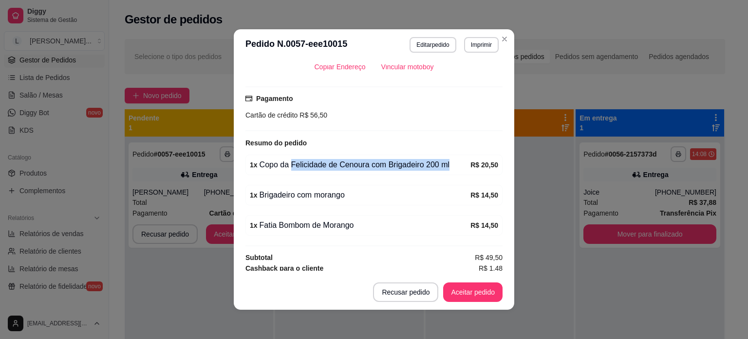
drag, startPoint x: 286, startPoint y: 153, endPoint x: 458, endPoint y: 161, distance: 172.1
click at [458, 161] on div "1 x Copo da Felicidade de Cenoura com Brigadeiro 200 ml R$ 20,50" at bounding box center [374, 164] width 257 height 20
click at [351, 169] on div "feito há 3 minutos Horário do pedido 27/09/2025 14:55 Status do pedido ESPERAND…" at bounding box center [374, 167] width 257 height 206
drag, startPoint x: 350, startPoint y: 181, endPoint x: 345, endPoint y: 183, distance: 5.1
click at [345, 189] on div "1 x Brigadeiro com morango" at bounding box center [360, 195] width 221 height 12
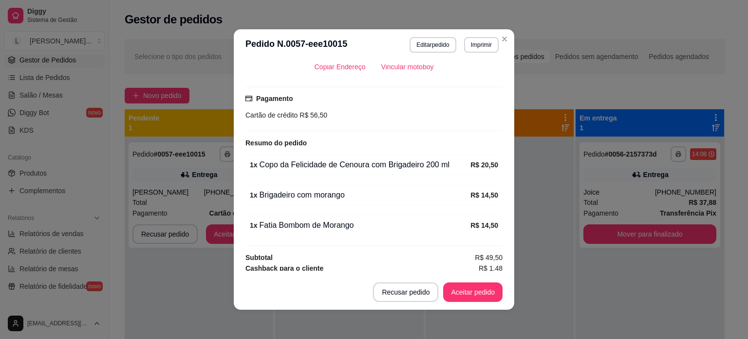
click at [345, 189] on div "1 x Brigadeiro com morango" at bounding box center [360, 195] width 221 height 12
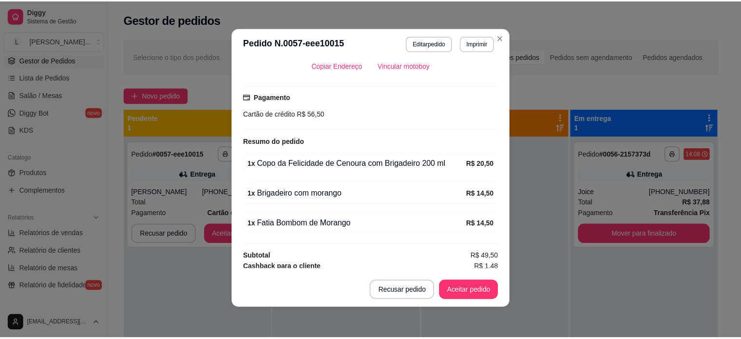
scroll to position [2, 0]
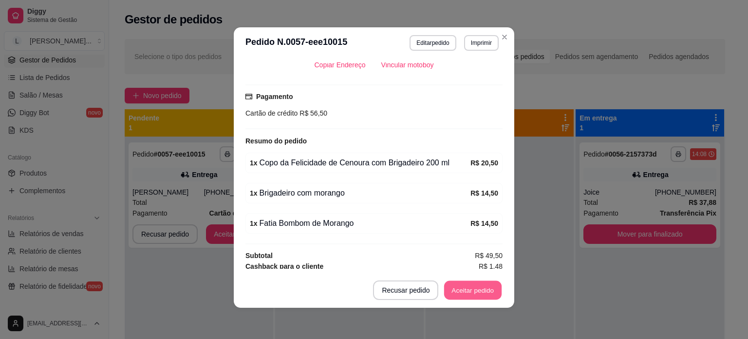
click at [481, 286] on button "Aceitar pedido" at bounding box center [472, 290] width 57 height 19
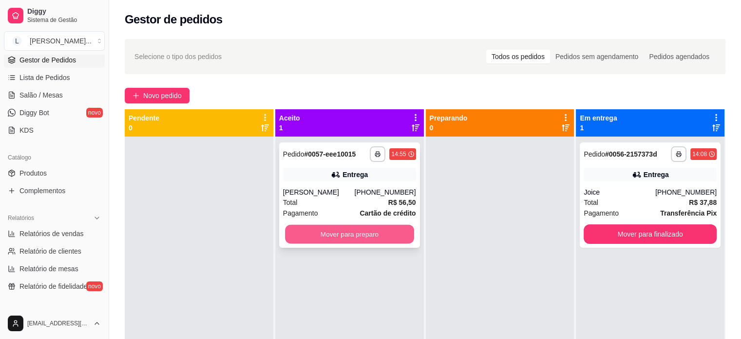
click at [337, 237] on button "Mover para preparo" at bounding box center [349, 234] width 129 height 19
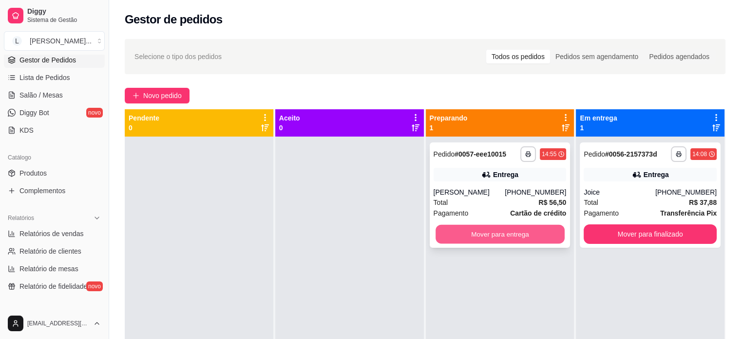
click at [501, 229] on button "Mover para entrega" at bounding box center [500, 234] width 129 height 19
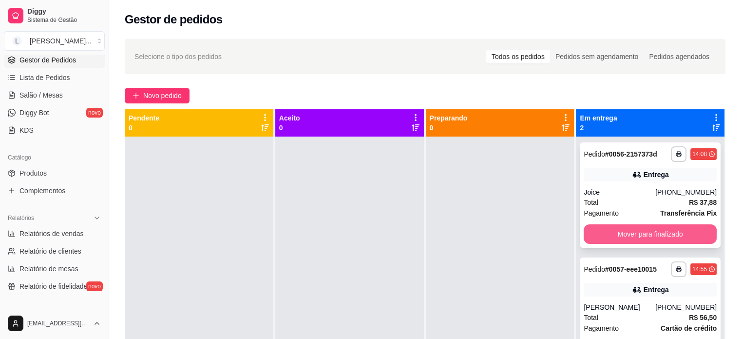
click at [624, 231] on button "Mover para finalizado" at bounding box center [650, 233] width 133 height 19
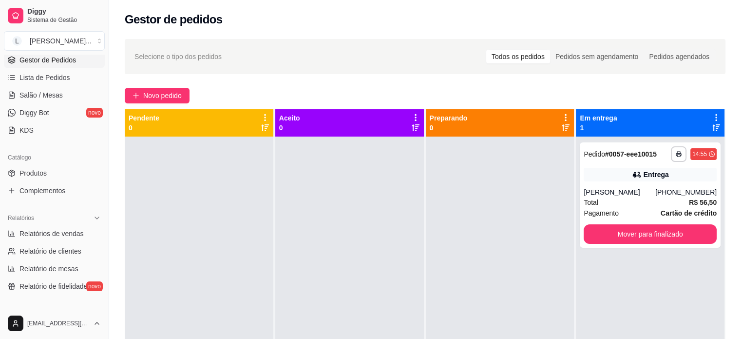
click at [507, 84] on div "**********" at bounding box center [425, 246] width 632 height 426
click at [652, 228] on button "Mover para finalizado" at bounding box center [650, 233] width 133 height 19
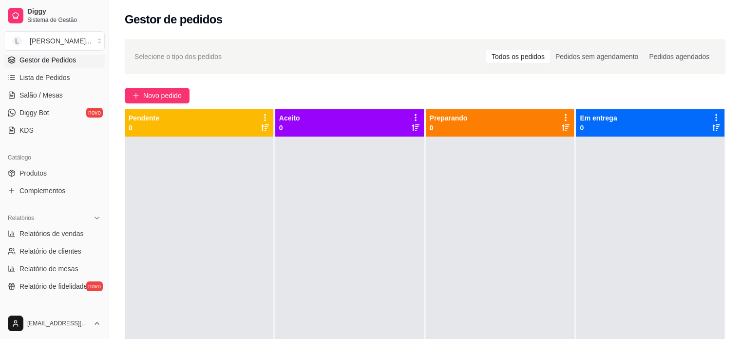
click at [50, 164] on div "Catálogo" at bounding box center [54, 158] width 101 height 16
click at [56, 180] on link "Produtos" at bounding box center [54, 173] width 101 height 16
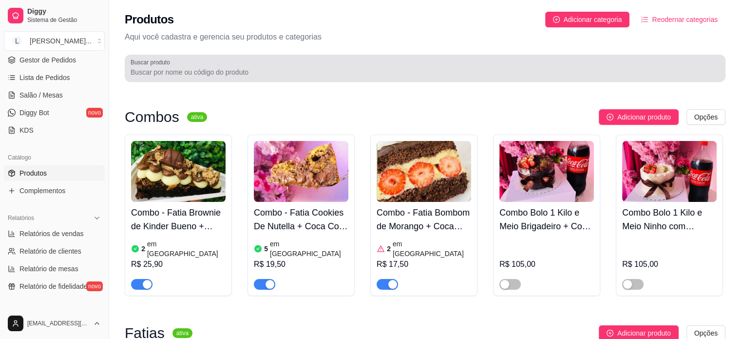
click at [234, 73] on input "Buscar produto" at bounding box center [425, 72] width 589 height 10
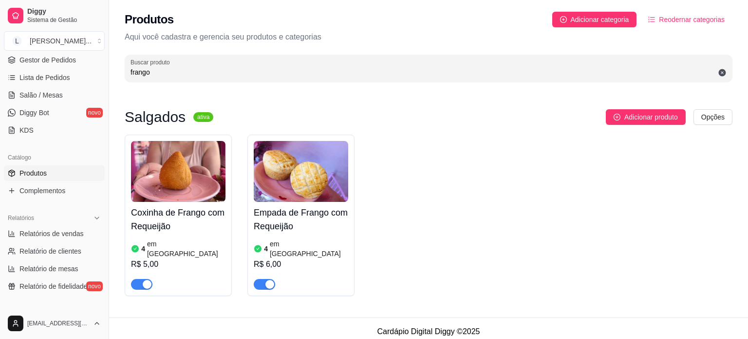
type input "frango"
click at [142, 279] on button "button" at bounding box center [141, 284] width 21 height 11
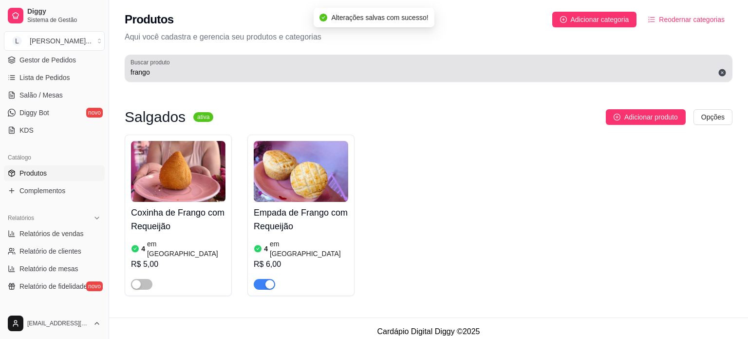
click at [186, 72] on input "frango" at bounding box center [429, 72] width 596 height 10
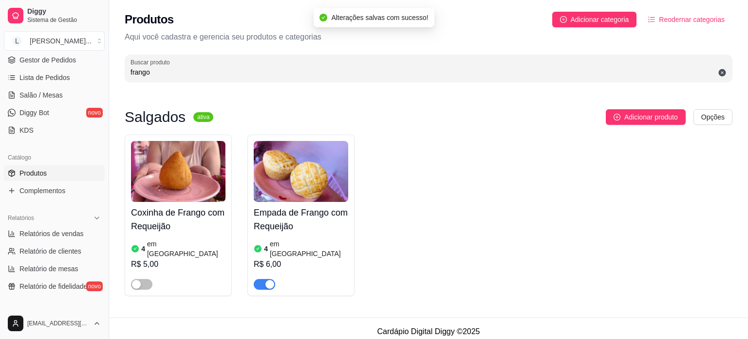
click at [186, 72] on input "frango" at bounding box center [429, 72] width 596 height 10
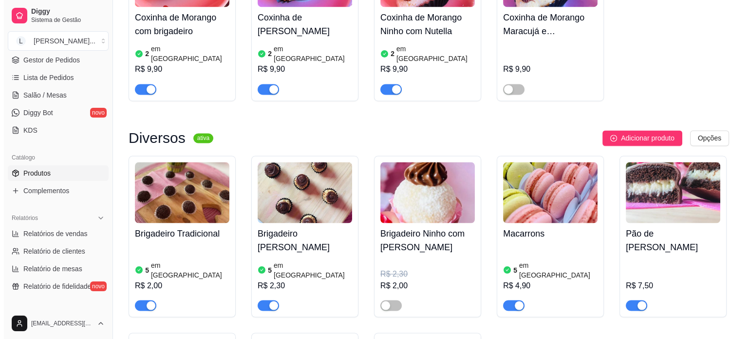
scroll to position [1657, 0]
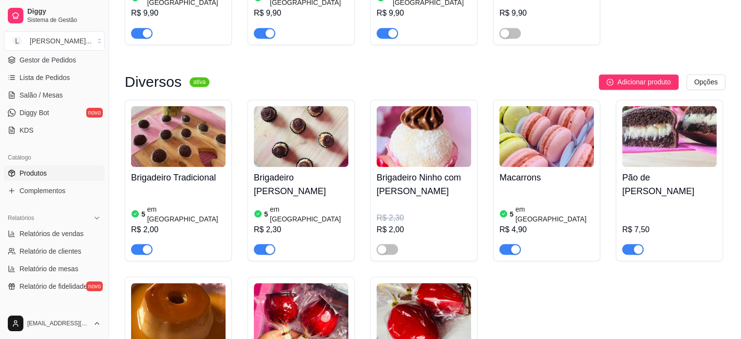
click at [638, 106] on img at bounding box center [669, 136] width 95 height 61
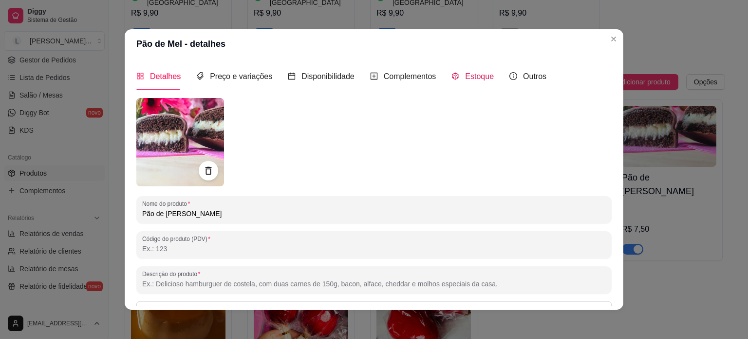
click at [465, 75] on span "Estoque" at bounding box center [479, 76] width 29 height 8
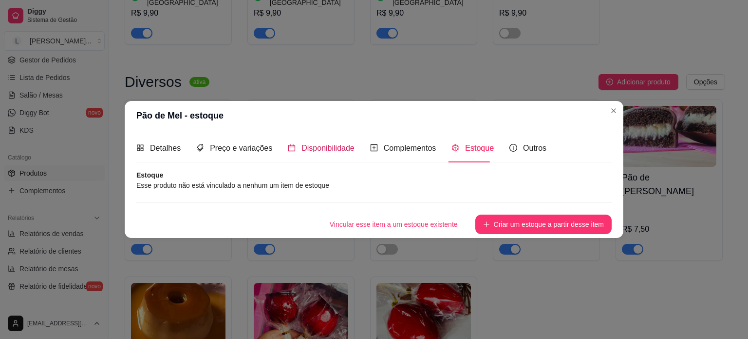
click at [320, 149] on span "Disponibilidade" at bounding box center [328, 148] width 53 height 8
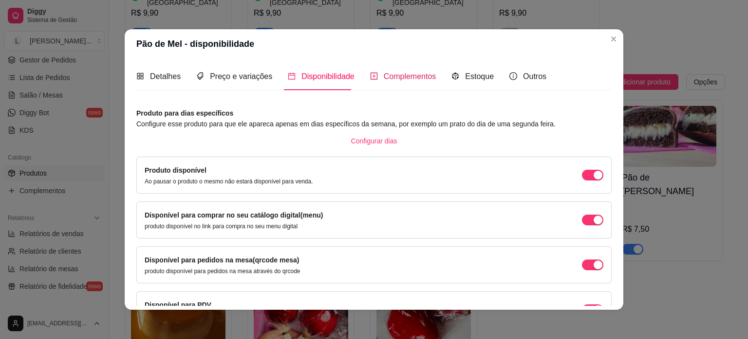
click at [388, 75] on span "Complementos" at bounding box center [410, 76] width 53 height 8
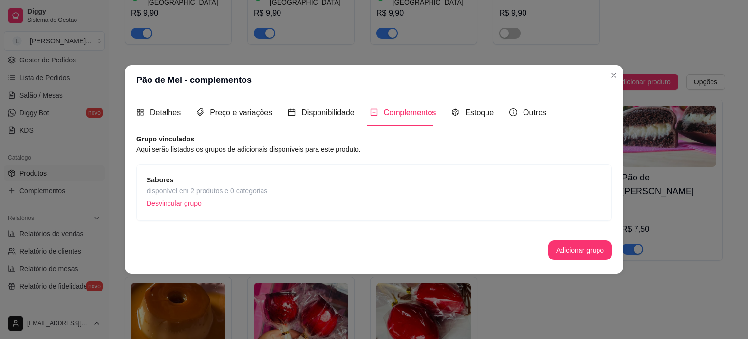
click at [229, 192] on span "disponível em 2 produtos e 0 categorias" at bounding box center [207, 190] width 121 height 11
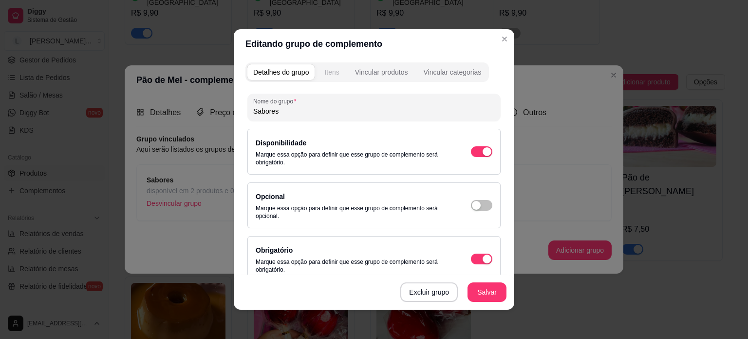
click at [337, 73] on button "Itens" at bounding box center [332, 72] width 26 height 16
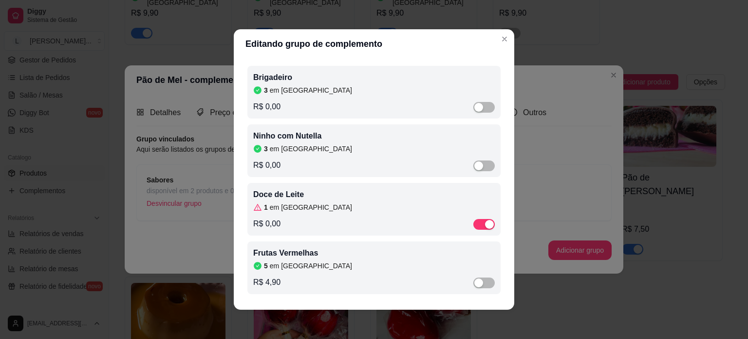
scroll to position [57, 0]
click at [485, 224] on div "button" at bounding box center [489, 224] width 9 height 9
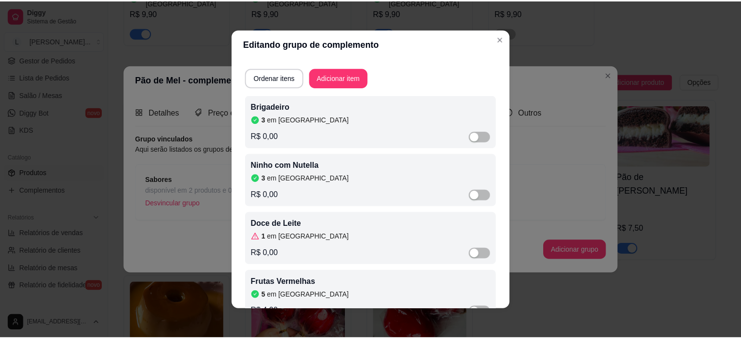
scroll to position [9, 0]
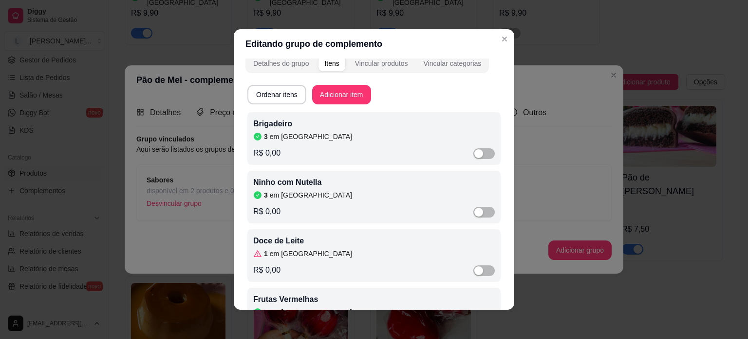
drag, startPoint x: 478, startPoint y: 151, endPoint x: 434, endPoint y: 146, distance: 44.6
click at [478, 151] on span "button" at bounding box center [484, 153] width 21 height 11
click at [304, 135] on div "3 em estoque" at bounding box center [374, 137] width 242 height 10
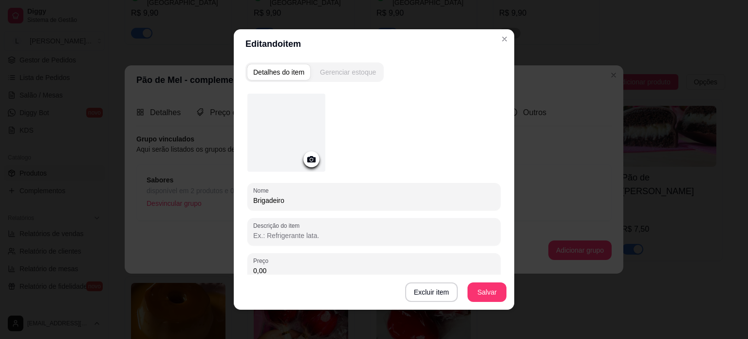
click at [361, 76] on div "Gerenciar estoque" at bounding box center [348, 72] width 56 height 10
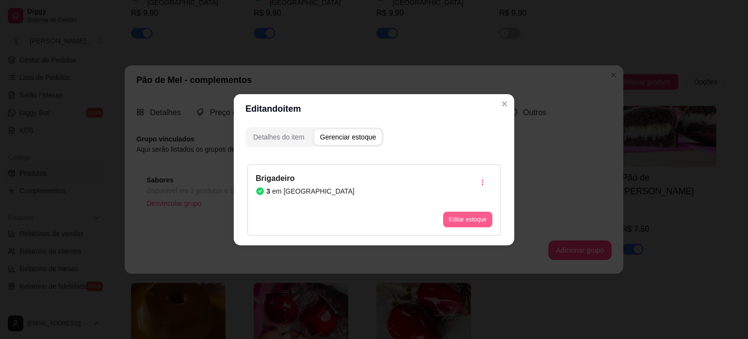
click at [458, 219] on button "Editar estoque" at bounding box center [467, 219] width 49 height 16
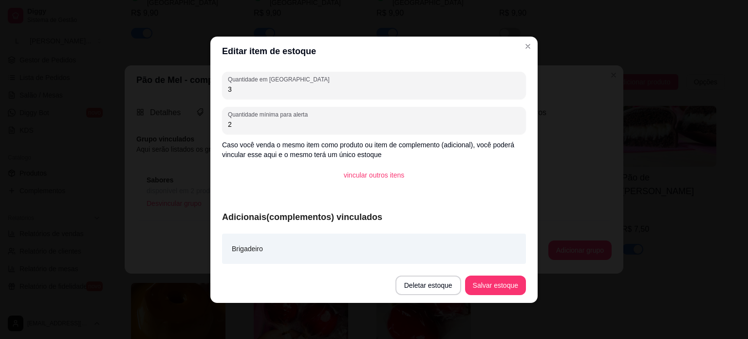
click at [298, 93] on input "3" at bounding box center [374, 89] width 292 height 10
type input "1"
click at [474, 272] on footer "Deletar estoque Salvar estoque" at bounding box center [373, 284] width 327 height 35
click at [478, 281] on button "Salvar estoque" at bounding box center [495, 284] width 59 height 19
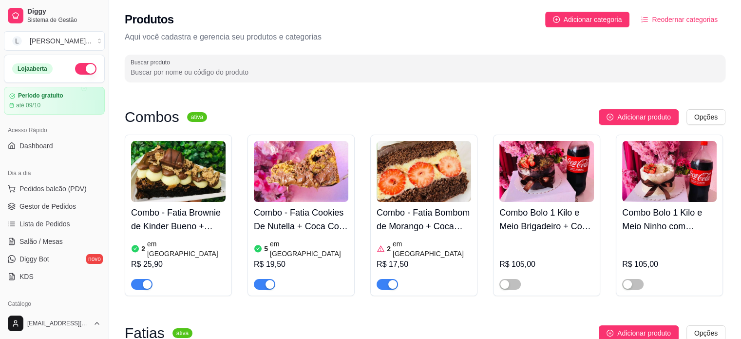
click at [202, 70] on input "Buscar produto" at bounding box center [425, 72] width 589 height 10
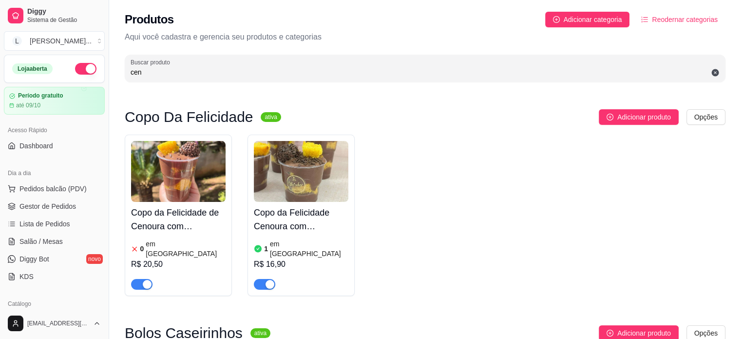
scroll to position [203, 0]
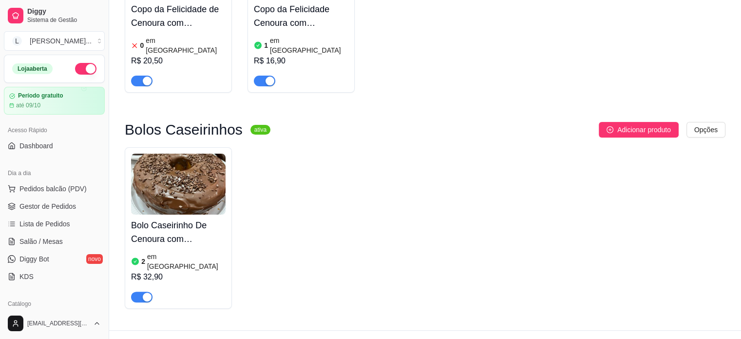
type input "cen"
click at [137, 291] on span "button" at bounding box center [141, 296] width 21 height 11
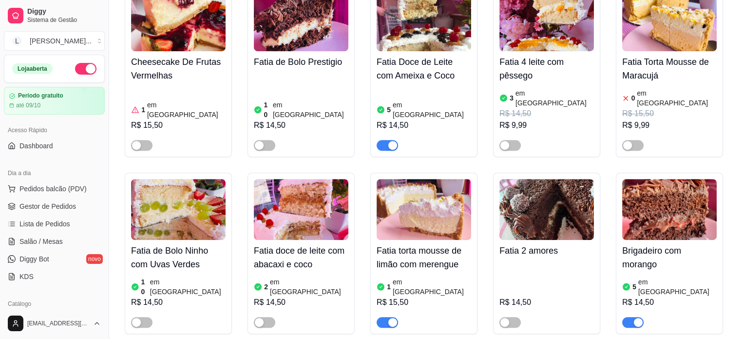
scroll to position [585, 0]
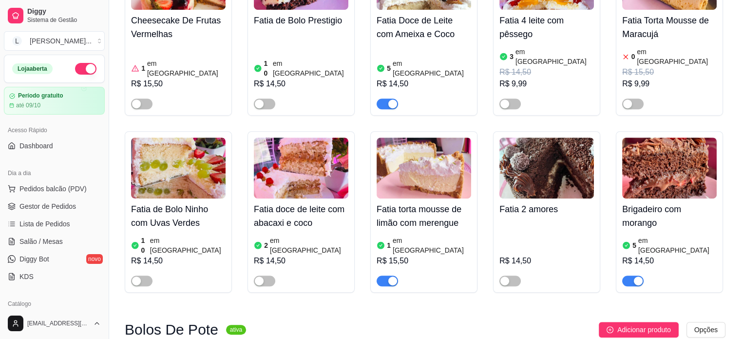
click at [392, 276] on div "button" at bounding box center [392, 280] width 9 height 9
